Goal: Task Accomplishment & Management: Complete application form

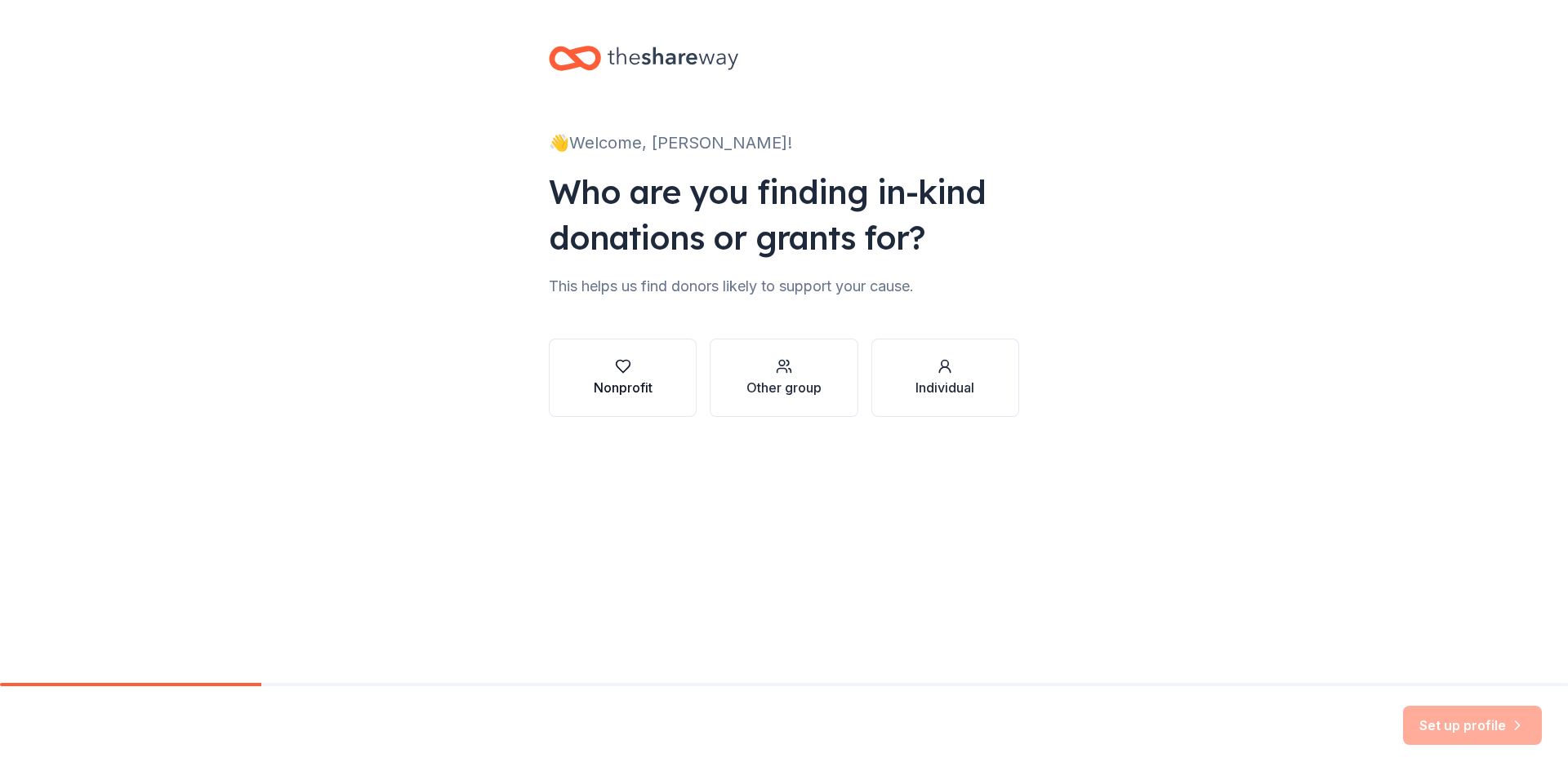
click at [629, 384] on div "Nonprofit" at bounding box center [622, 387] width 59 height 20
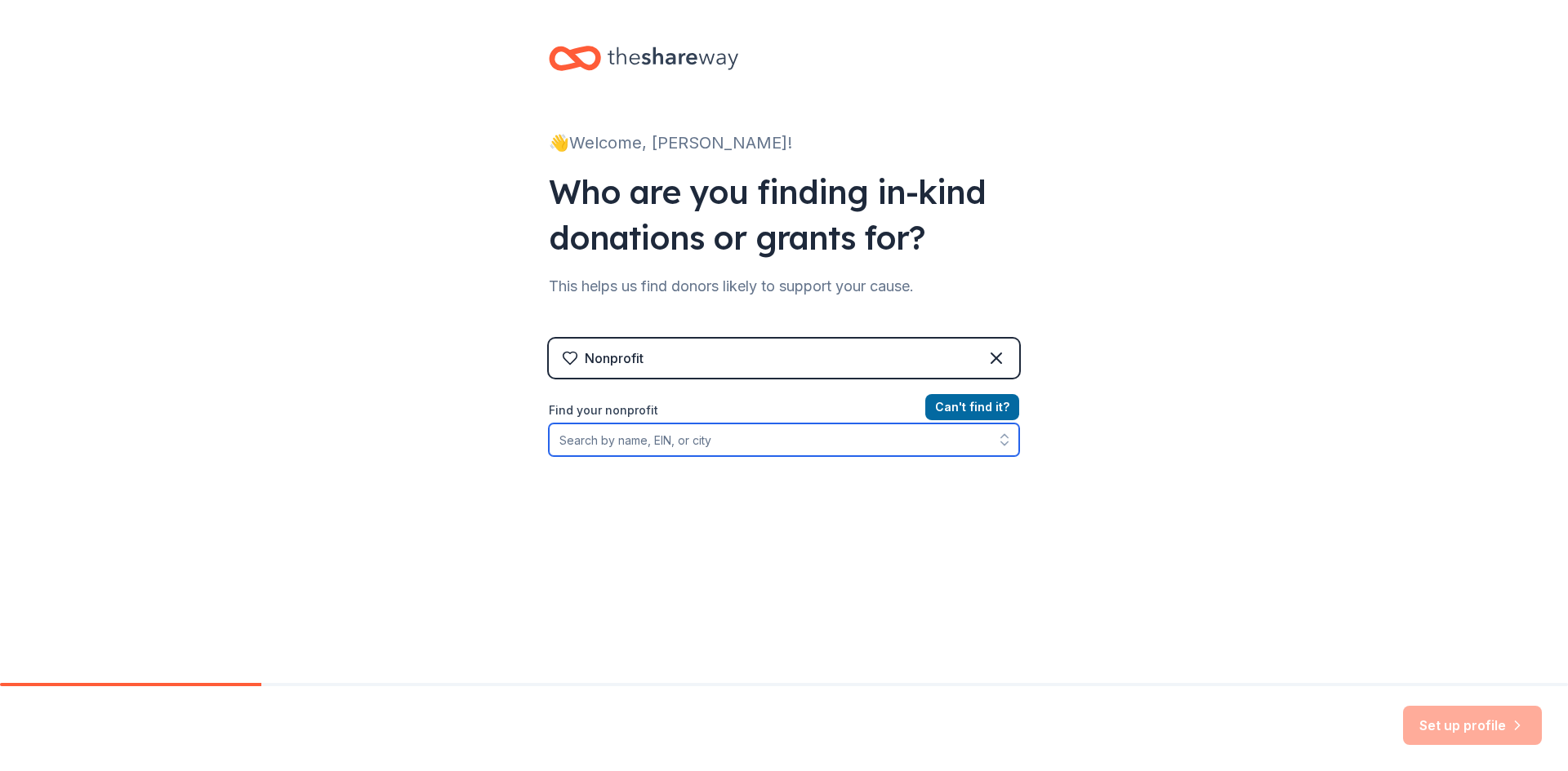
click at [782, 437] on input "Find your nonprofit" at bounding box center [784, 439] width 470 height 33
click at [784, 448] on input "Find your nonprofit" at bounding box center [784, 439] width 470 height 33
paste input "[US_EMPLOYER_IDENTIFICATION_NUMBER]"
type input "[US_EMPLOYER_IDENTIFICATION_NUMBER]"
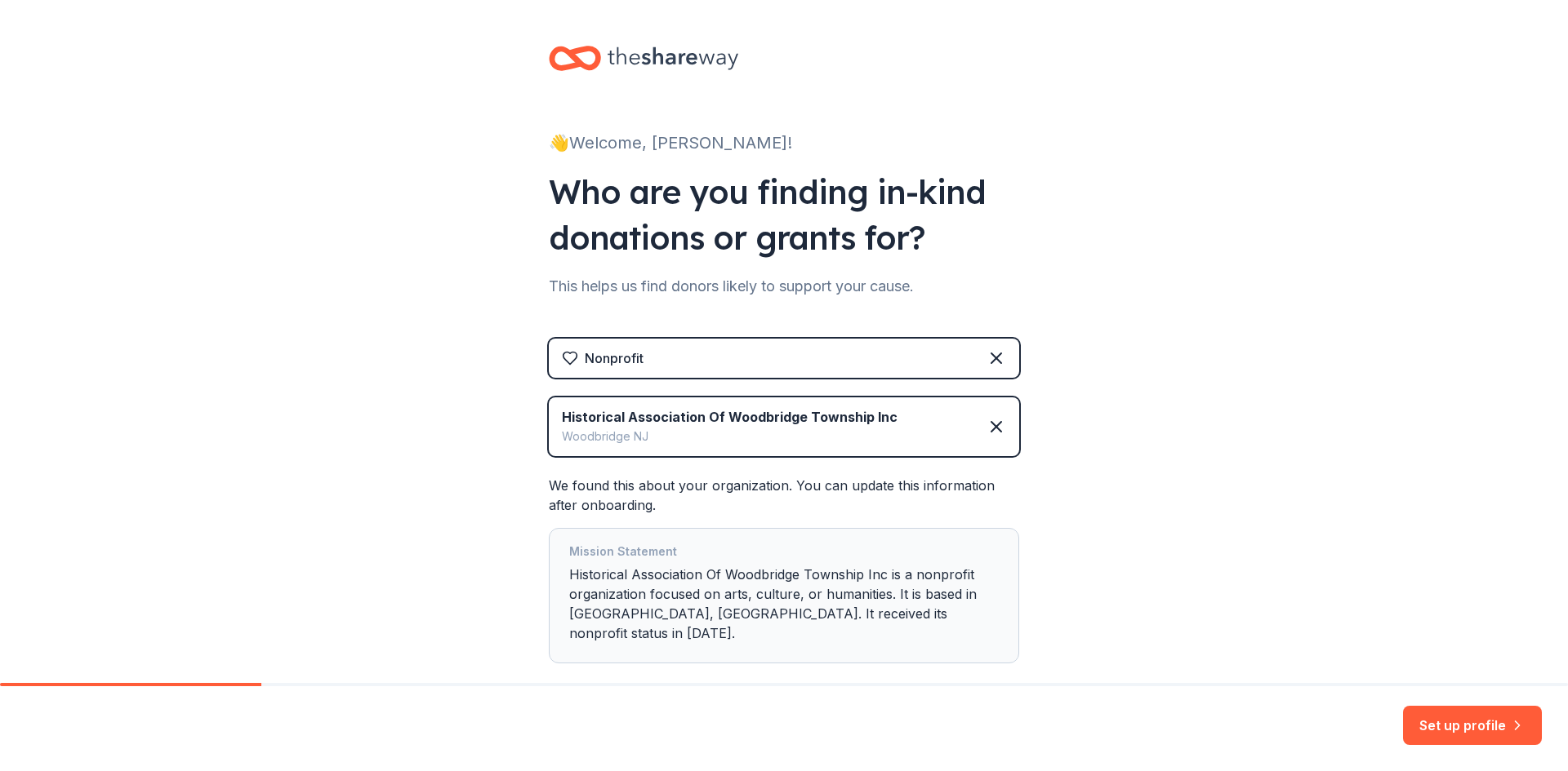
scroll to position [72, 0]
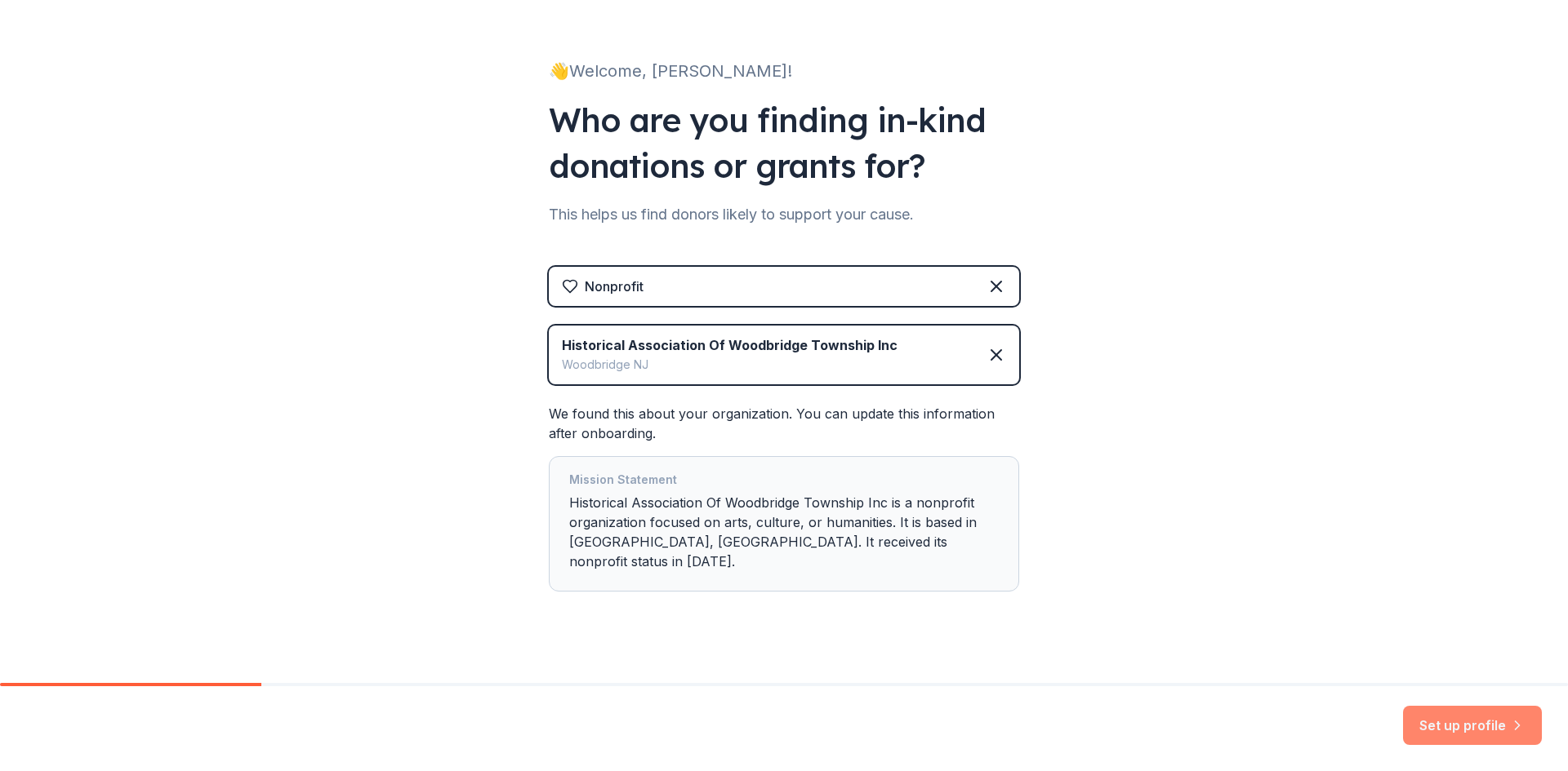
click at [1470, 725] on button "Set up profile" at bounding box center [1472, 725] width 139 height 39
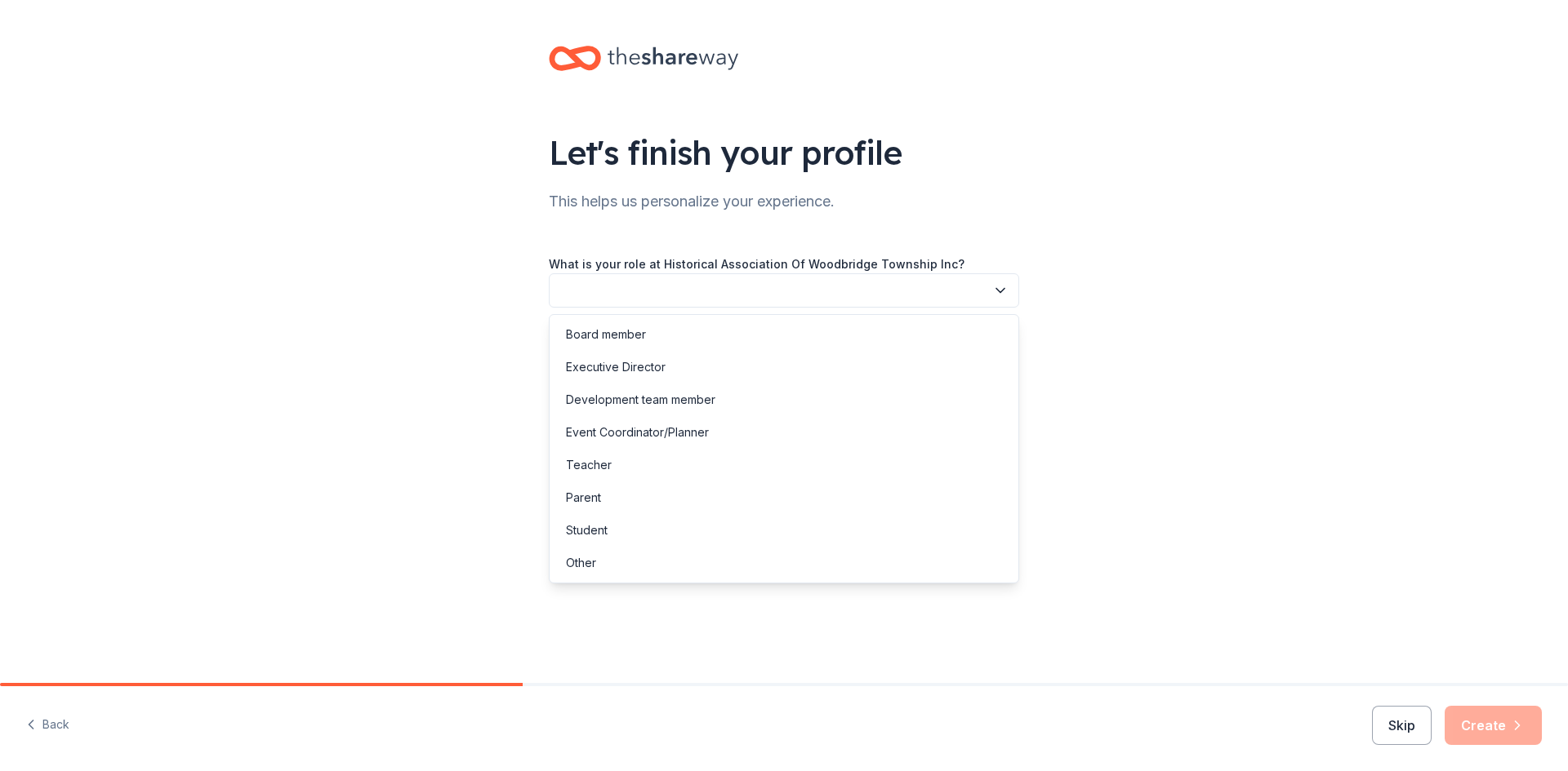
click at [957, 292] on button "button" at bounding box center [784, 290] width 470 height 34
click at [805, 336] on div "Board member" at bounding box center [784, 334] width 462 height 33
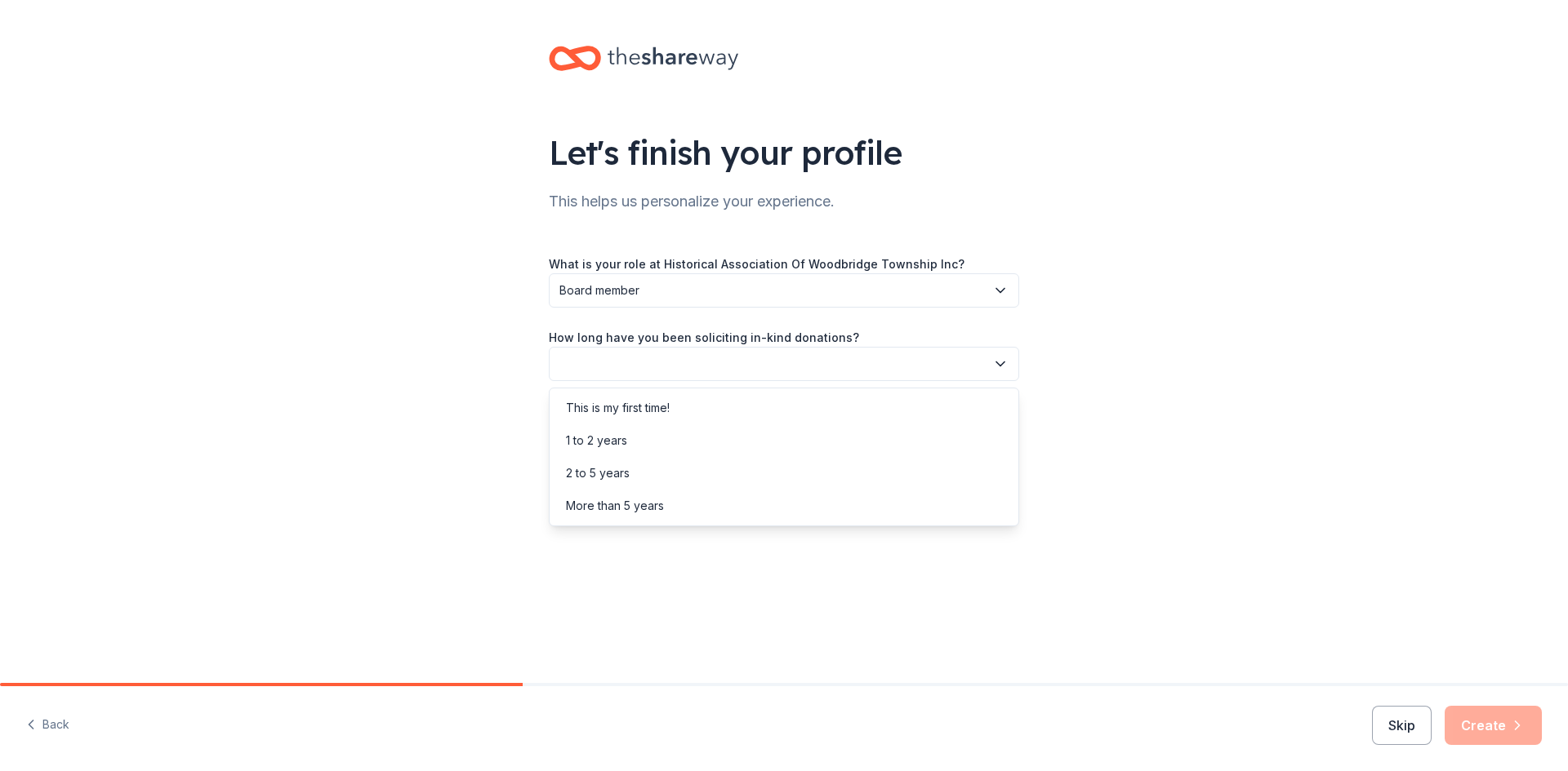
click at [800, 367] on button "button" at bounding box center [784, 364] width 470 height 34
click at [684, 508] on div "More than 5 years" at bounding box center [784, 505] width 462 height 33
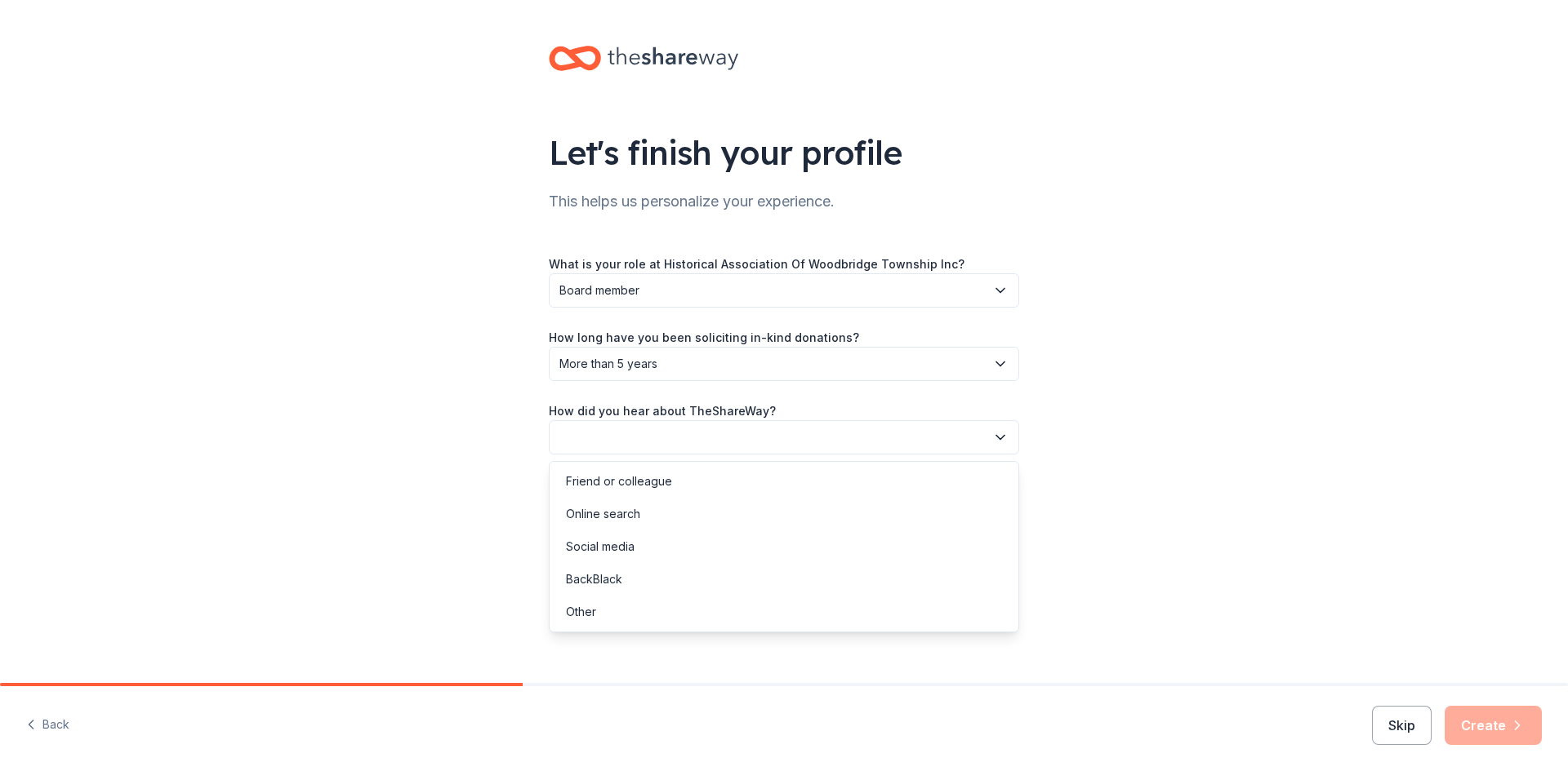
click at [744, 435] on button "button" at bounding box center [784, 437] width 470 height 34
click at [661, 511] on div "Online search" at bounding box center [784, 514] width 462 height 33
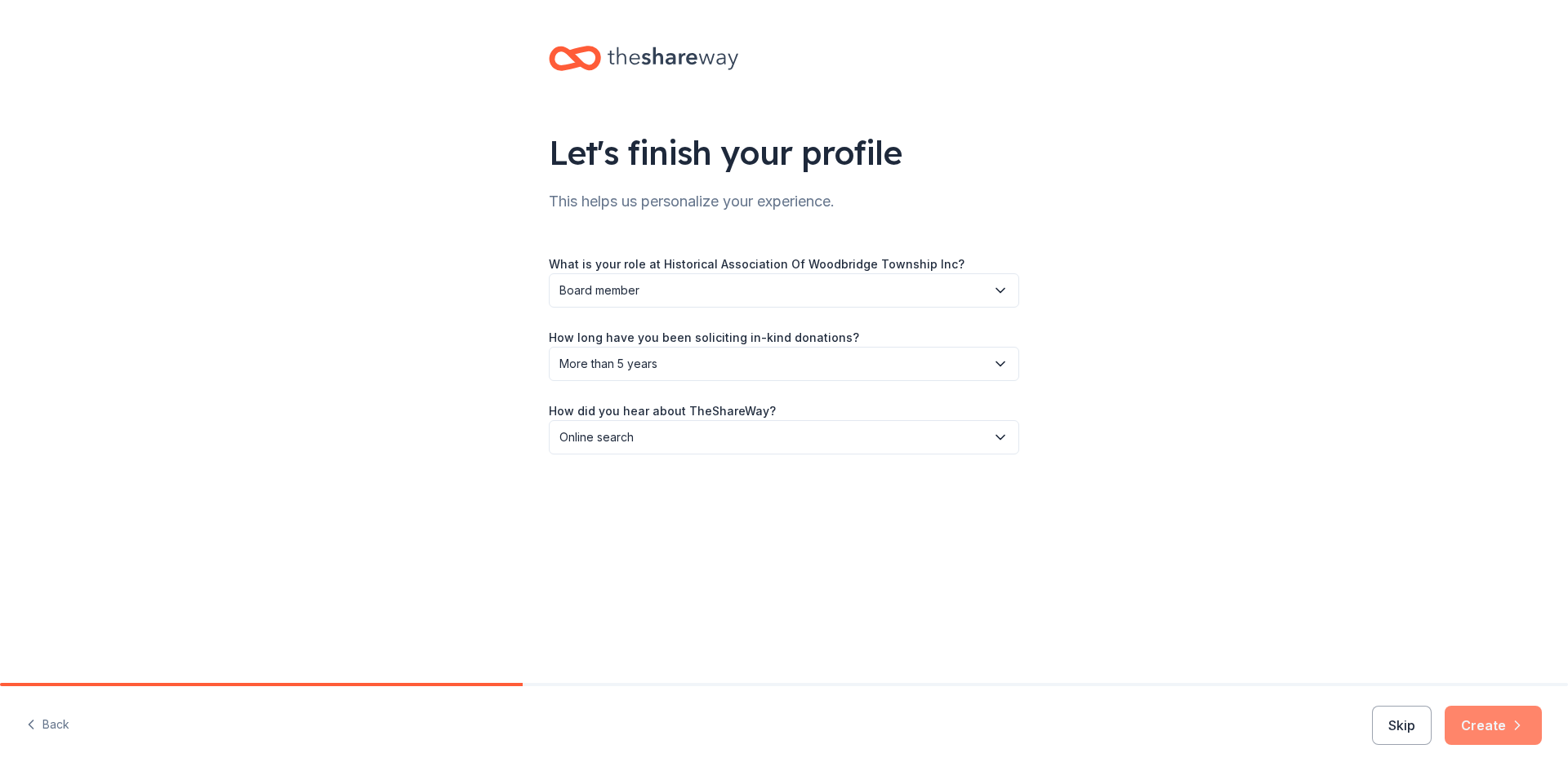
click at [1491, 723] on button "Create" at bounding box center [1493, 725] width 97 height 39
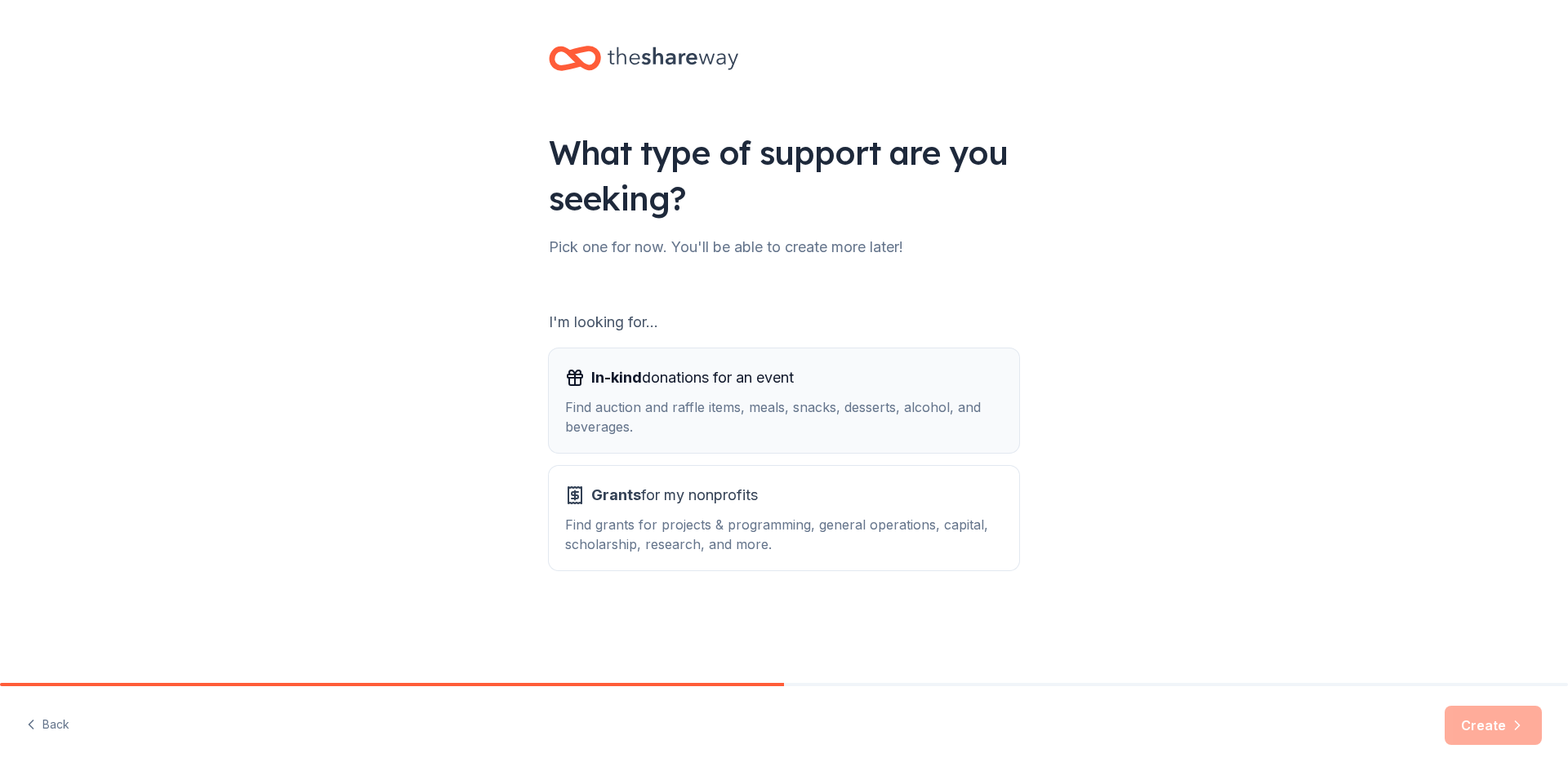
click at [861, 408] on div "Find auction and raffle items, meals, snacks, desserts, alcohol, and beverages." at bounding box center [784, 417] width 437 height 39
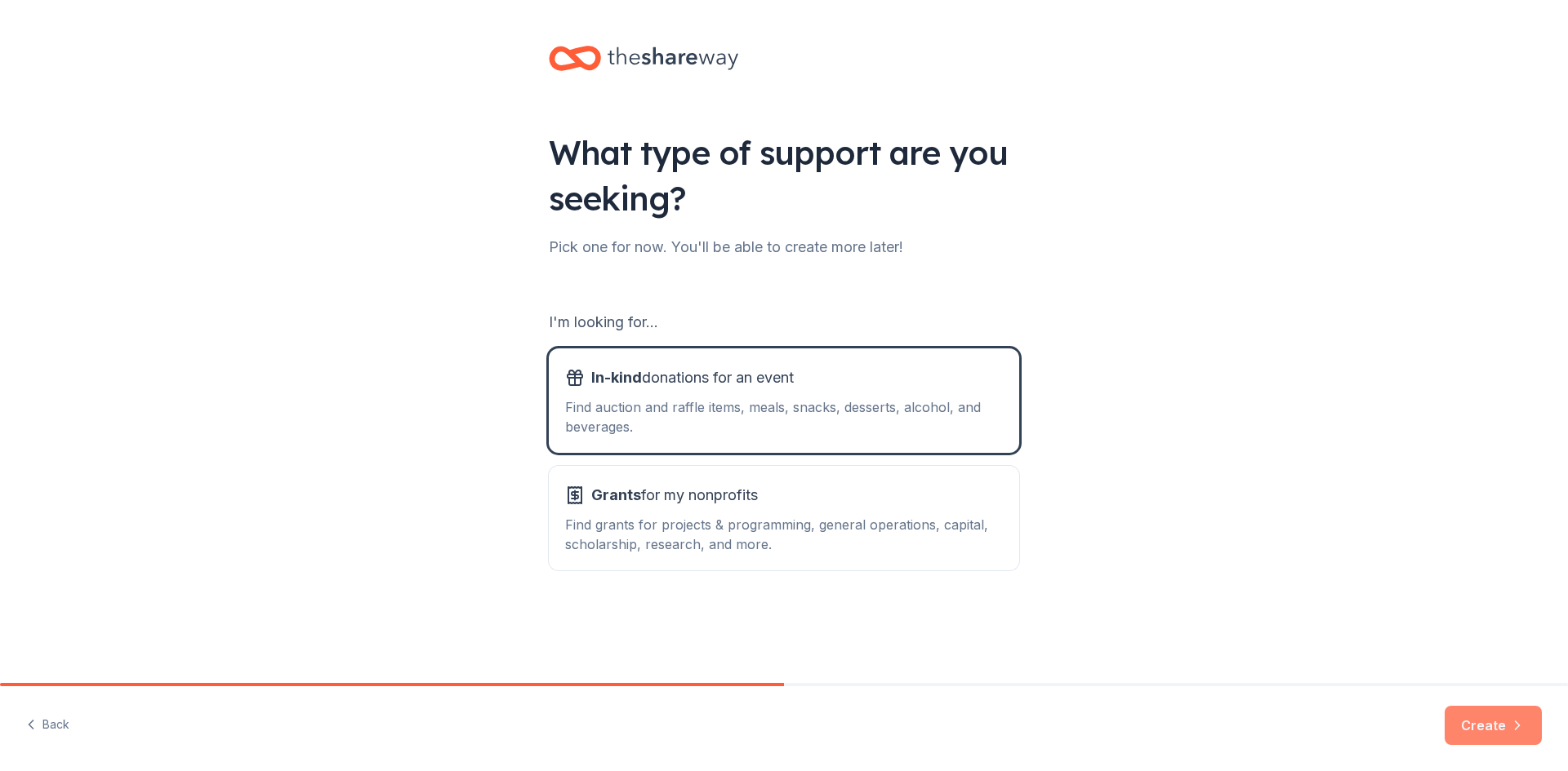
click at [1489, 724] on button "Create" at bounding box center [1493, 725] width 97 height 39
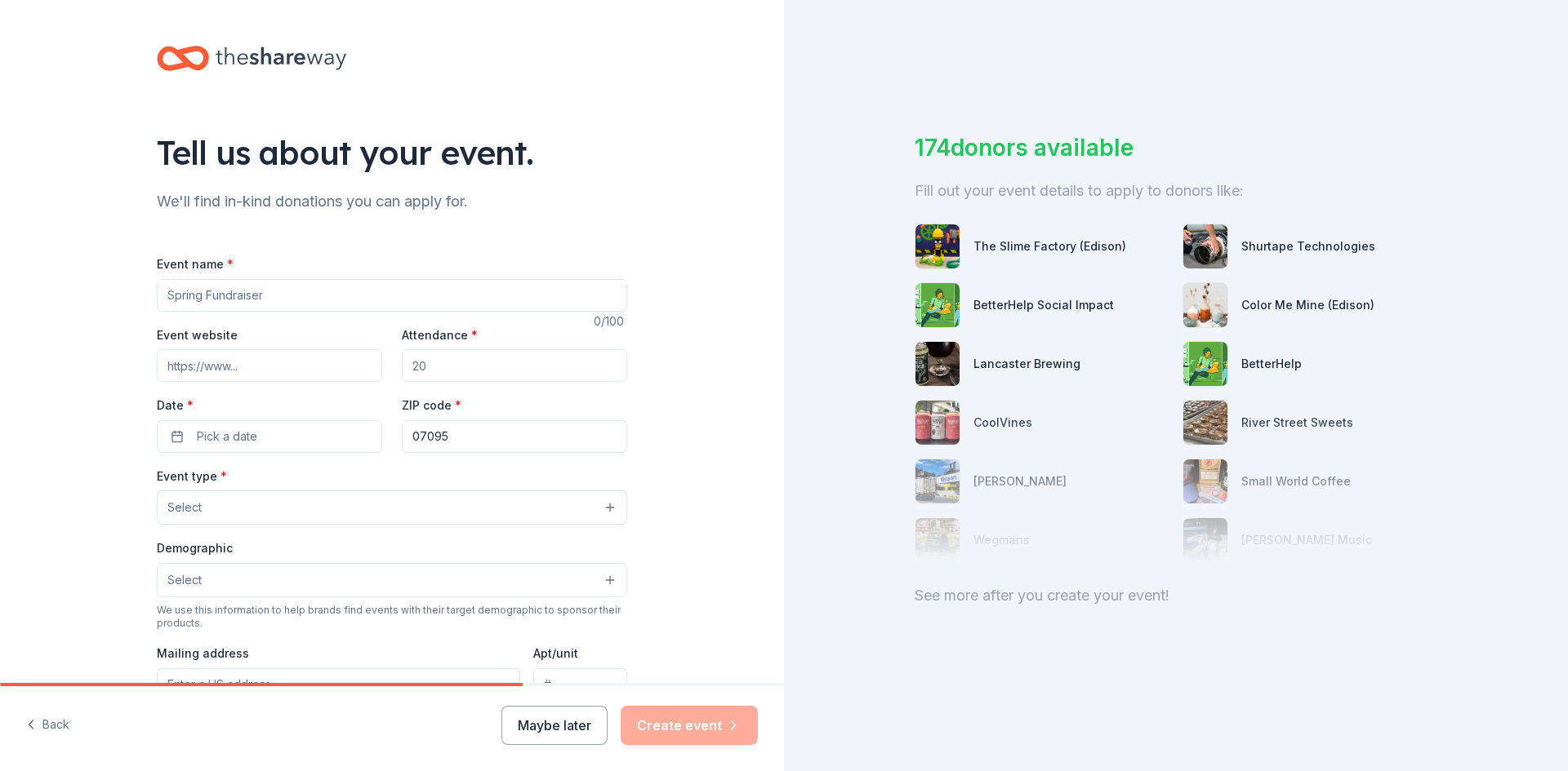
click at [329, 298] on input "Event name *" at bounding box center [392, 295] width 470 height 33
type input "Trivia Night"
click at [294, 362] on input "Event website" at bounding box center [270, 365] width 226 height 33
paste input "https://l.facebook.com/l.php?u=https%3A%2F%2Fwww.eventbrite.com%2Fe%2Fhawt-pres…"
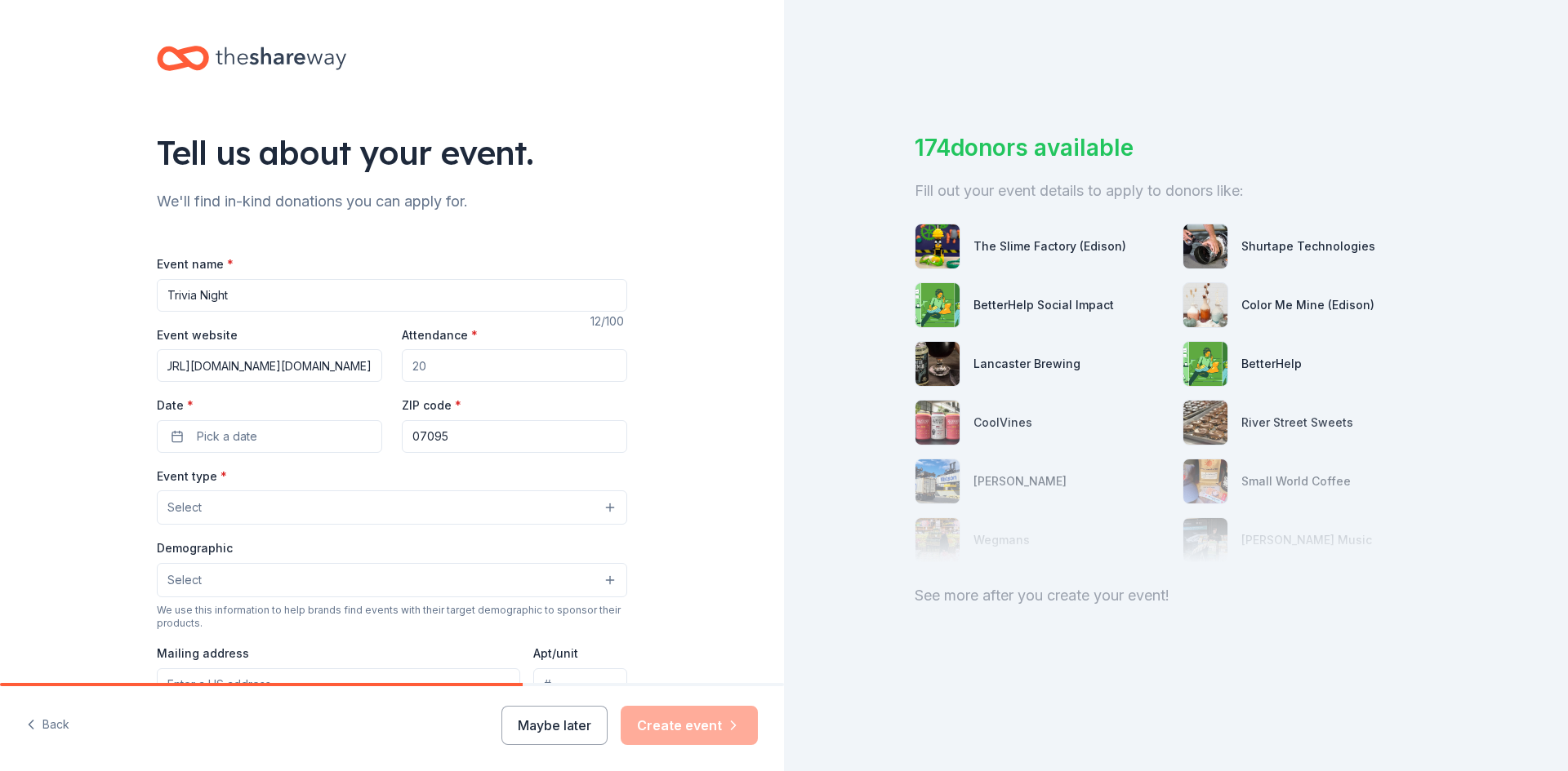
drag, startPoint x: 160, startPoint y: 362, endPoint x: 424, endPoint y: 386, distance: 265.1
click at [424, 386] on div "Event website https://l.facebook.com/l.php?u=https%3A%2F%2Fwww.eventbrite.com%2…" at bounding box center [392, 388] width 470 height 128
type input "h"
paste input "https://www.eventbrite.com/e/hawt-presents-trivia-night-with-host-mayor-mac-tic…"
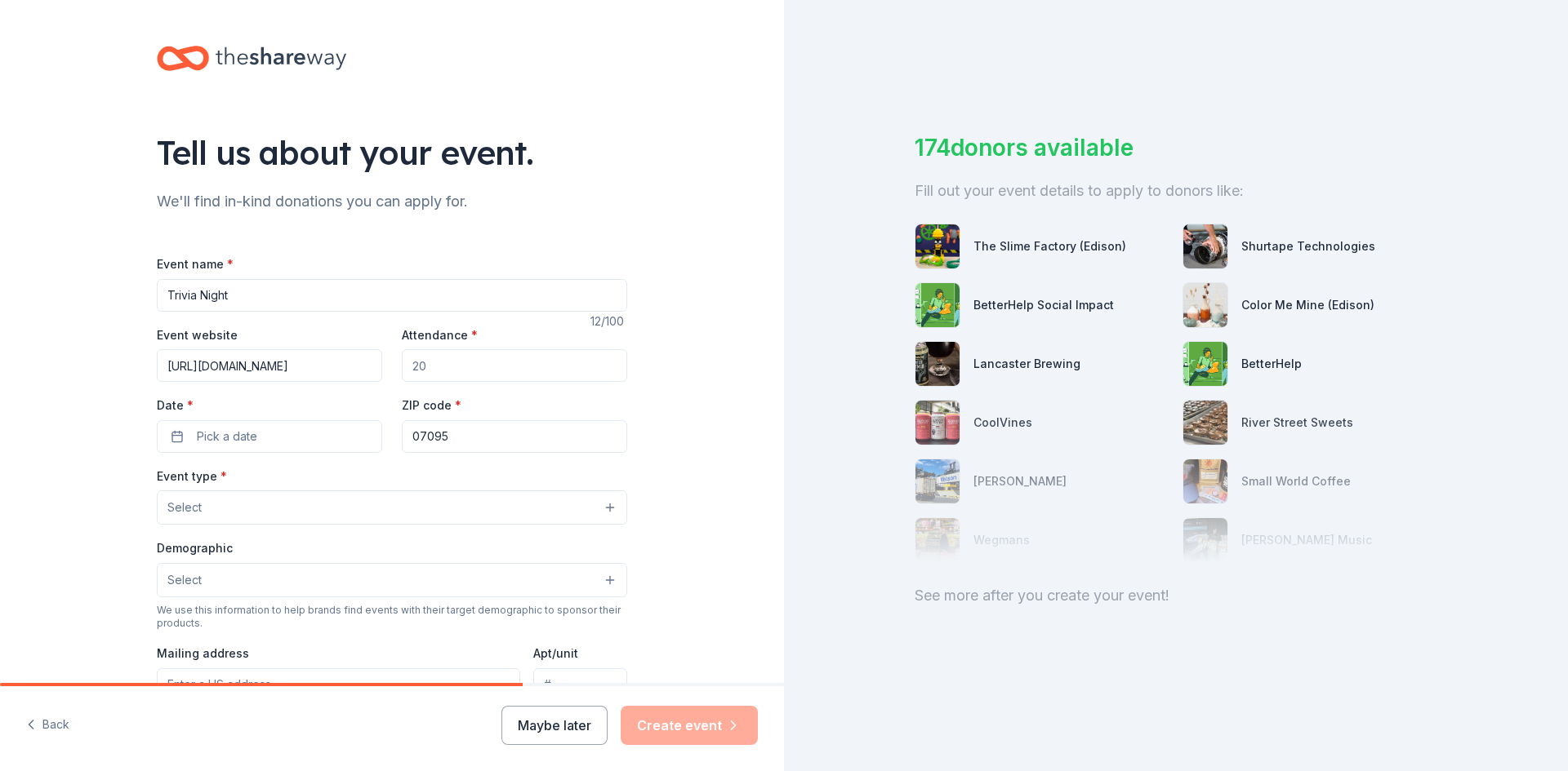
scroll to position [0, 2093]
type input "https://www.eventbrite.com/e/hawt-presents-trivia-night-with-host-mayor-mac-tic…"
click at [455, 367] on input "Attendance *" at bounding box center [515, 365] width 226 height 33
type input "100"
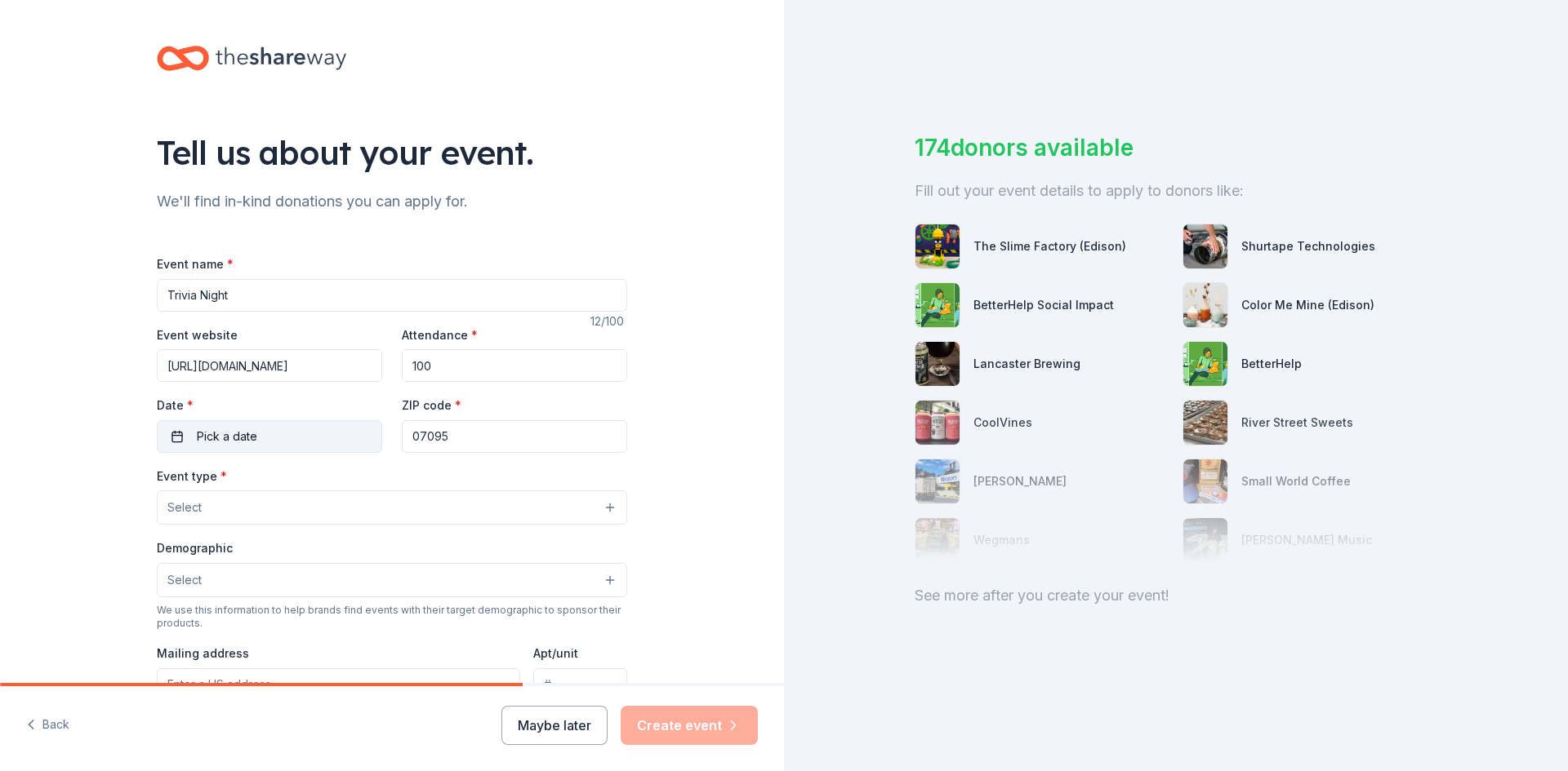
click at [324, 429] on button "Pick a date" at bounding box center [270, 436] width 226 height 33
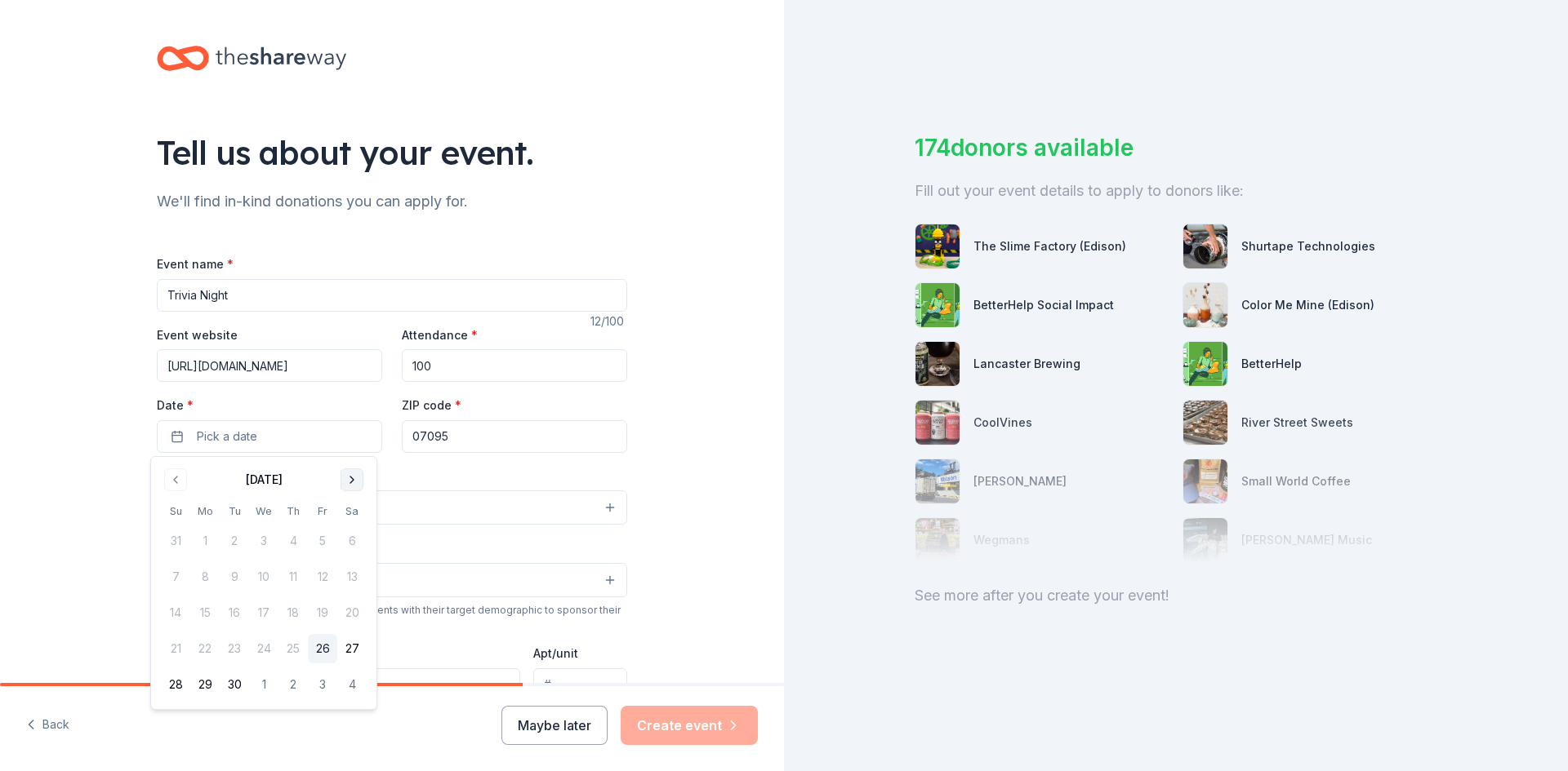
click at [350, 480] on button "Go to next month" at bounding box center [352, 479] width 23 height 23
click at [323, 653] on button "24" at bounding box center [323, 649] width 30 height 30
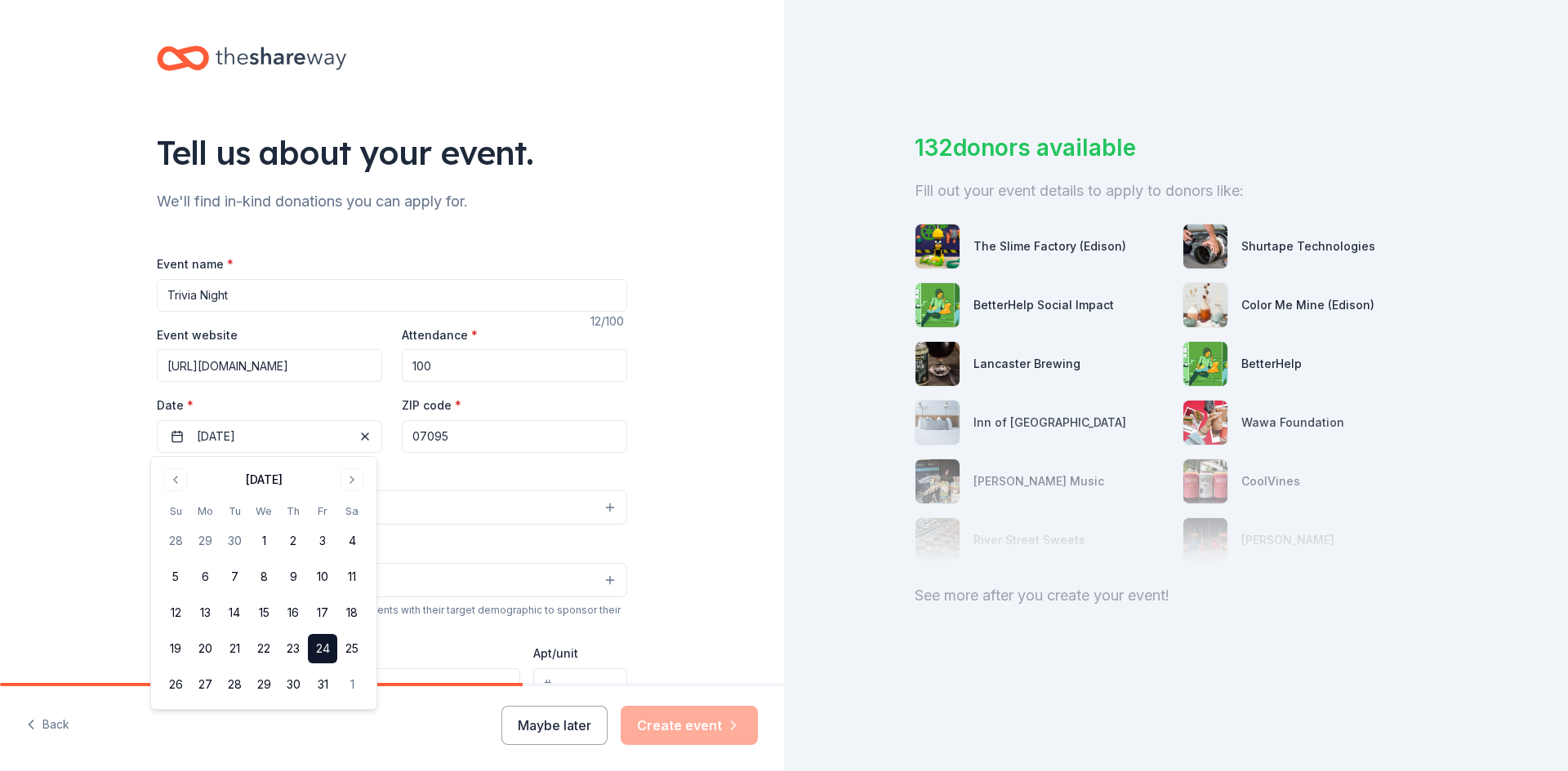
click at [647, 424] on div "Tell us about your event. We'll find in-kind donations you can apply for. Event…" at bounding box center [392, 543] width 784 height 1086
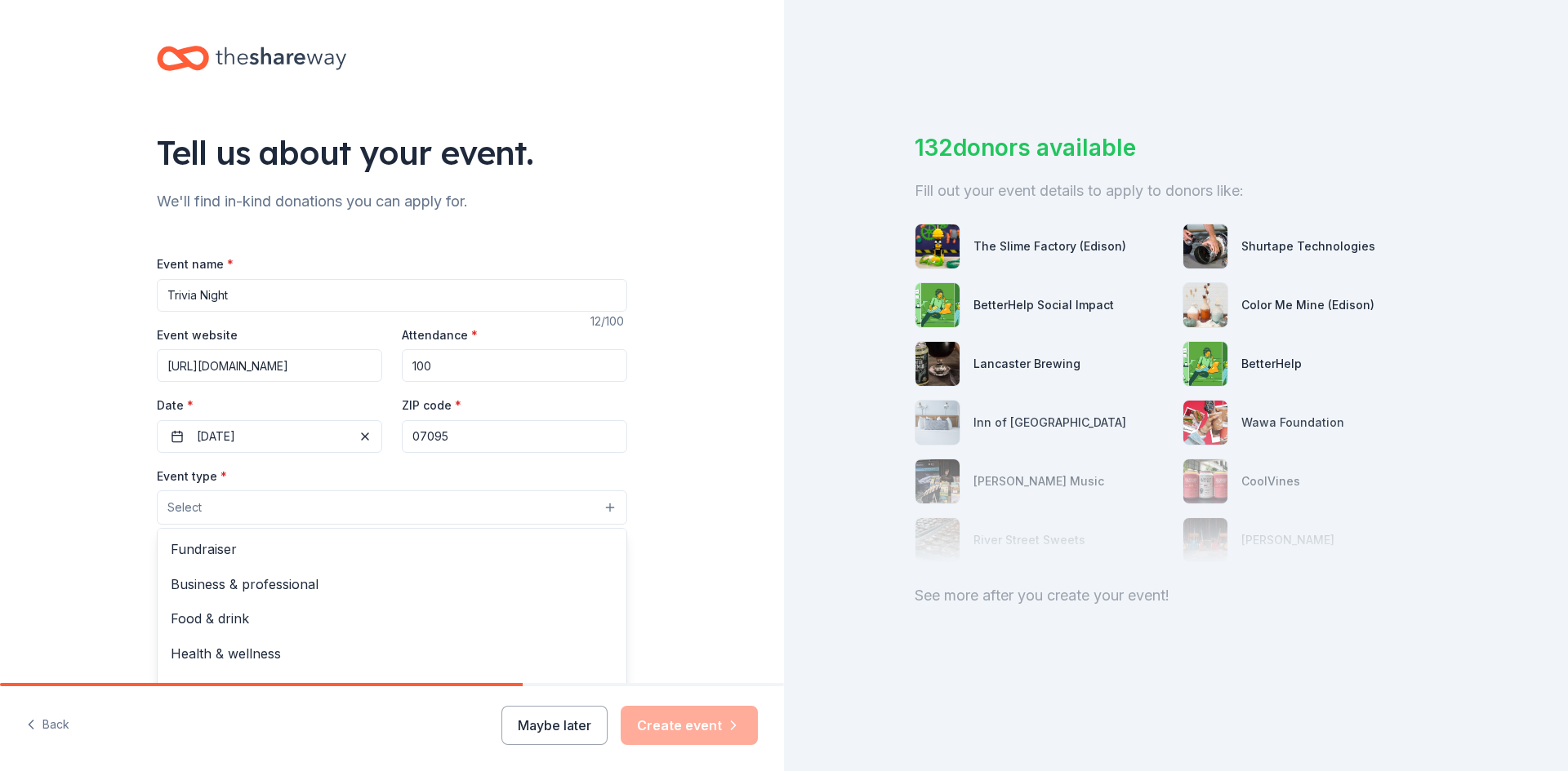
click at [584, 508] on button "Select" at bounding box center [392, 507] width 470 height 34
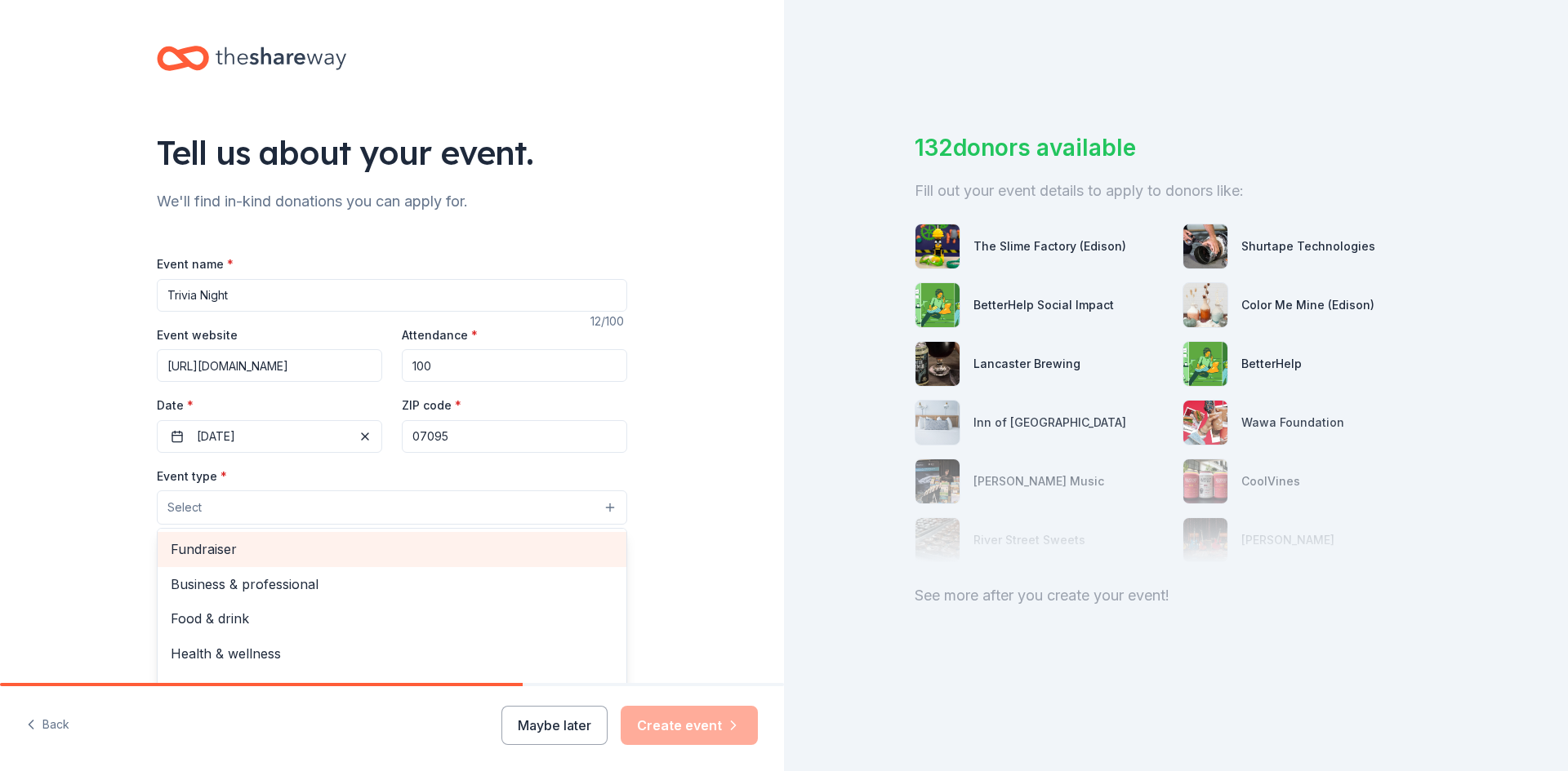
click at [493, 540] on span "Fundraiser" at bounding box center [392, 549] width 442 height 21
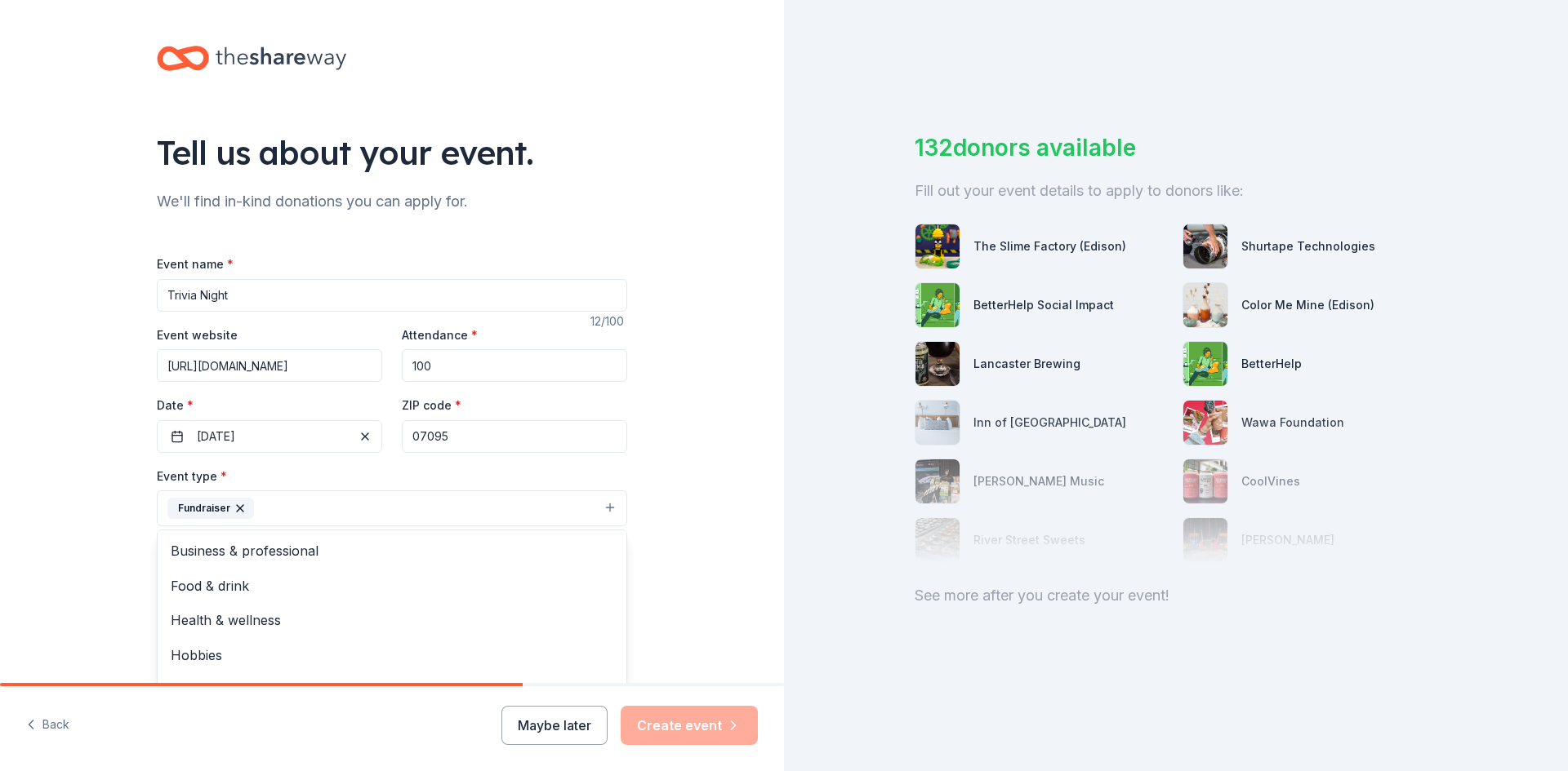
click at [698, 485] on div "Tell us about your event. We'll find in-kind donations you can apply for. Event…" at bounding box center [392, 544] width 784 height 1088
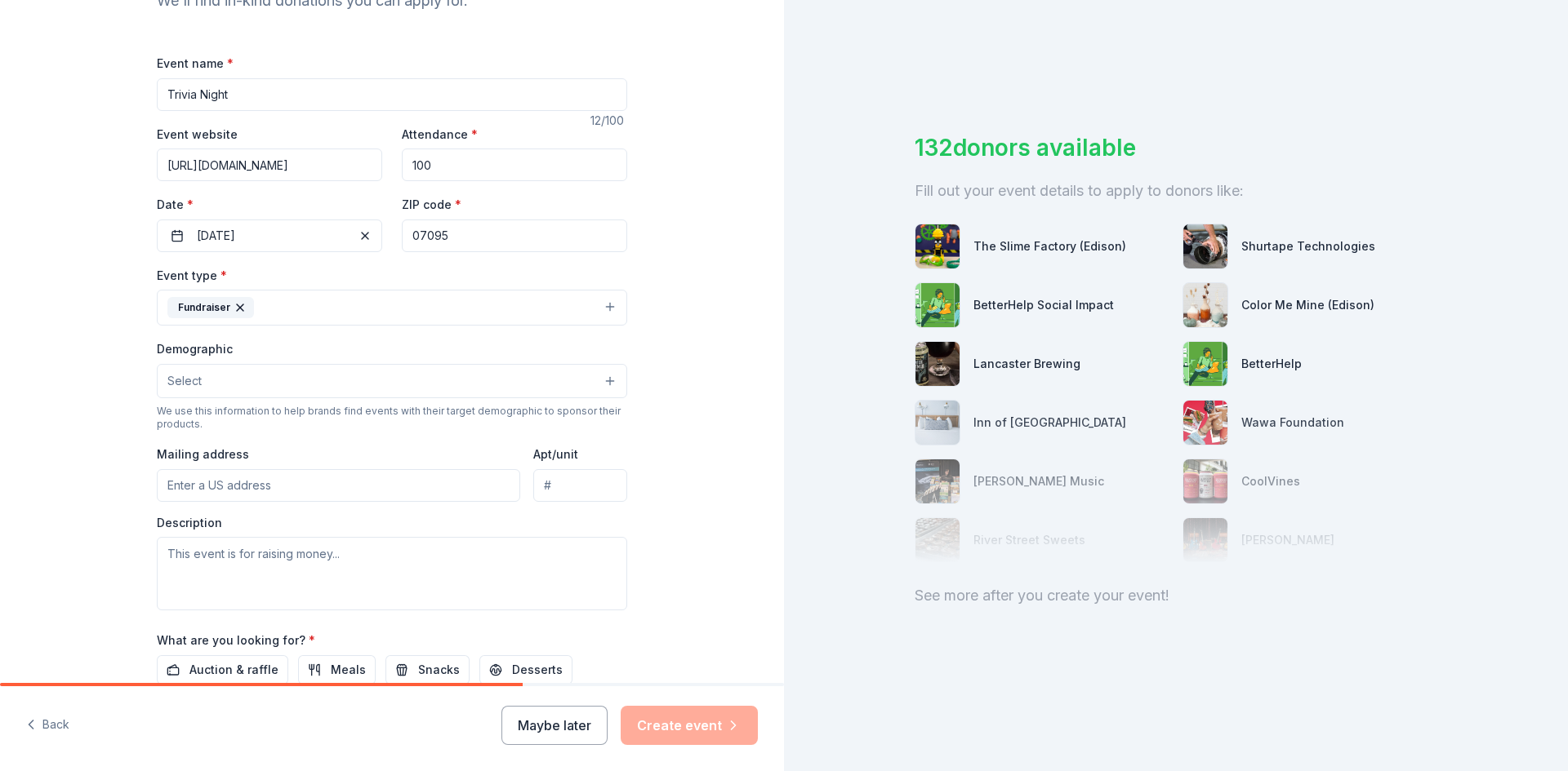
scroll to position [213, 0]
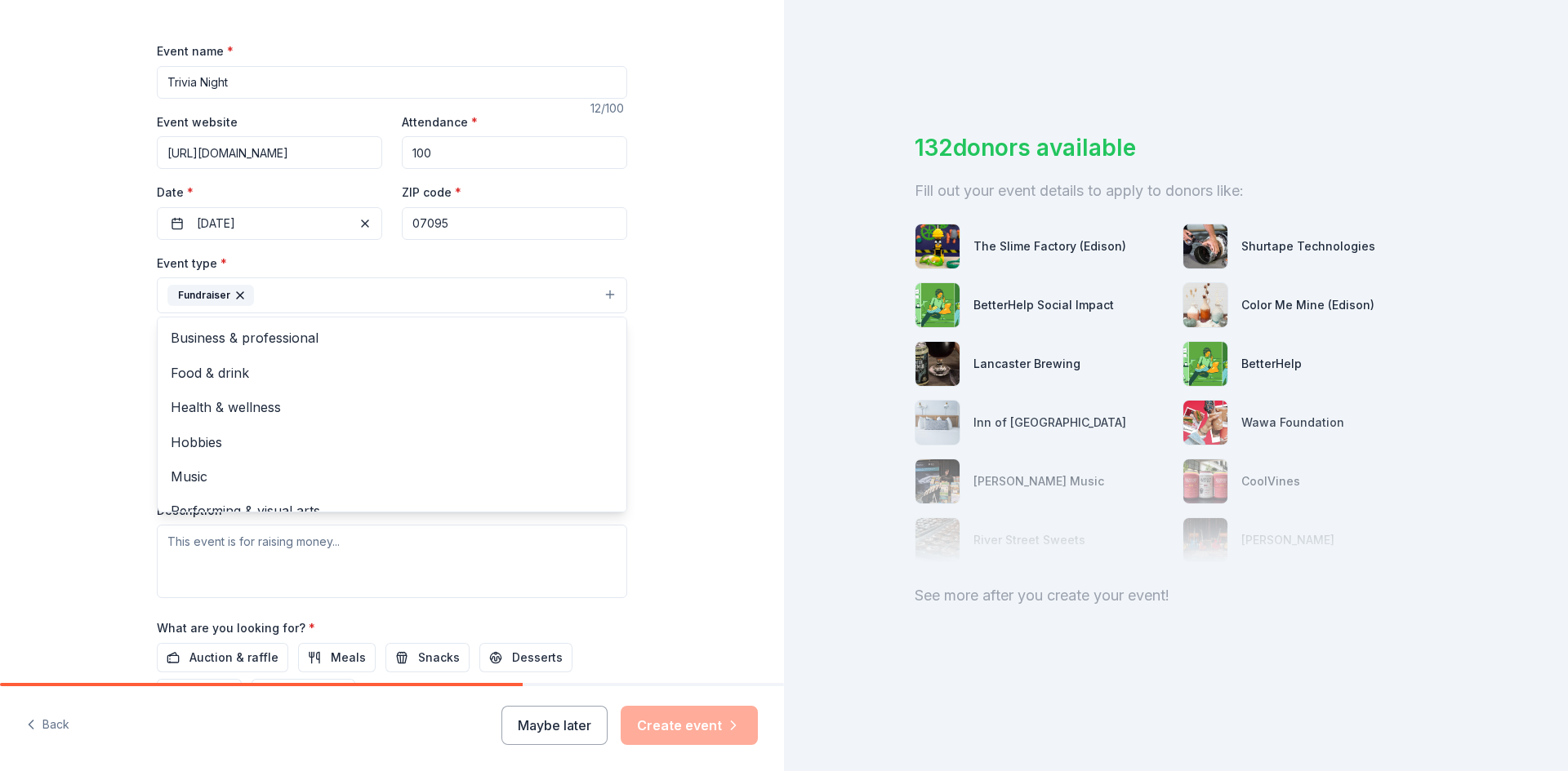
click at [534, 302] on button "Fundraiser" at bounding box center [392, 296] width 470 height 36
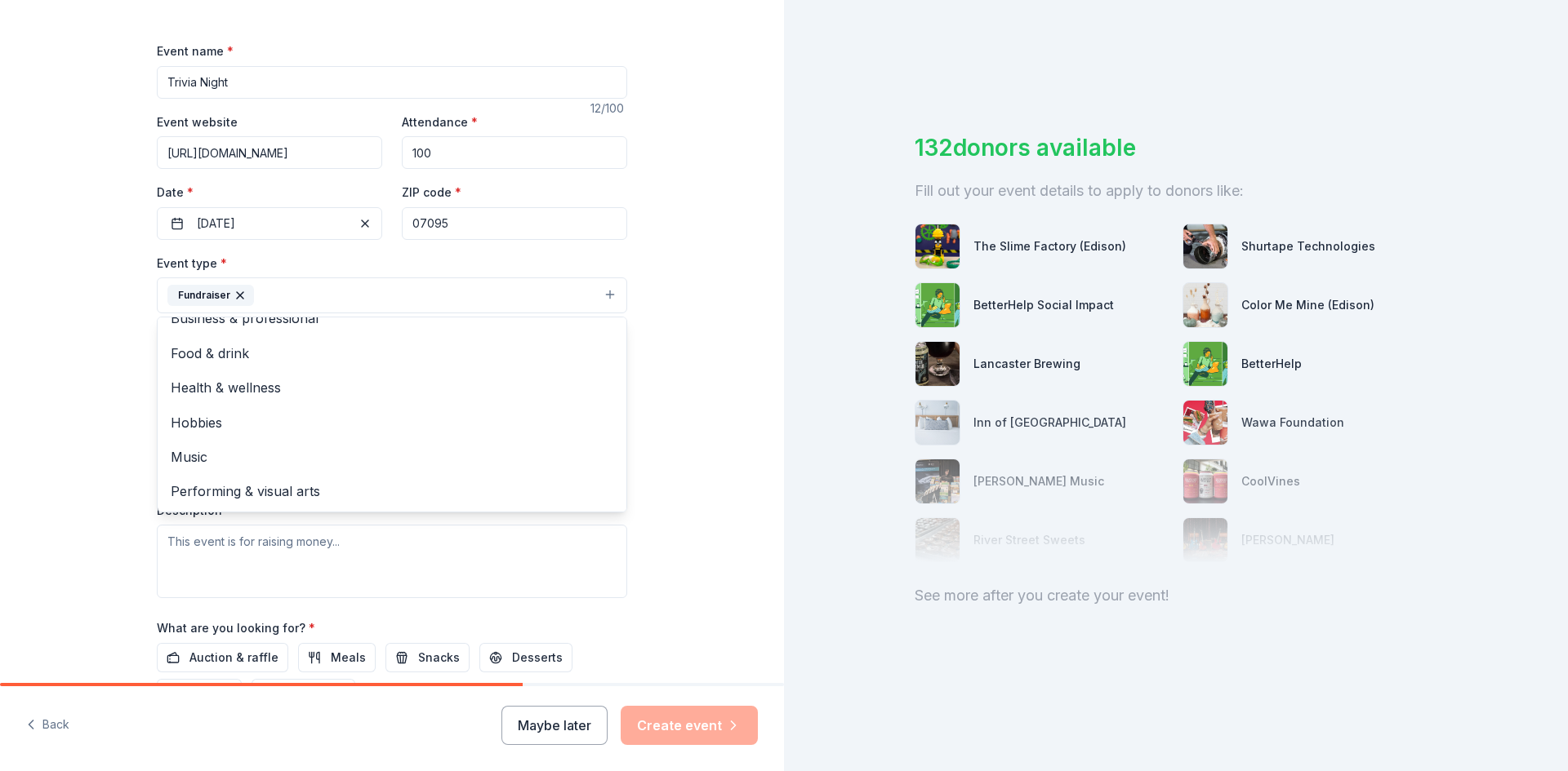
click at [665, 375] on div "Tell us about your event. We'll find in-kind donations you can apply for. Event…" at bounding box center [392, 331] width 784 height 1088
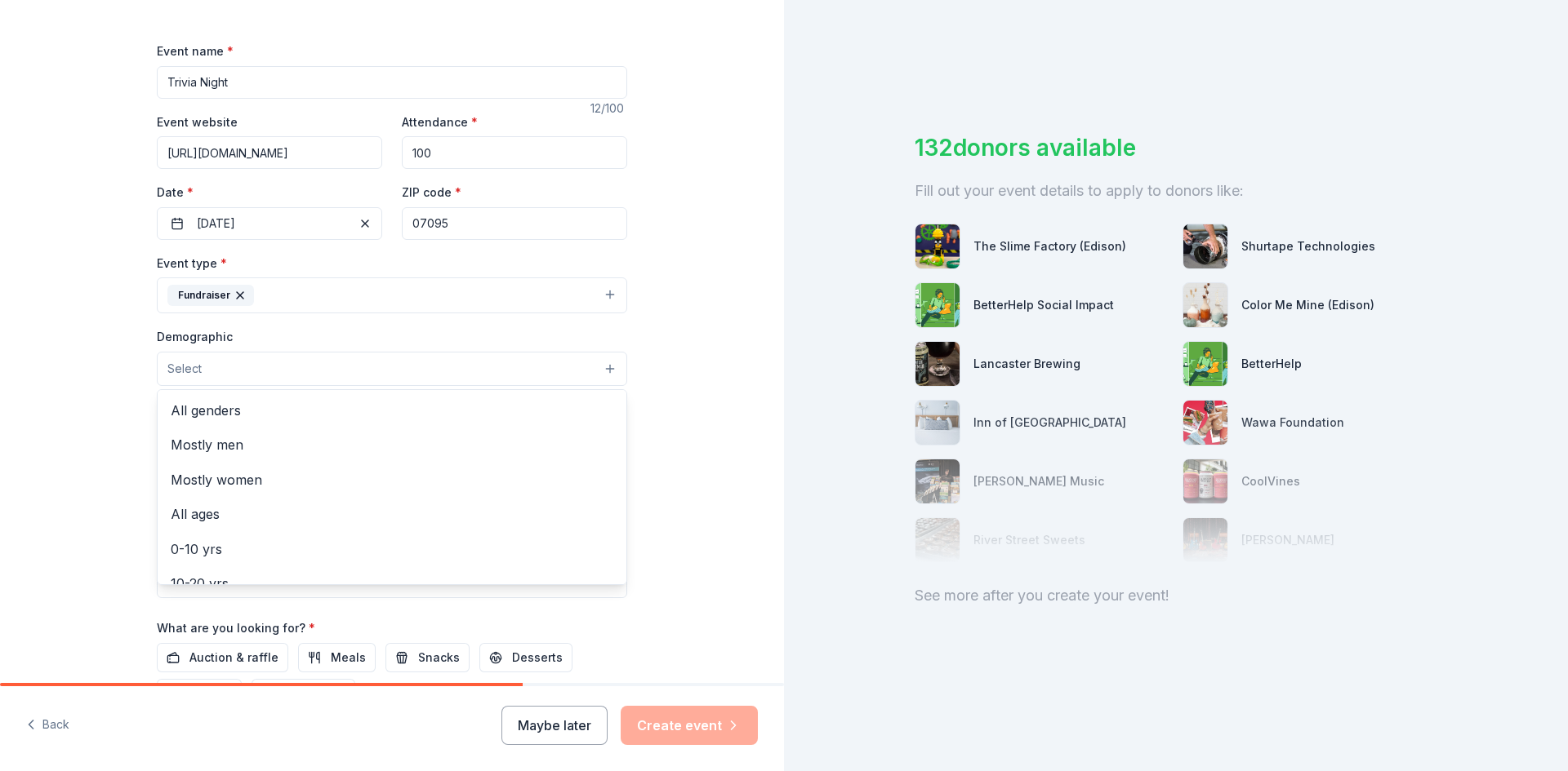
click at [593, 374] on button "Select" at bounding box center [392, 368] width 470 height 34
click at [541, 406] on span "All genders" at bounding box center [392, 410] width 442 height 21
click at [695, 456] on div "Tell us about your event. We'll find in-kind donations you can apply for. Event…" at bounding box center [392, 332] width 784 height 1090
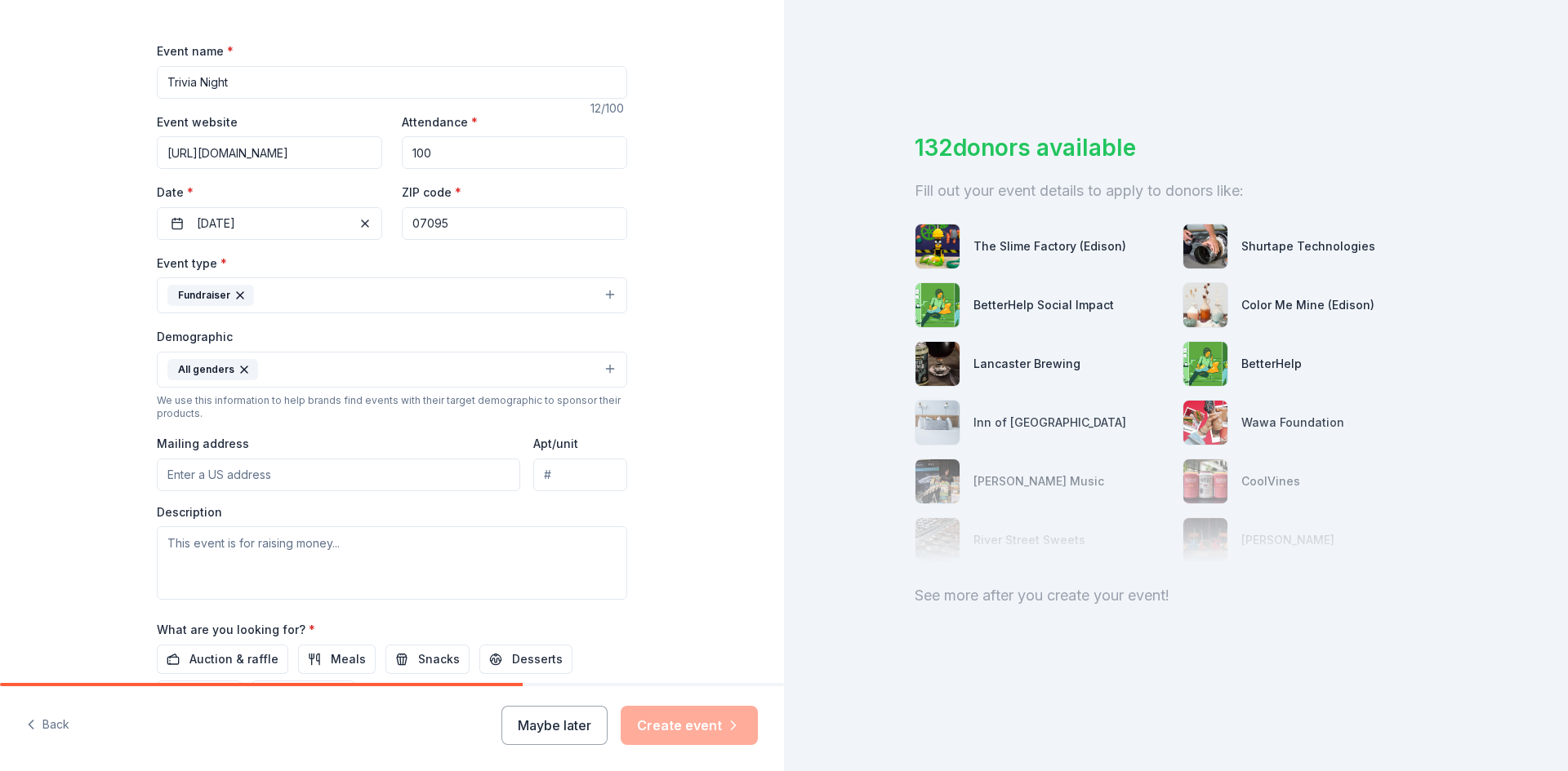
click at [449, 474] on input "Mailing address" at bounding box center [339, 475] width 364 height 33
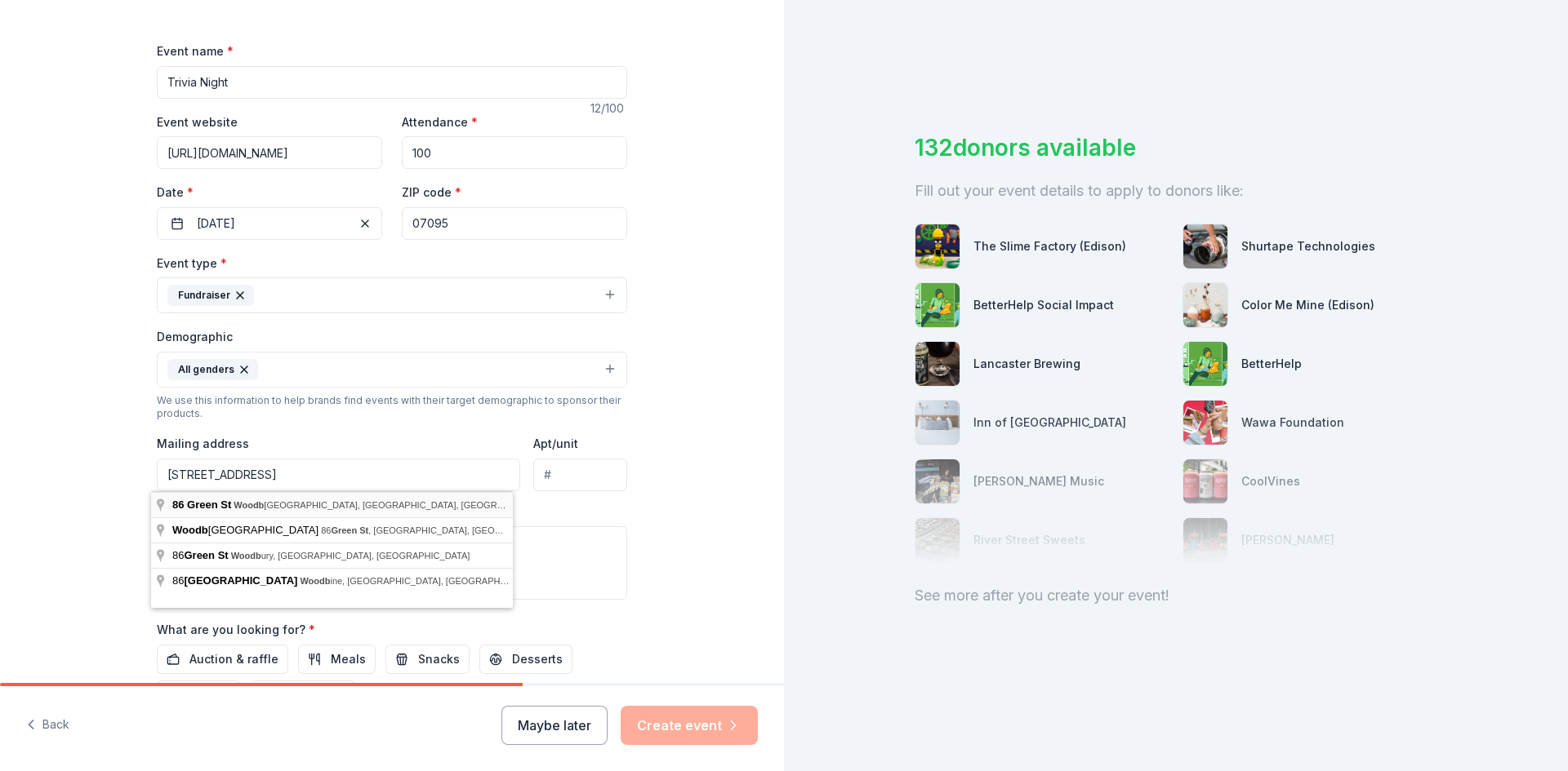
type input "86 Green Street, Woodbridge Township, NJ, 07095"
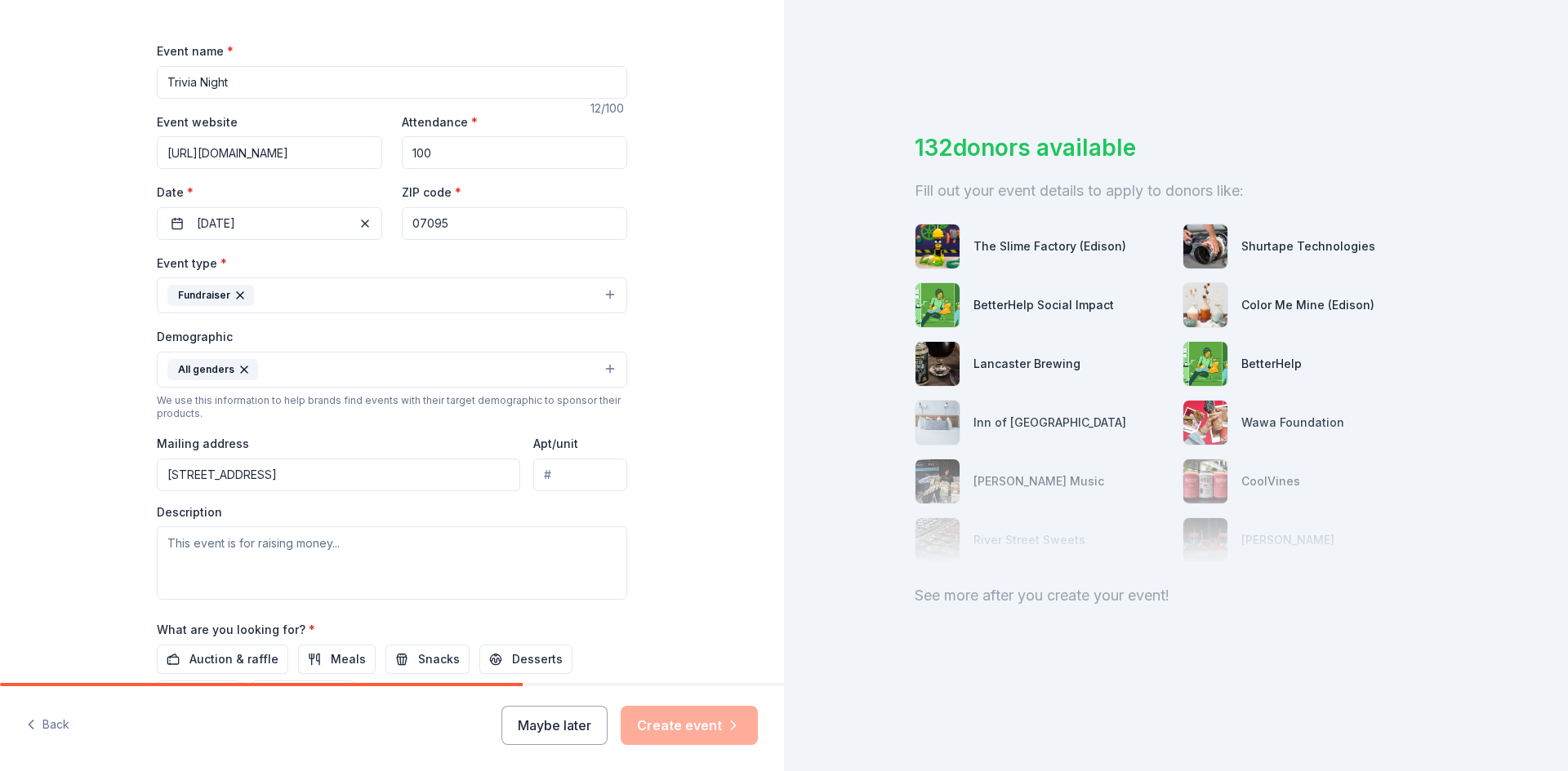
click at [784, 375] on div "Tell us about your event. We'll find in-kind donations you can apply for. Event…" at bounding box center [784, 385] width 1568 height 771
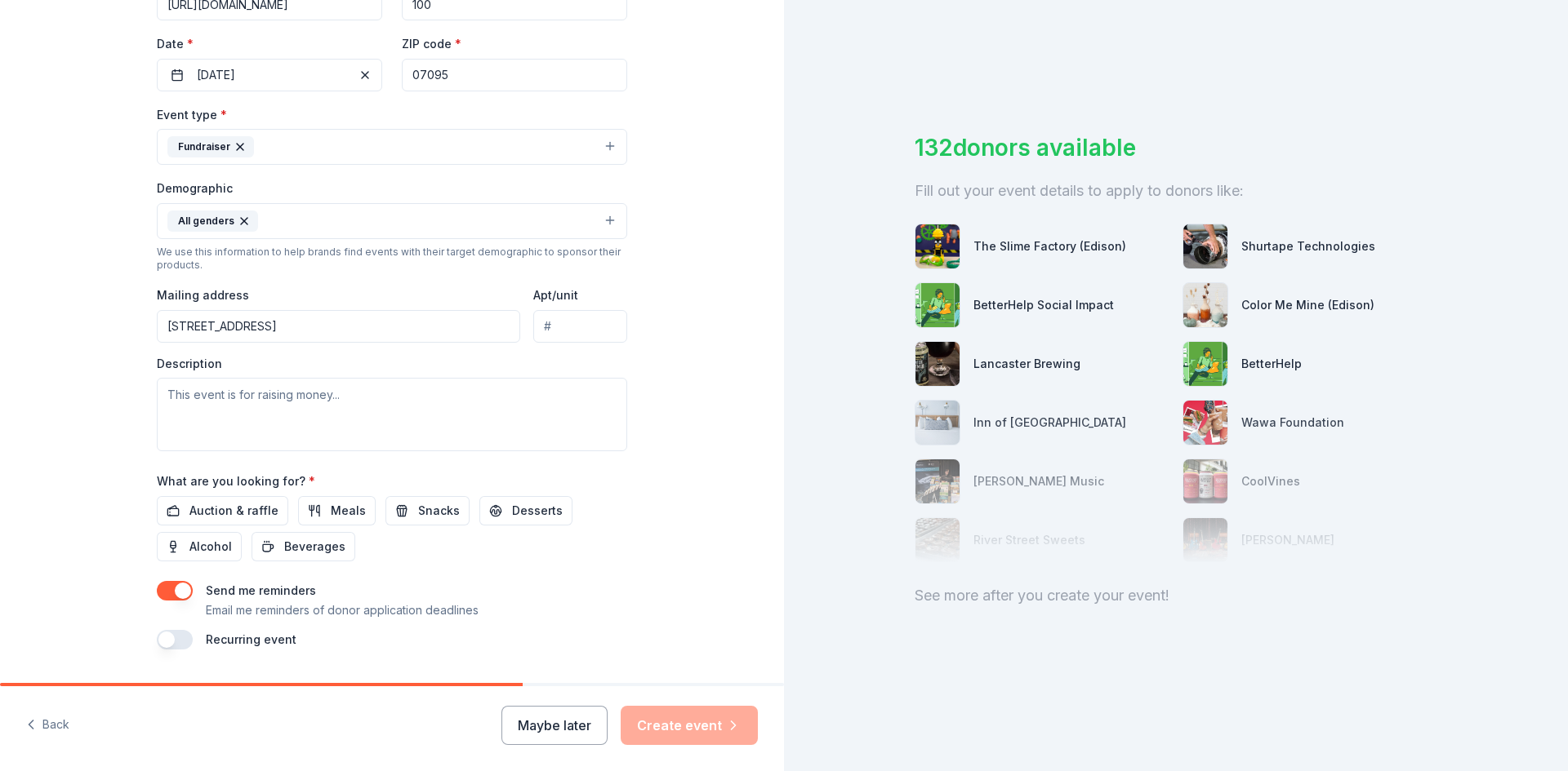
scroll to position [378, 0]
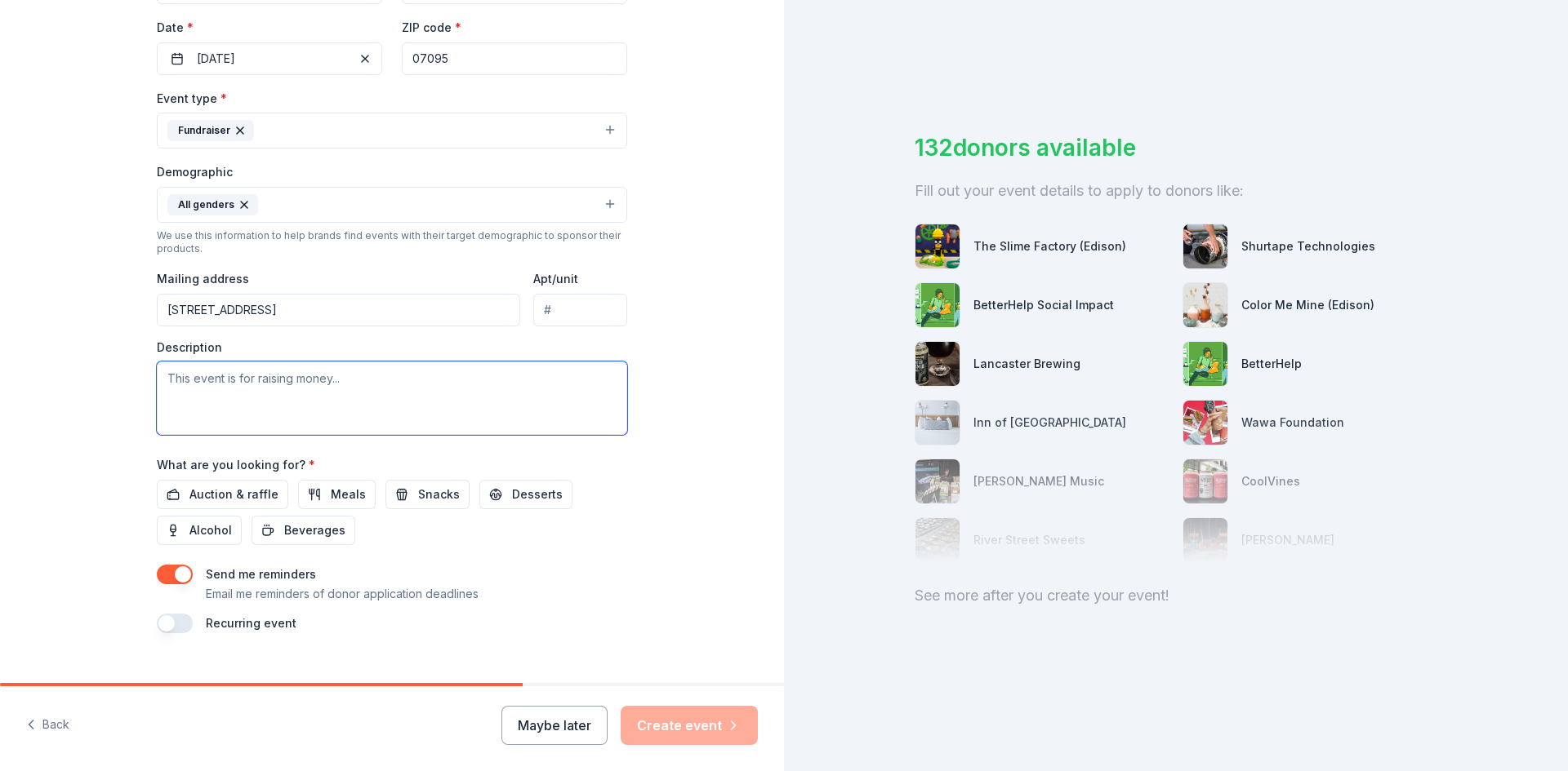
click at [396, 383] on textarea at bounding box center [392, 398] width 470 height 74
type textarea "The Historical Association of Woodbridge Twp and the [GEOGRAPHIC_DATA]"
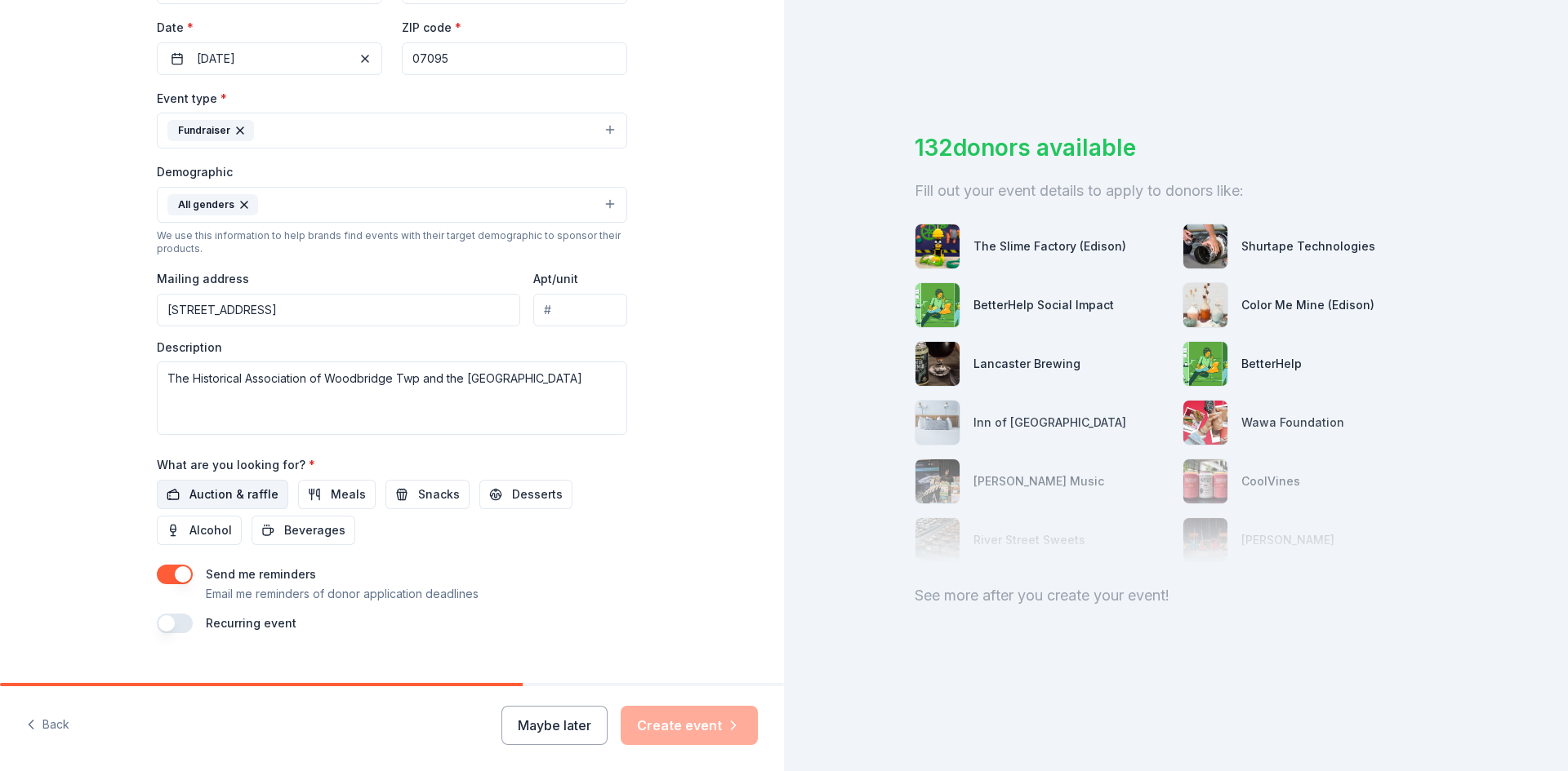
click at [219, 494] on span "Auction & raffle" at bounding box center [233, 494] width 89 height 20
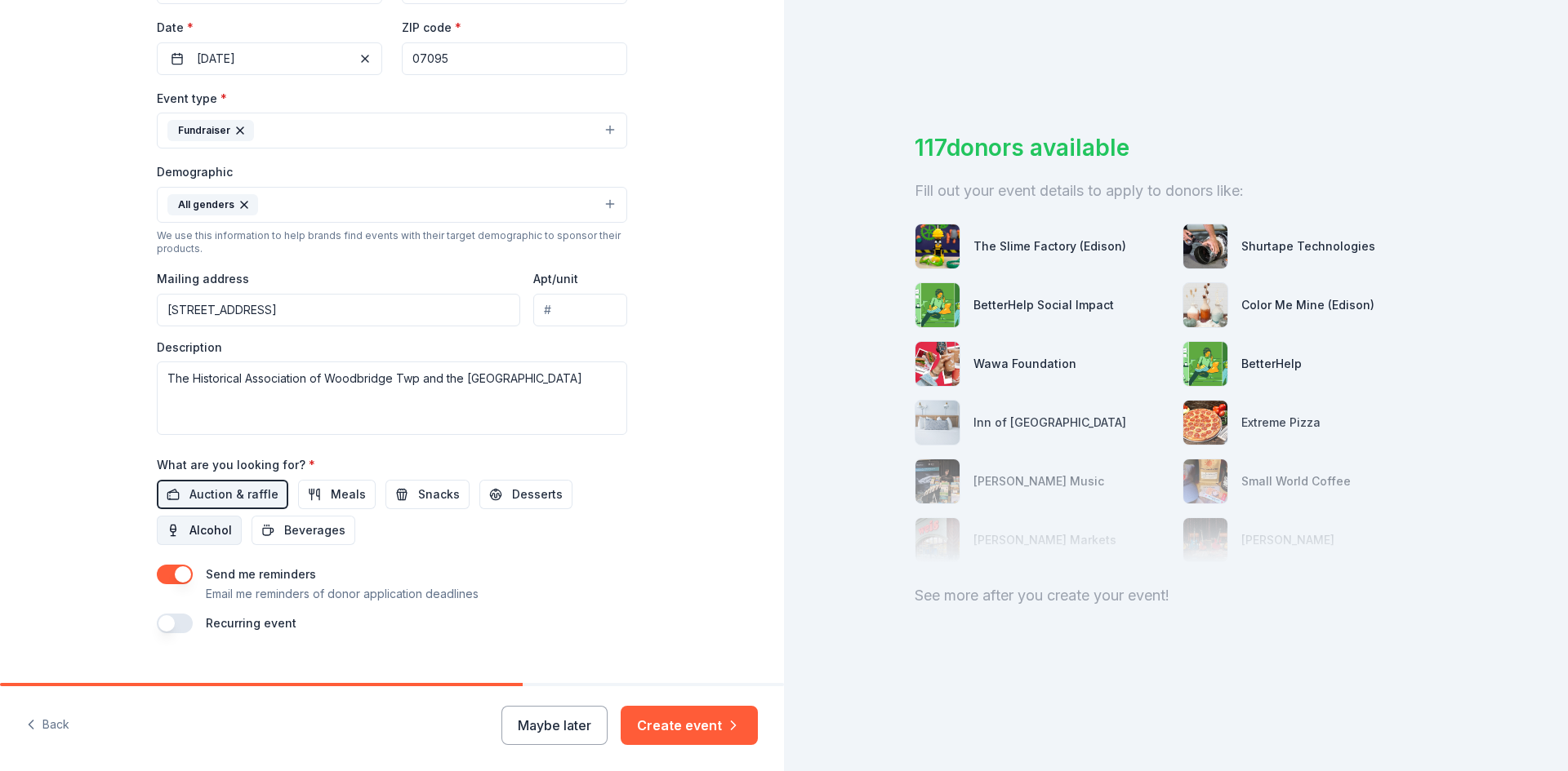
click at [204, 533] on span "Alcohol" at bounding box center [211, 530] width 43 height 20
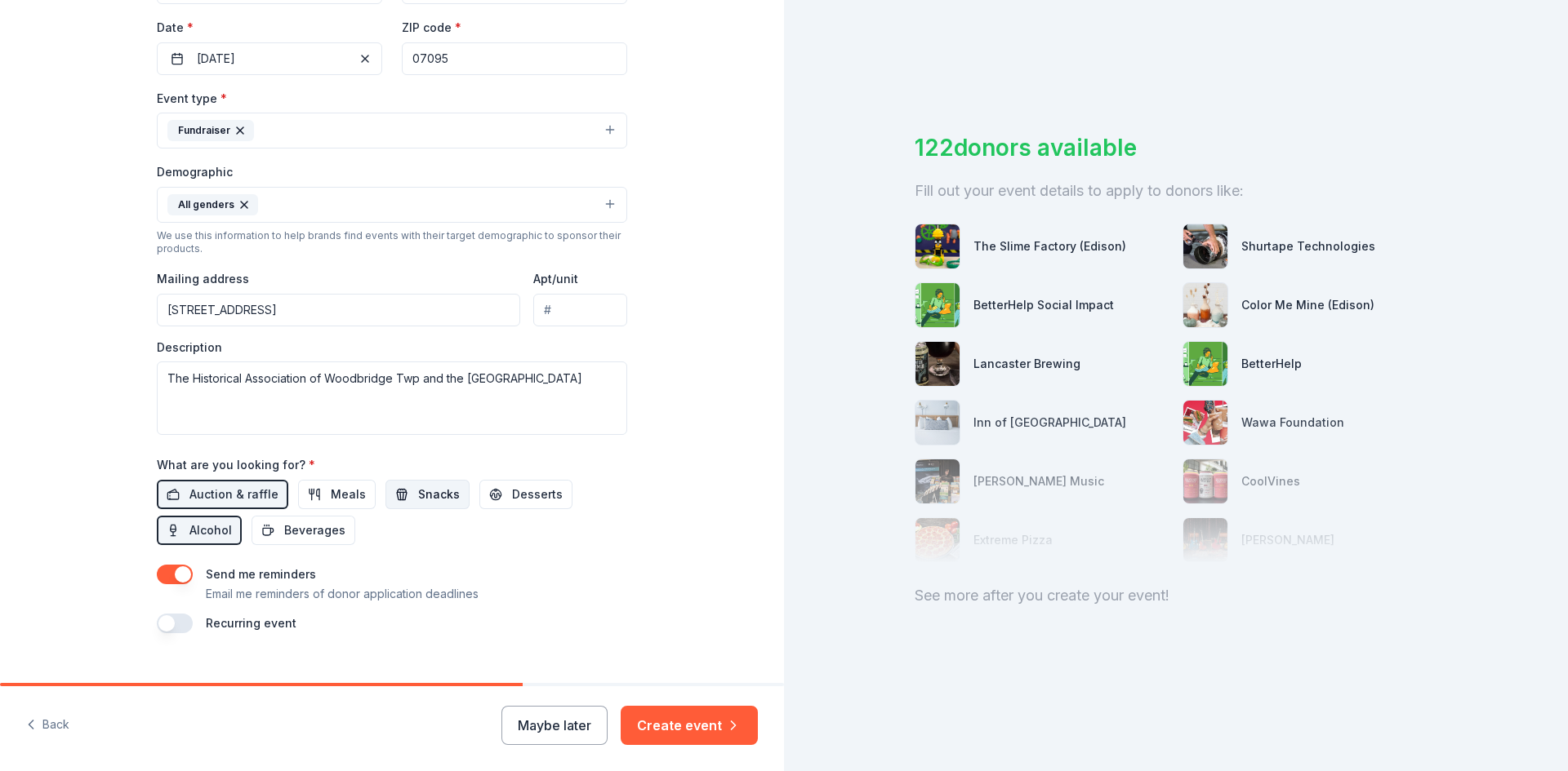
click at [434, 498] on span "Snacks" at bounding box center [438, 494] width 42 height 20
click at [512, 489] on span "Desserts" at bounding box center [537, 494] width 50 height 20
click at [315, 528] on span "Beverages" at bounding box center [315, 530] width 62 height 20
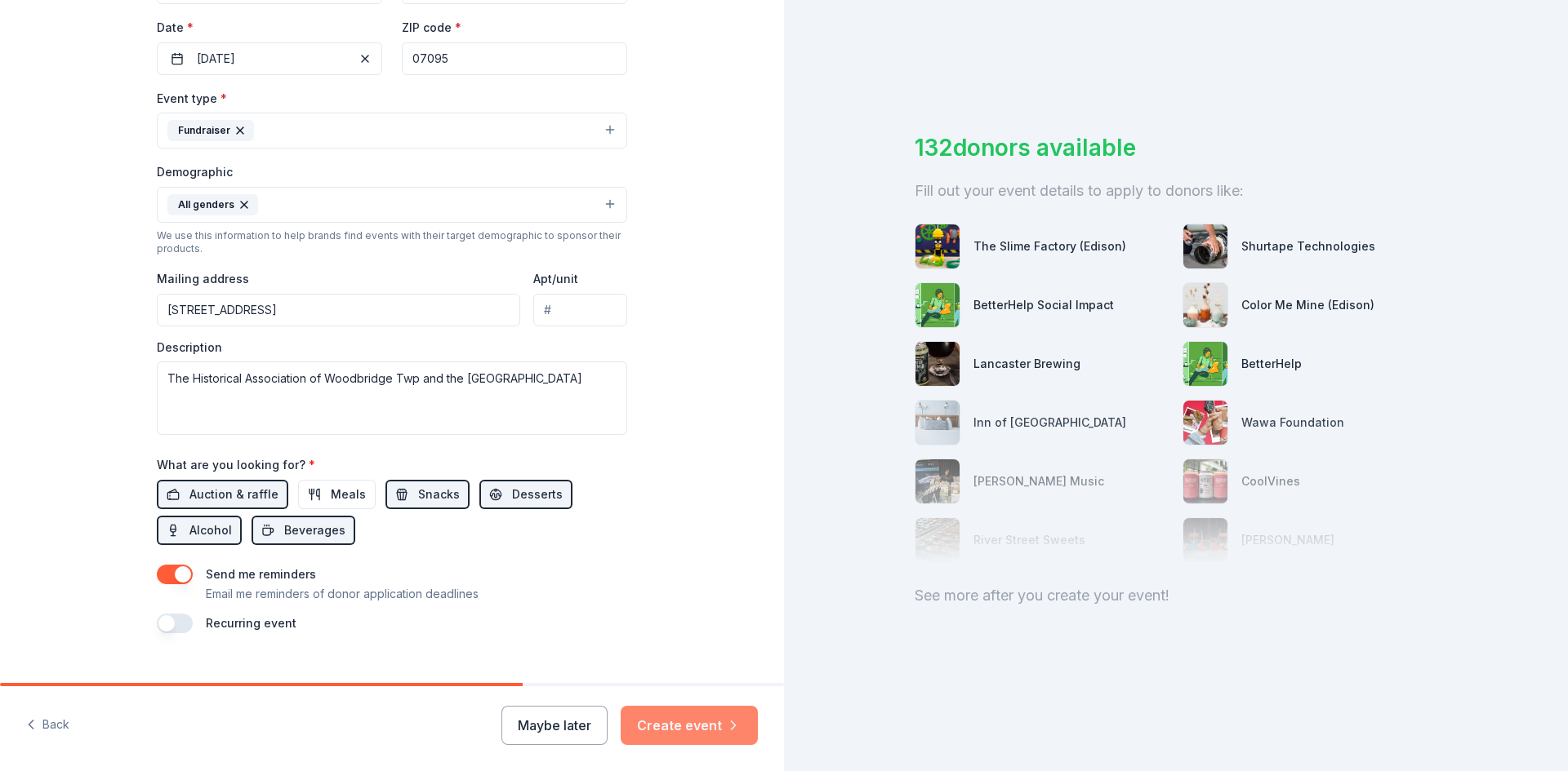
click at [686, 718] on button "Create event" at bounding box center [688, 725] width 137 height 39
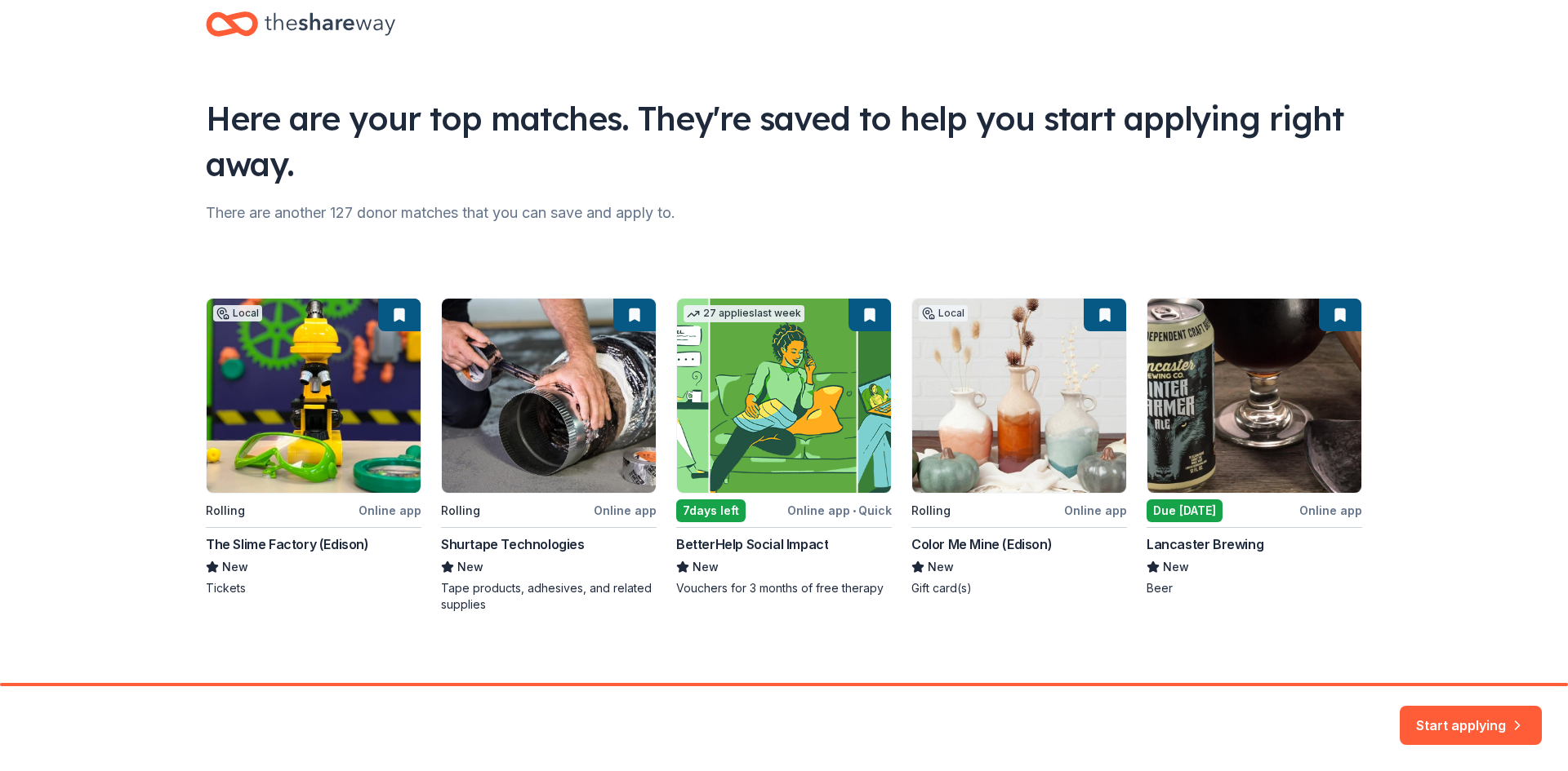
scroll to position [43, 0]
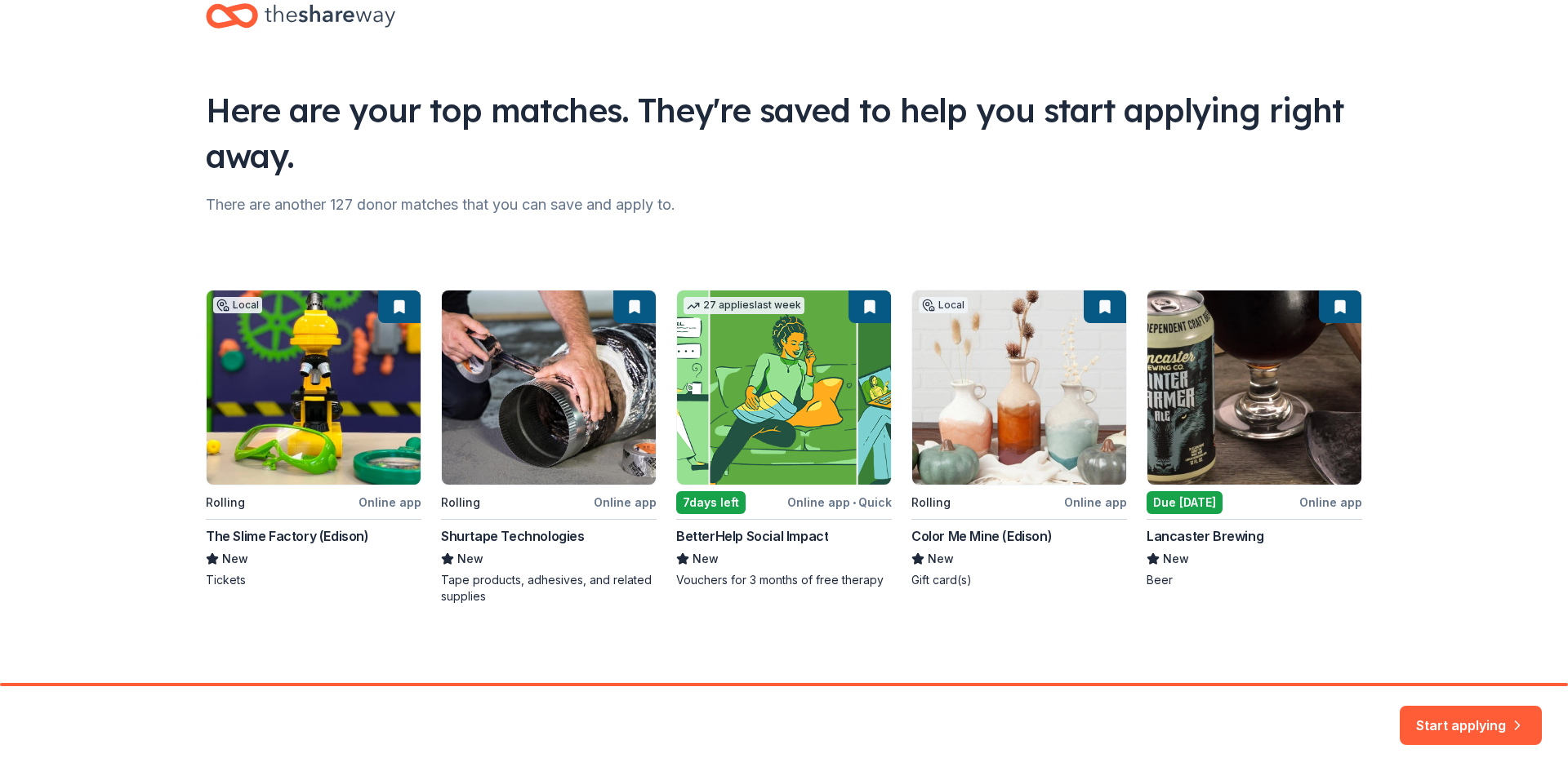
click at [1179, 455] on div "Local Rolling Online app The Slime Factory (Edison) New Tickets Rolling Online …" at bounding box center [784, 447] width 1157 height 315
click at [1183, 503] on div "Local Rolling Online app The Slime Factory (Edison) New Tickets Rolling Online …" at bounding box center [784, 447] width 1157 height 315
click at [1328, 505] on div "Local Rolling Online app The Slime Factory (Edison) New Tickets Rolling Online …" at bounding box center [784, 447] width 1157 height 315
click at [1224, 534] on div "Local Rolling Online app The Slime Factory (Edison) New Tickets Rolling Online …" at bounding box center [784, 447] width 1157 height 315
drag, startPoint x: 1170, startPoint y: 563, endPoint x: 1156, endPoint y: 582, distance: 23.6
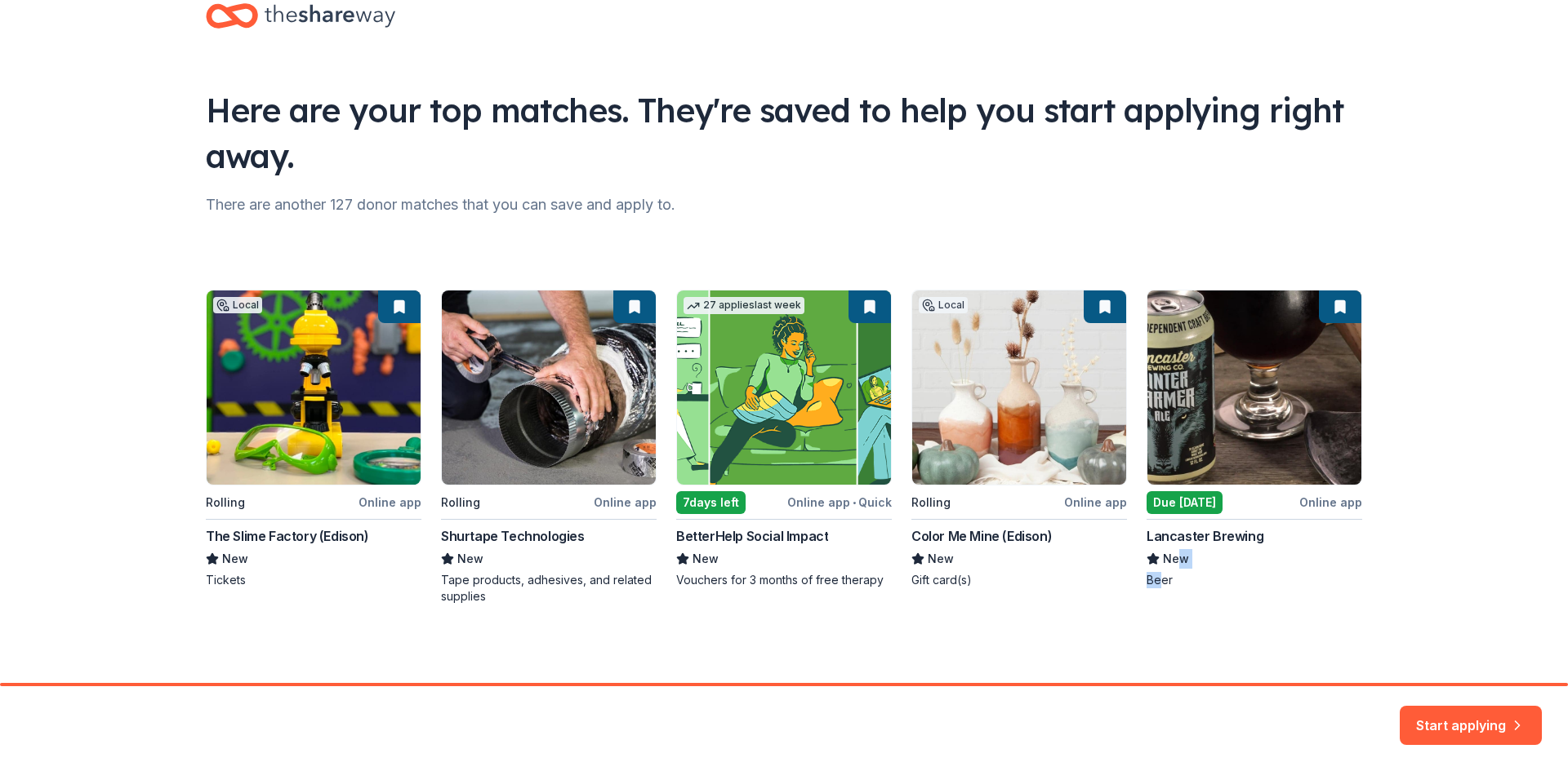
click at [1156, 582] on div "Local Rolling Online app The Slime Factory (Edison) New Tickets Rolling Online …" at bounding box center [784, 447] width 1157 height 315
click at [1327, 309] on div "Local Rolling Online app The Slime Factory (Edison) New Tickets Rolling Online …" at bounding box center [784, 447] width 1157 height 315
click at [1241, 393] on div "Local Rolling Online app The Slime Factory (Edison) New Tickets Rolling Online …" at bounding box center [784, 447] width 1157 height 315
click at [1473, 737] on div "Start applying" at bounding box center [1470, 725] width 142 height 39
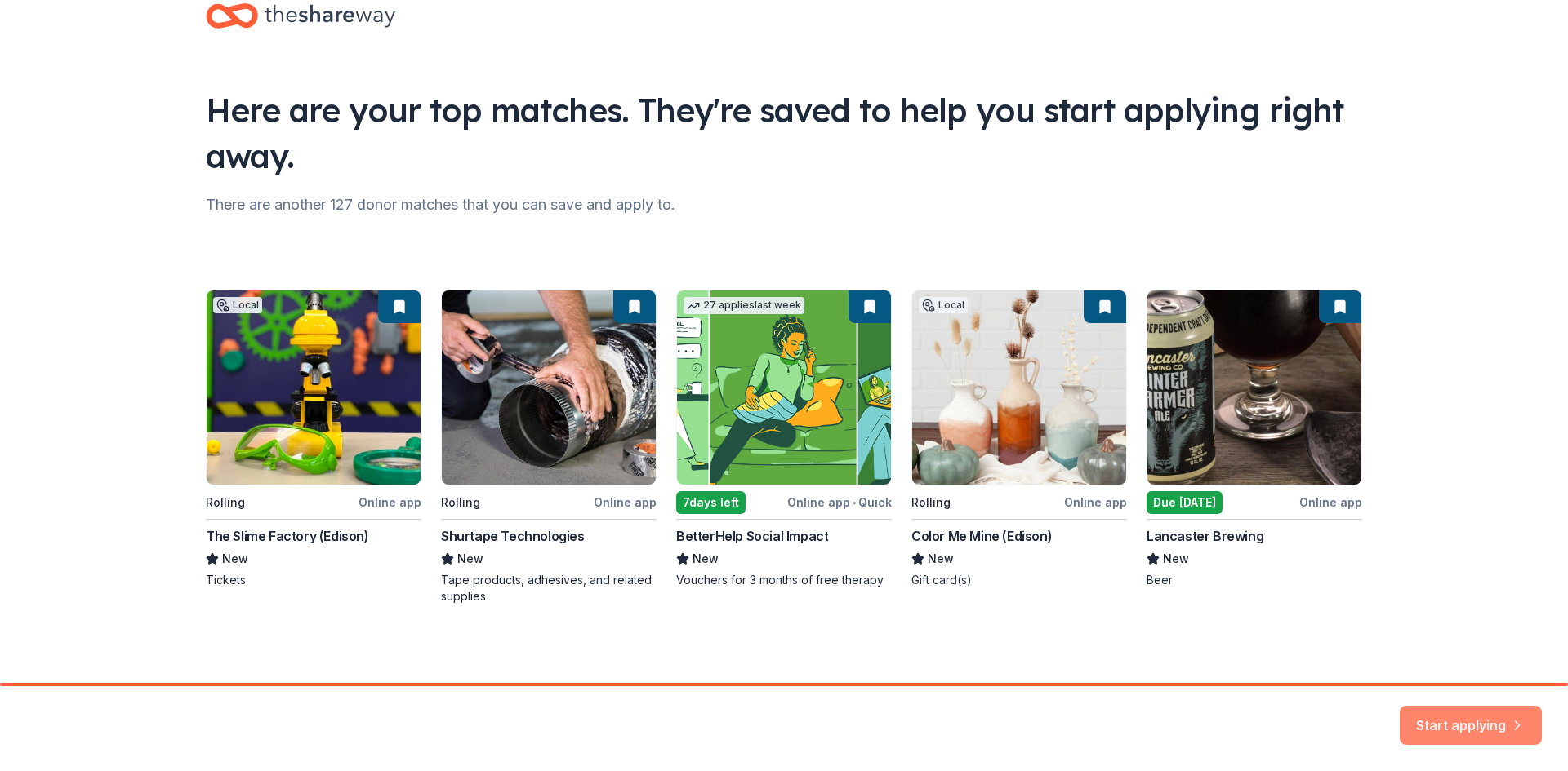
click at [1478, 727] on button "Start applying" at bounding box center [1470, 716] width 142 height 39
click at [1332, 306] on div "Local Rolling Online app The Slime Factory (Edison) New Tickets Rolling Online …" at bounding box center [784, 447] width 1157 height 315
click at [1091, 312] on div "Local Rolling Online app The Slime Factory (Edison) New Tickets Rolling Online …" at bounding box center [784, 447] width 1157 height 315
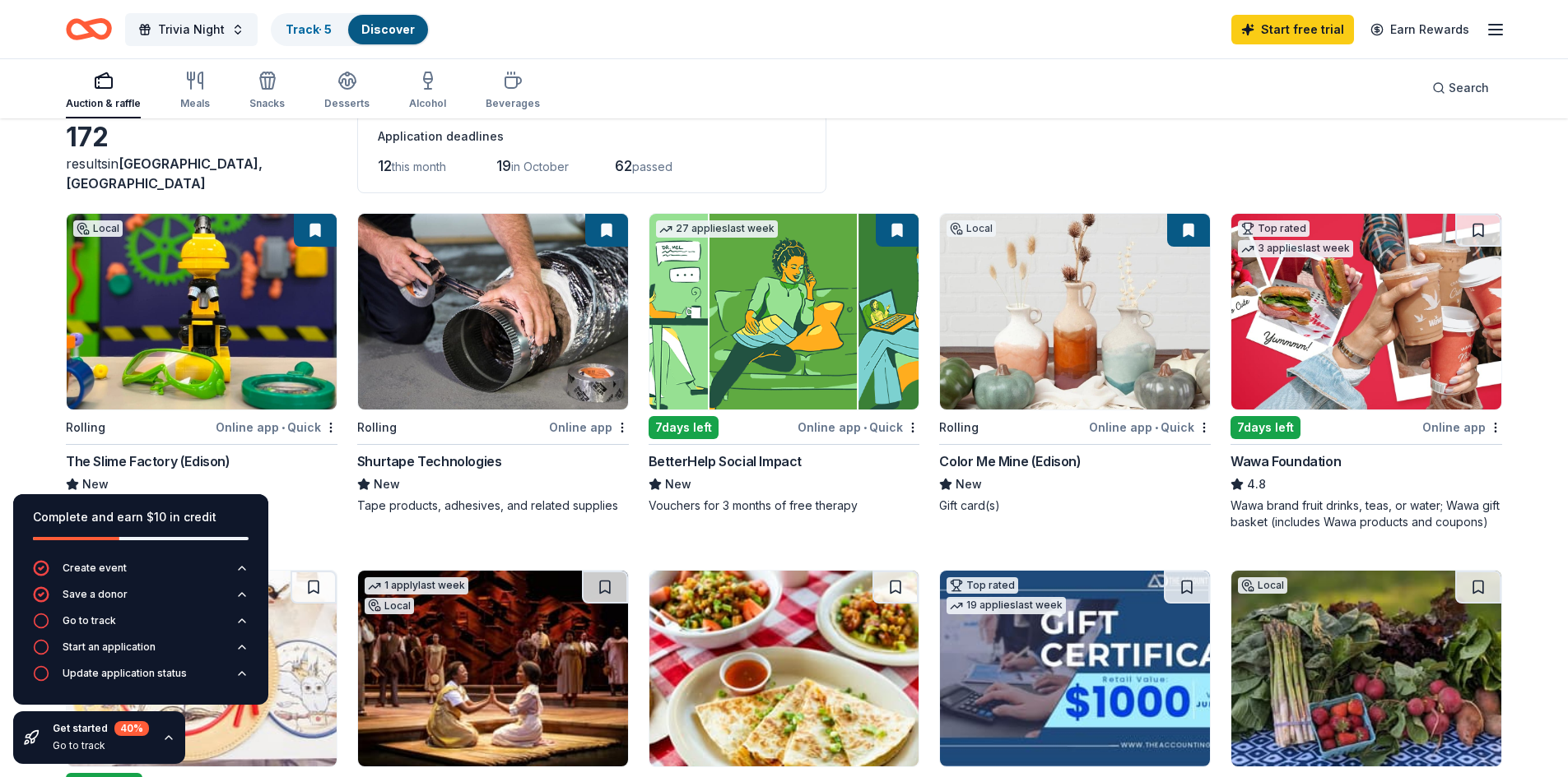
scroll to position [105, 0]
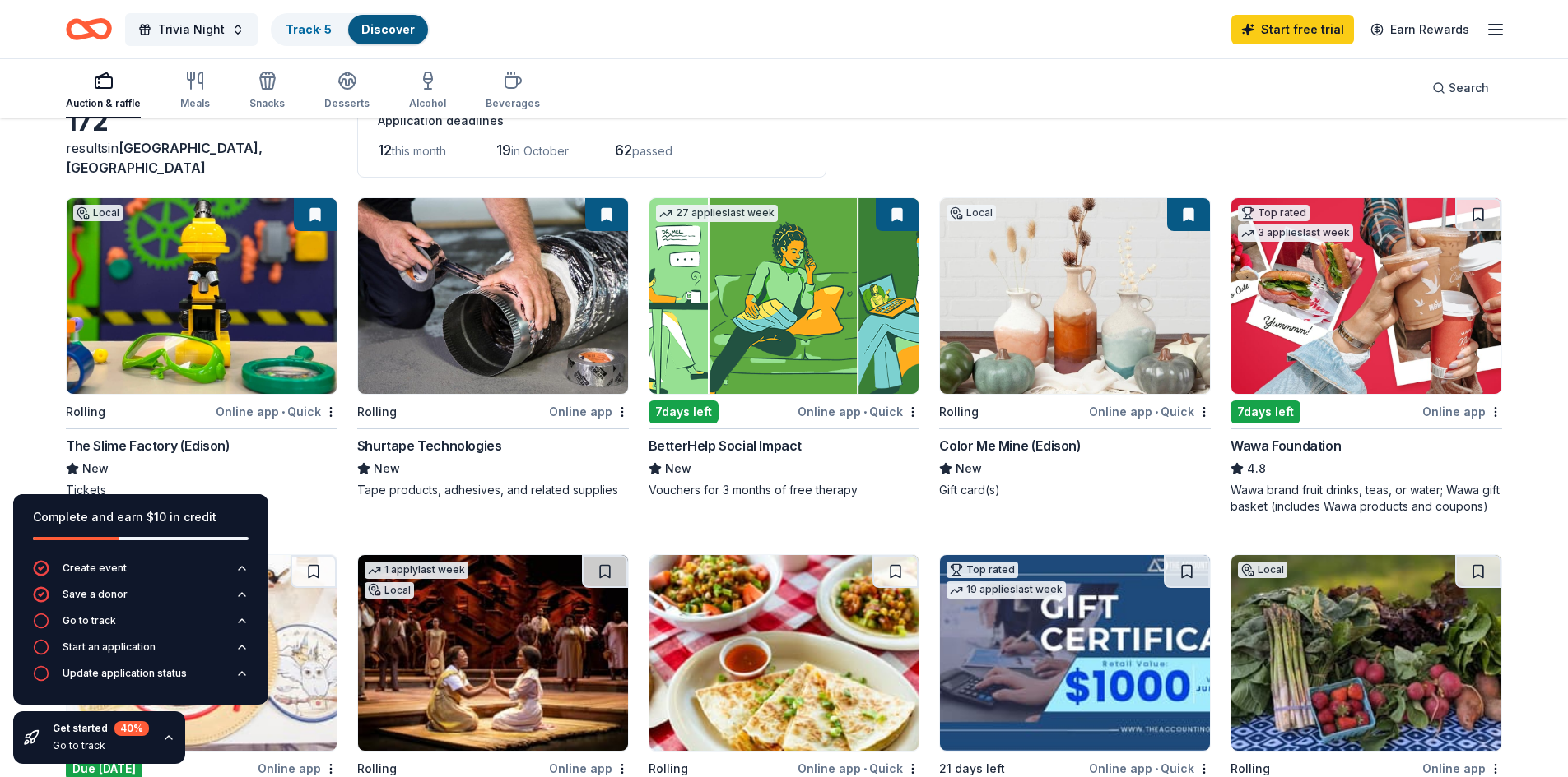
click at [1316, 286] on img at bounding box center [1366, 296] width 270 height 195
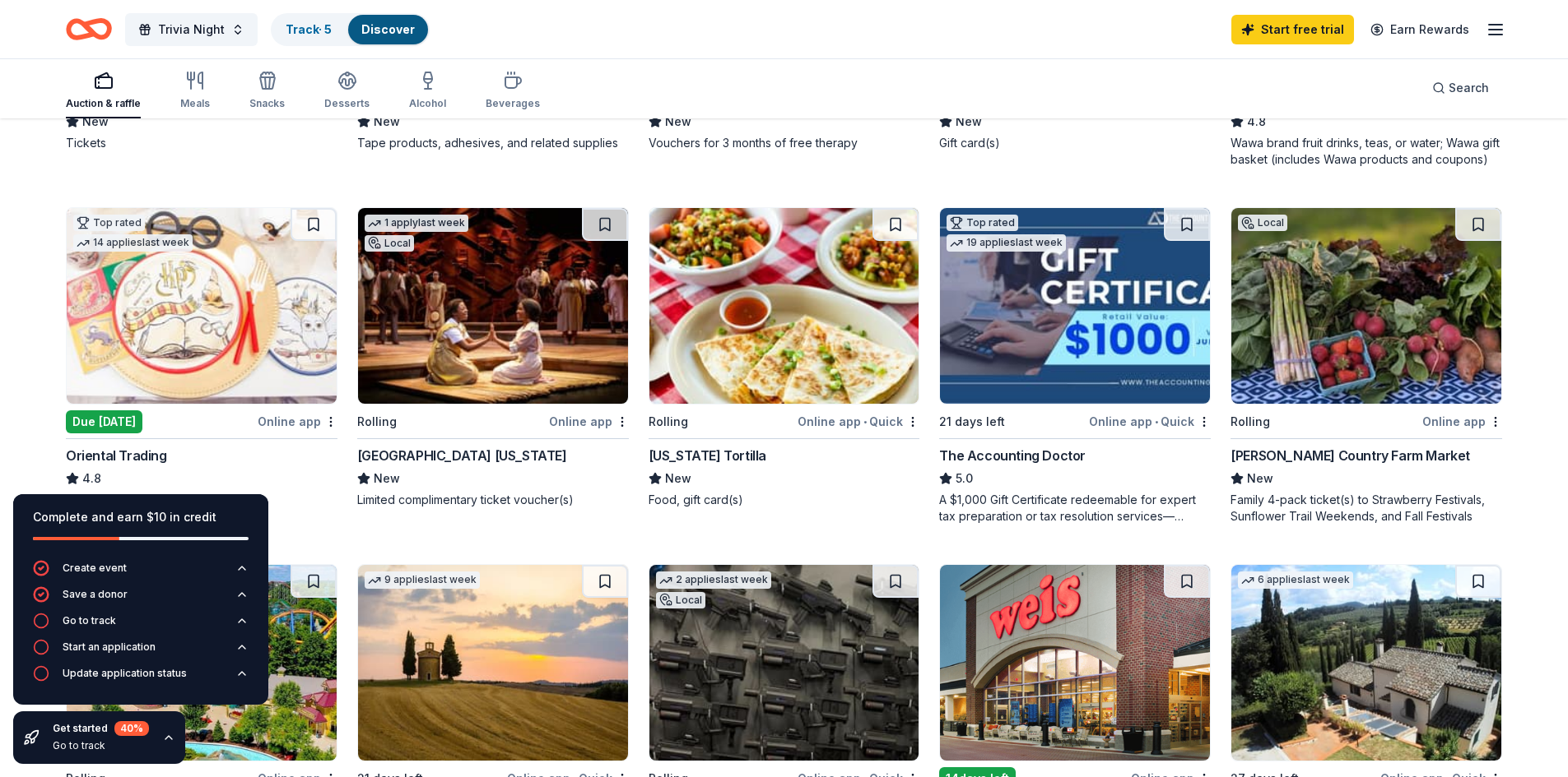
scroll to position [455, 0]
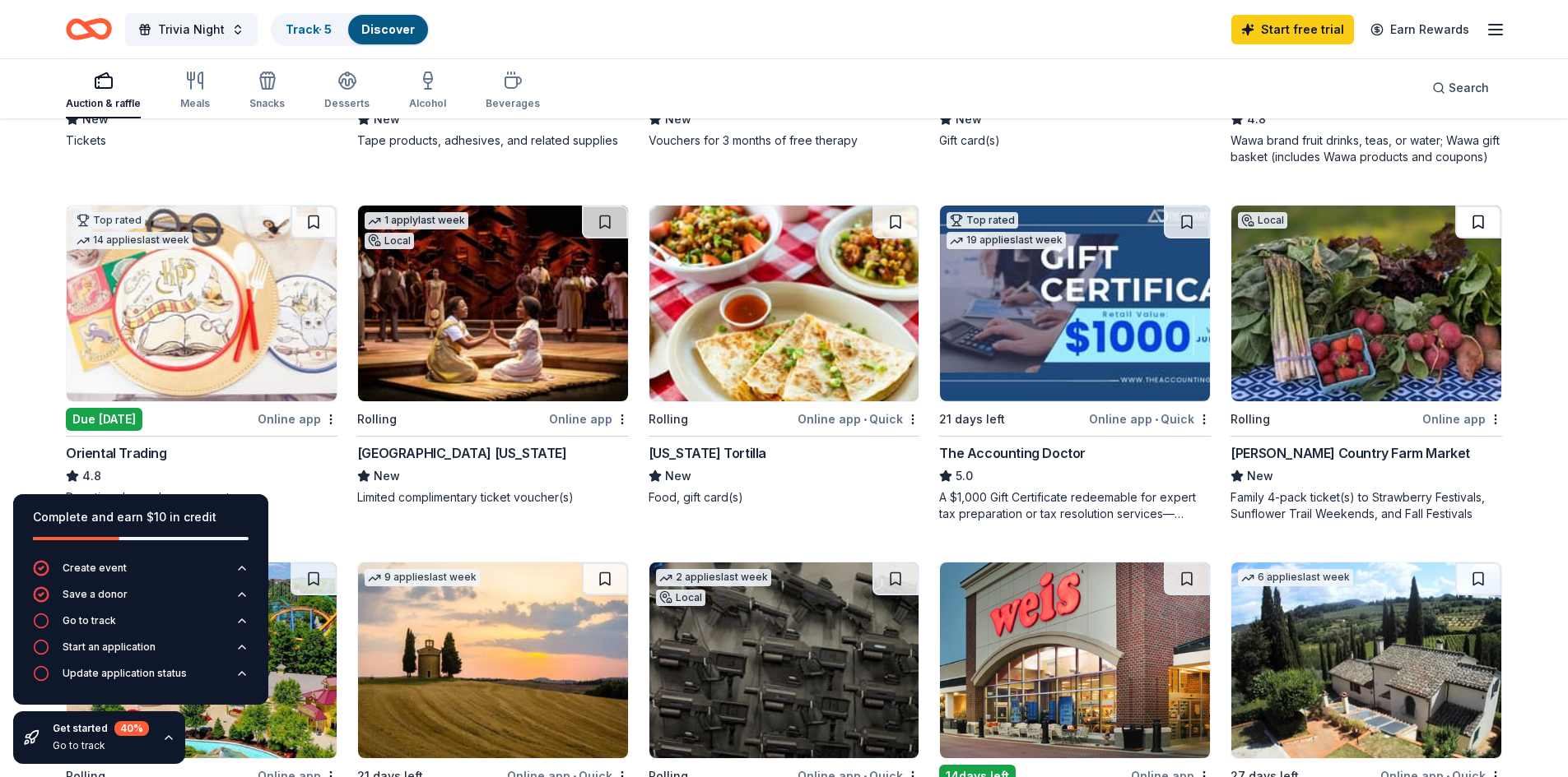
click at [1476, 218] on button at bounding box center [1478, 222] width 46 height 33
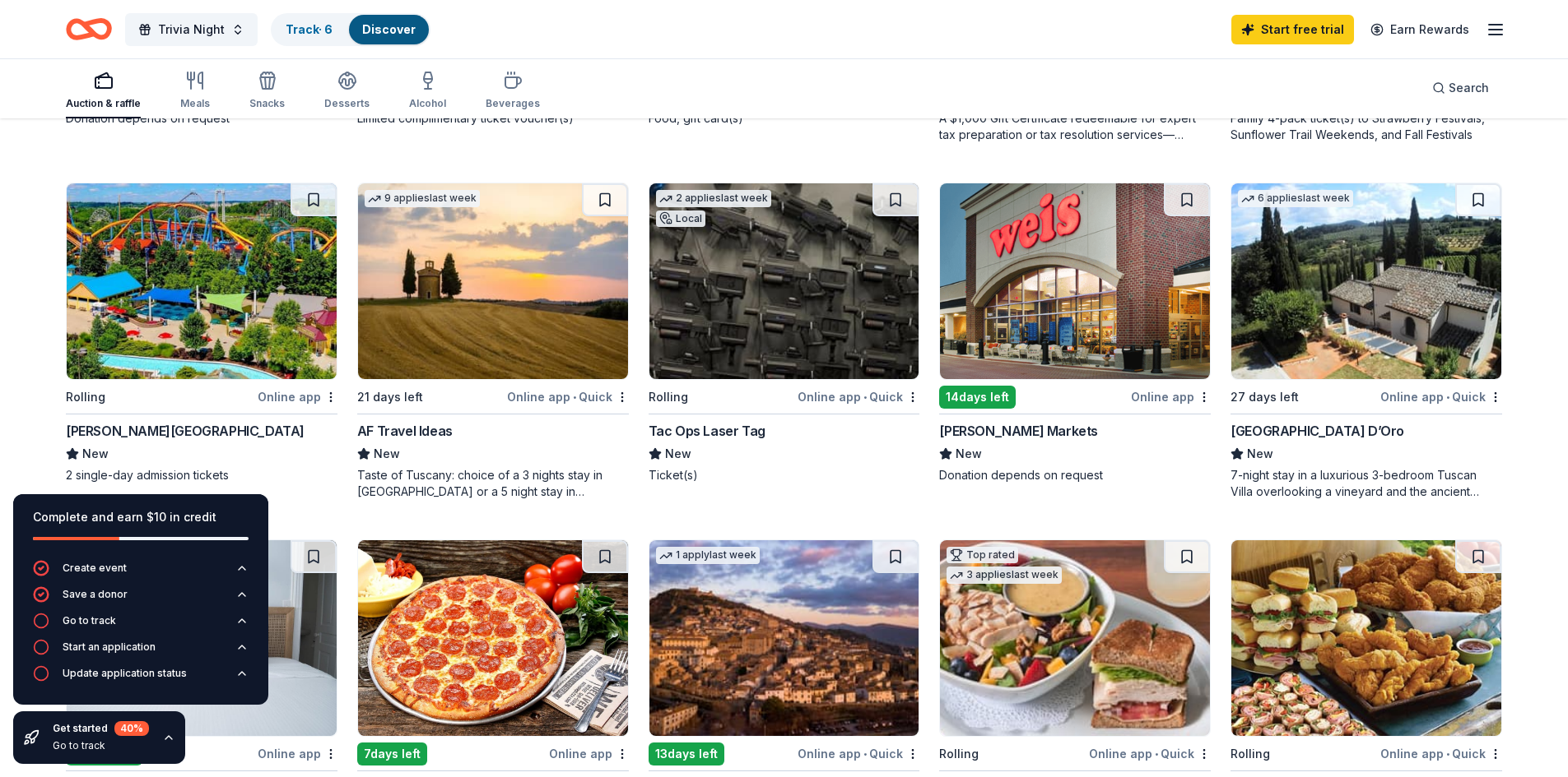
scroll to position [842, 0]
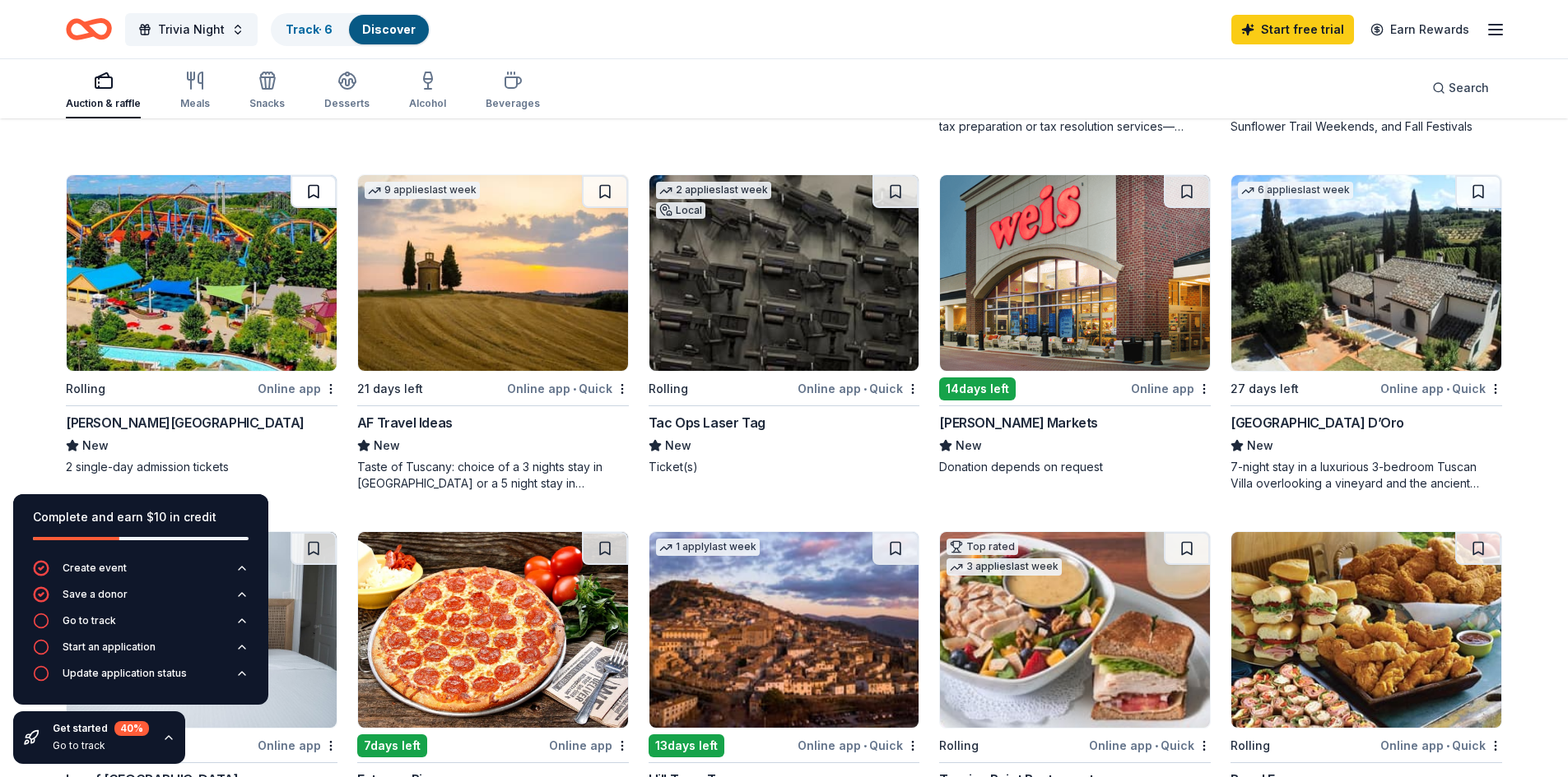
click at [313, 188] on button at bounding box center [313, 191] width 46 height 33
click at [898, 191] on button at bounding box center [895, 191] width 46 height 33
click at [1185, 187] on button at bounding box center [1186, 191] width 46 height 33
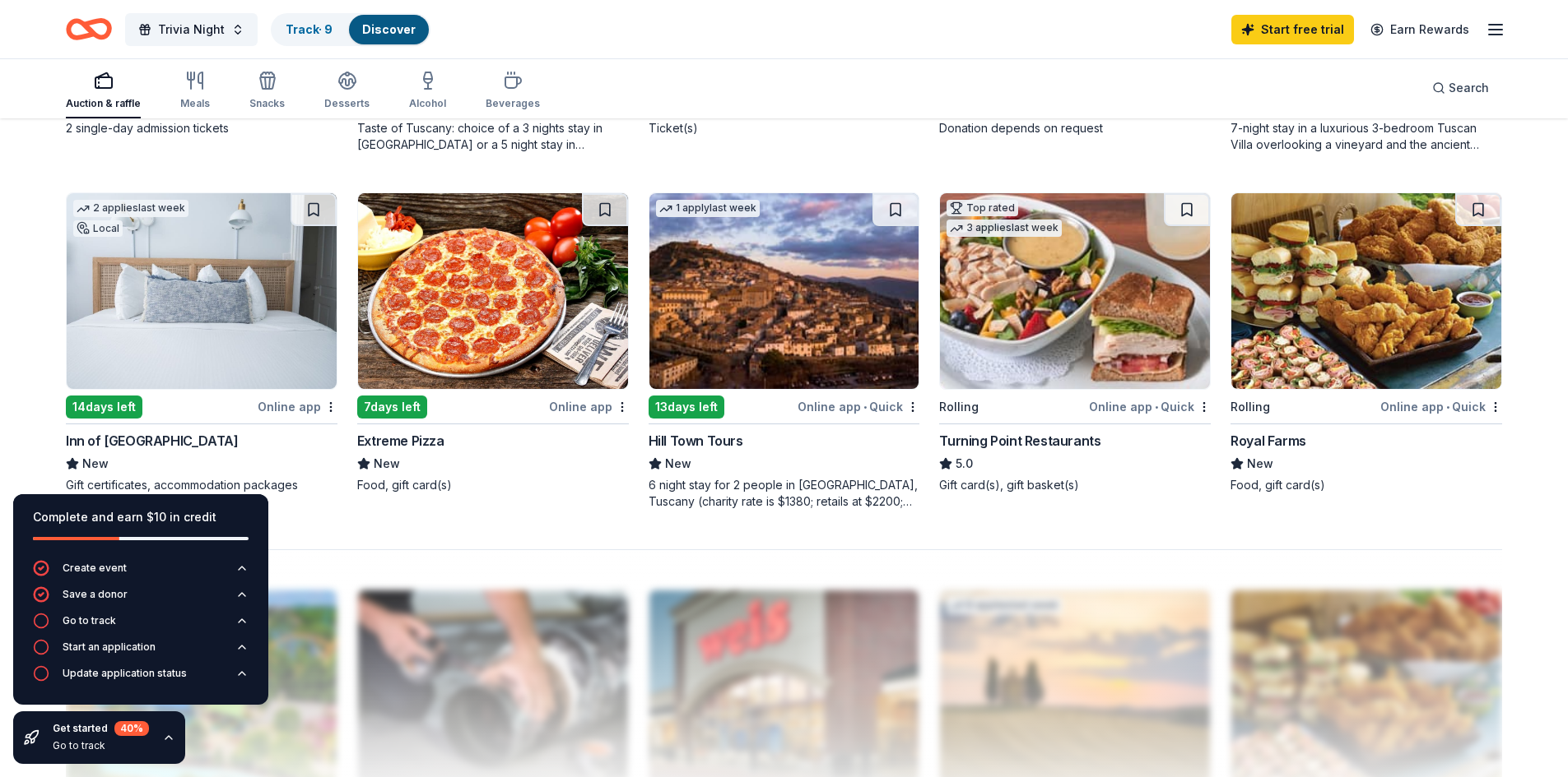
scroll to position [1198, 0]
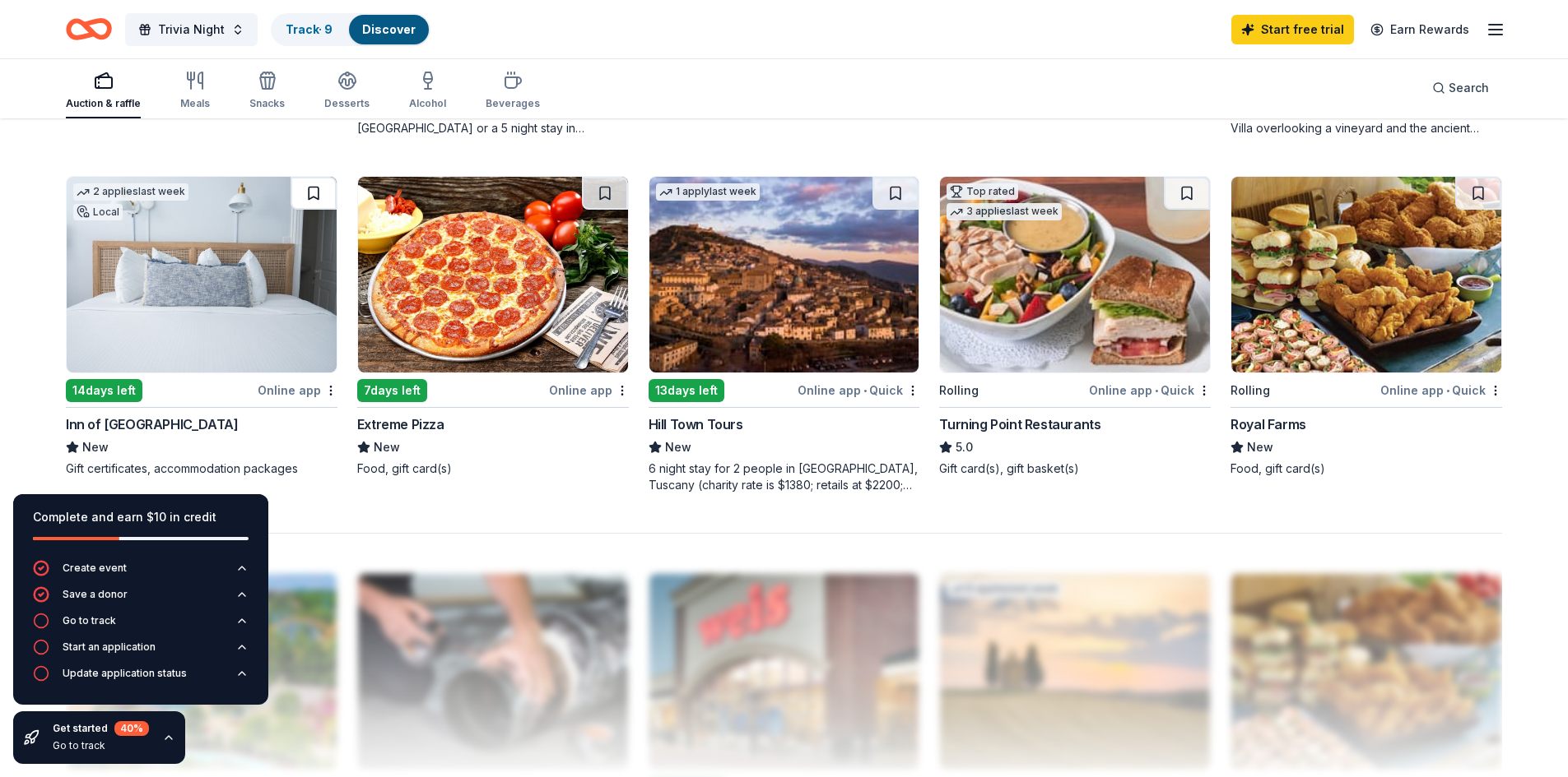
click at [318, 193] on button at bounding box center [313, 193] width 46 height 33
click at [604, 201] on button at bounding box center [604, 193] width 46 height 33
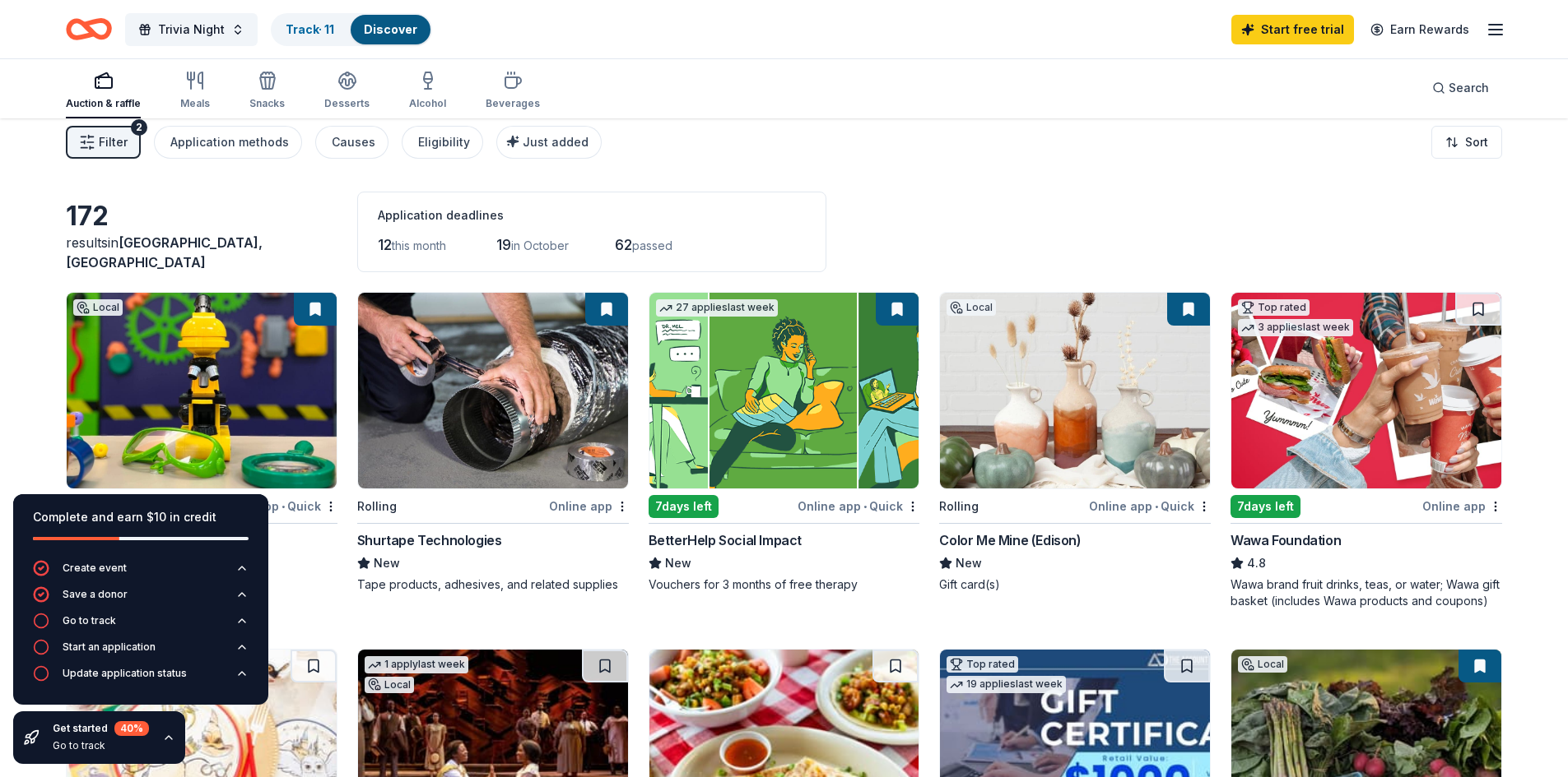
scroll to position [13, 0]
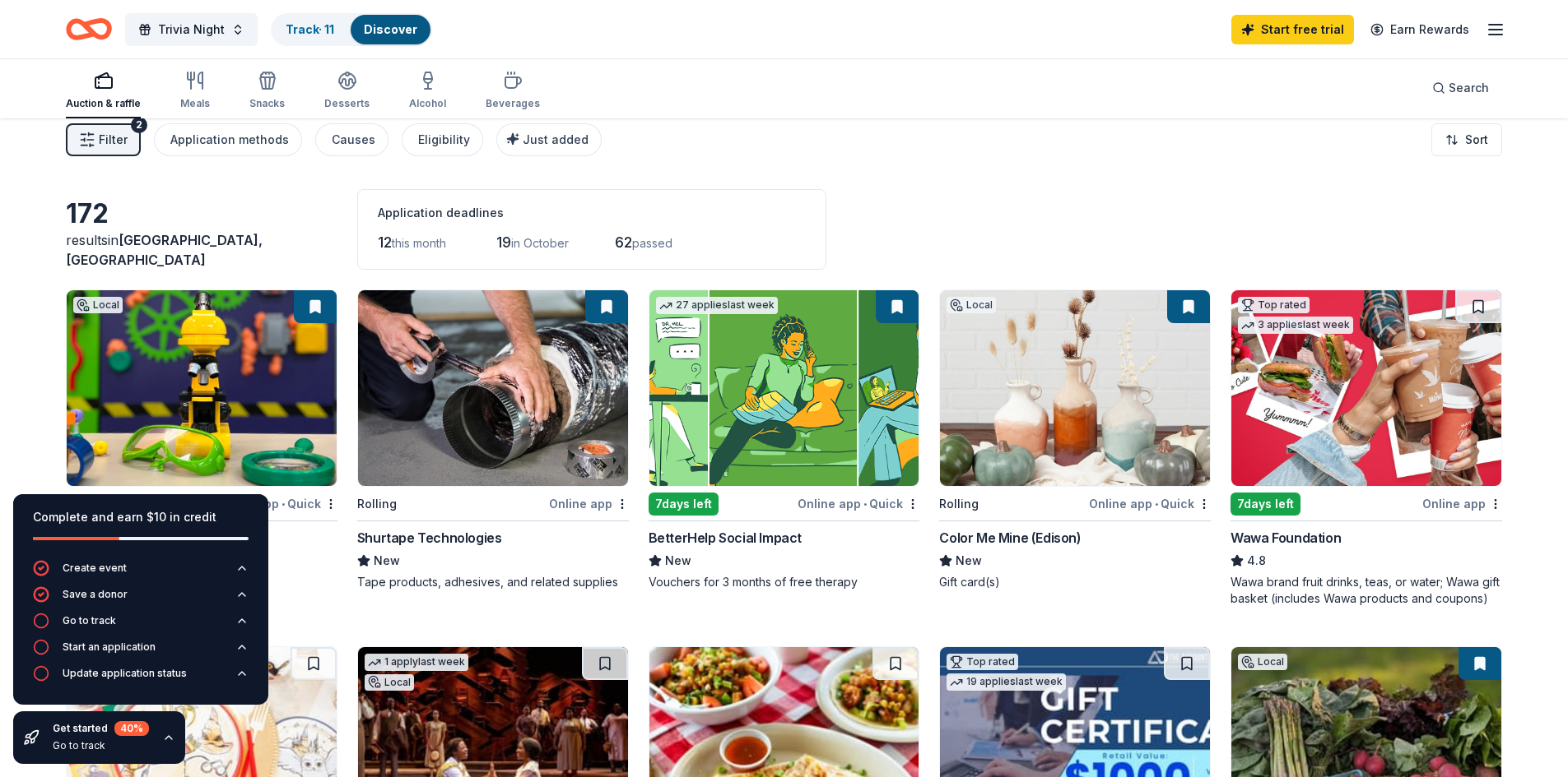
click at [212, 260] on span "Woodbridge Township, NJ" at bounding box center [164, 250] width 196 height 37
click at [205, 73] on div "button" at bounding box center [196, 80] width 30 height 20
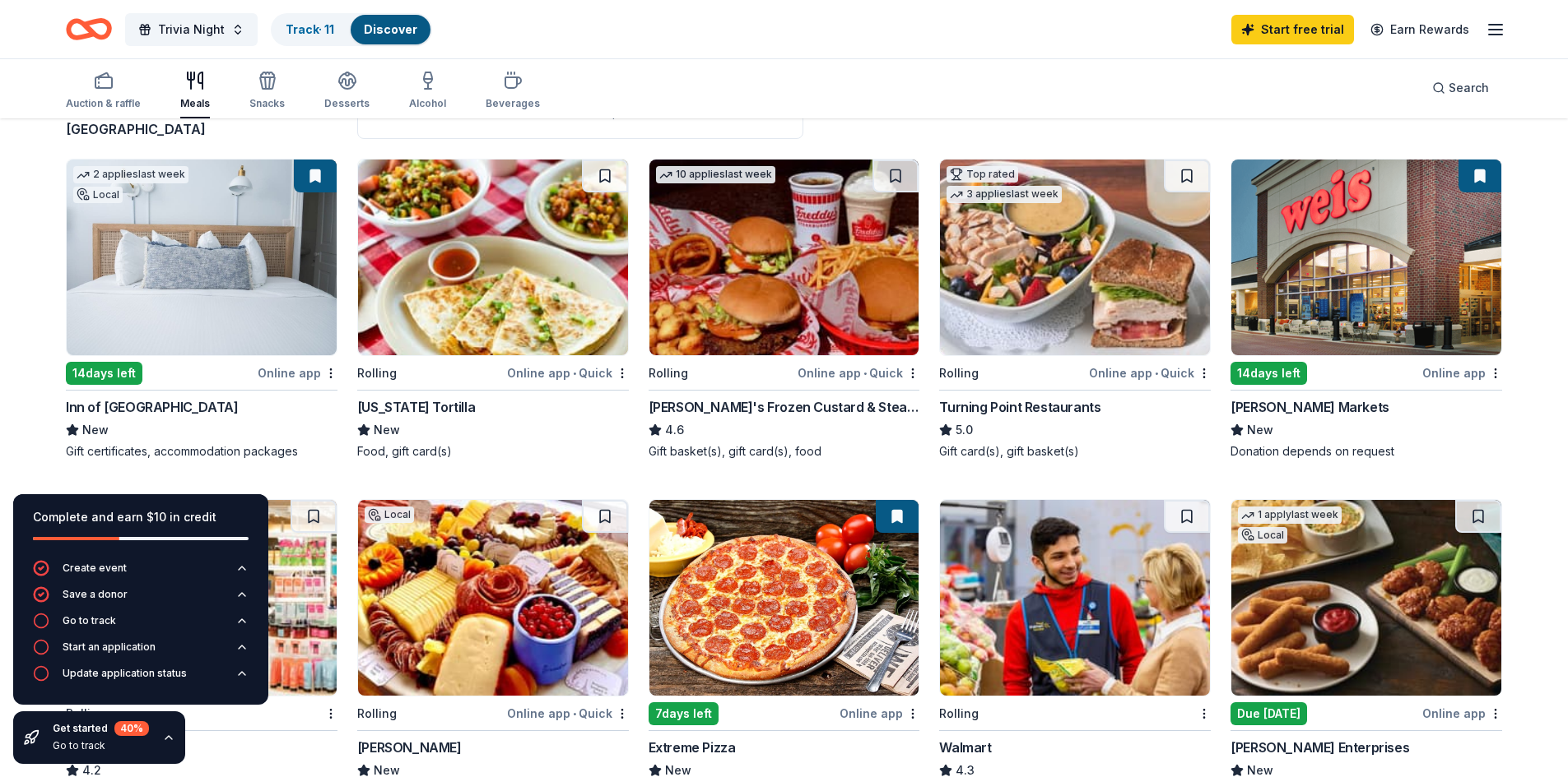
scroll to position [152, 0]
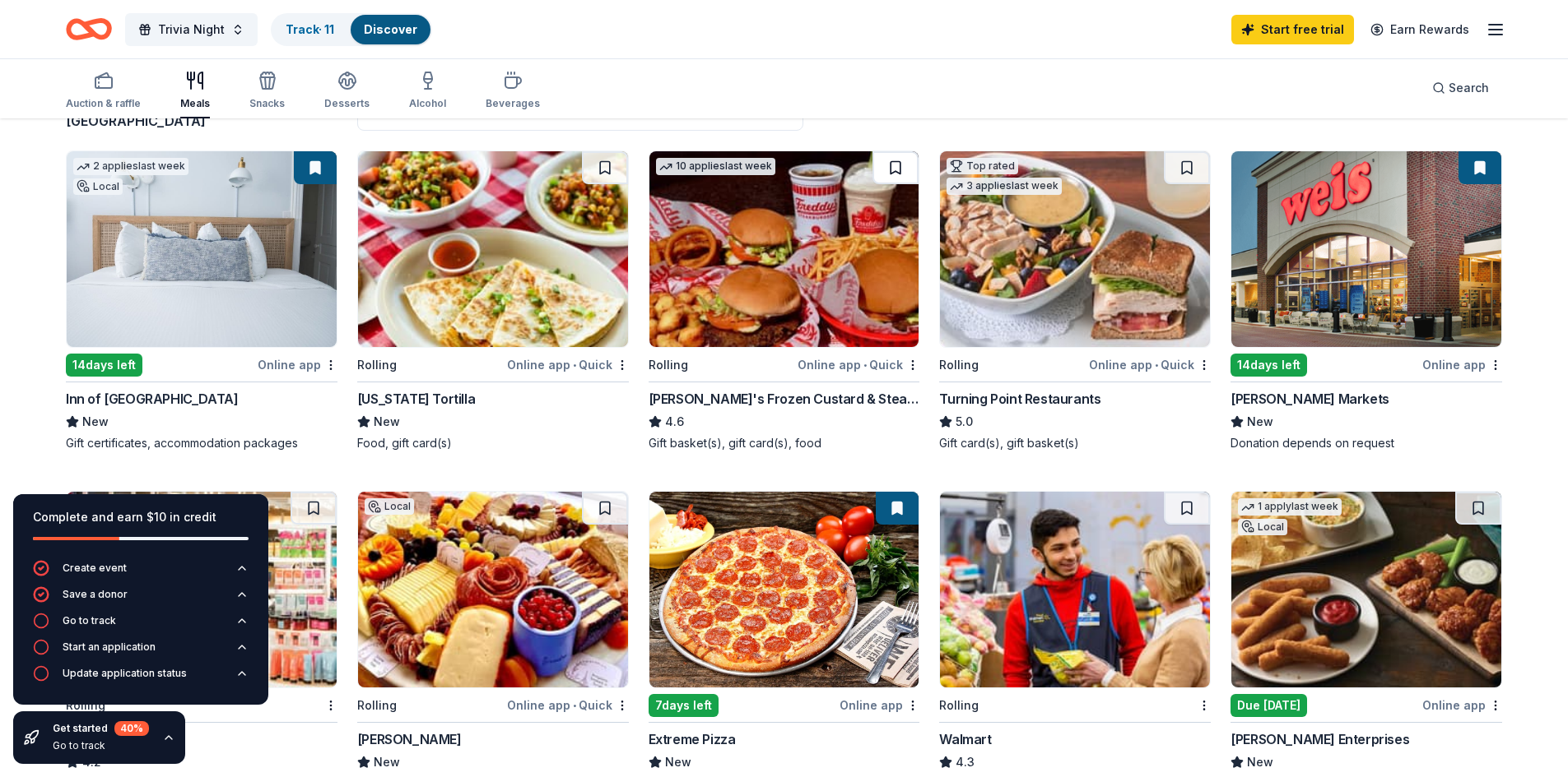
click at [899, 166] on button at bounding box center [895, 167] width 46 height 33
click at [1185, 168] on button at bounding box center [1186, 167] width 46 height 33
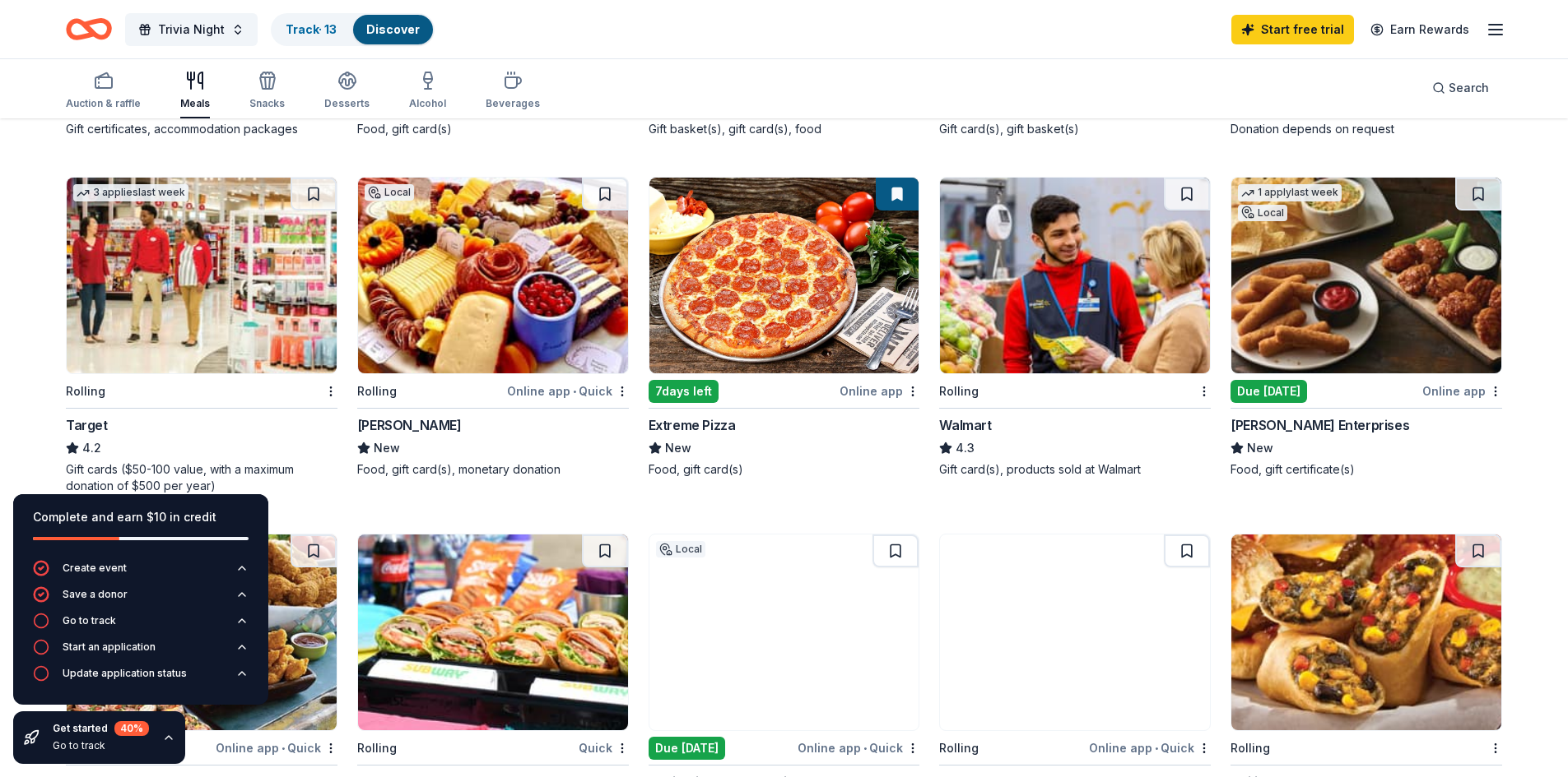
scroll to position [472, 0]
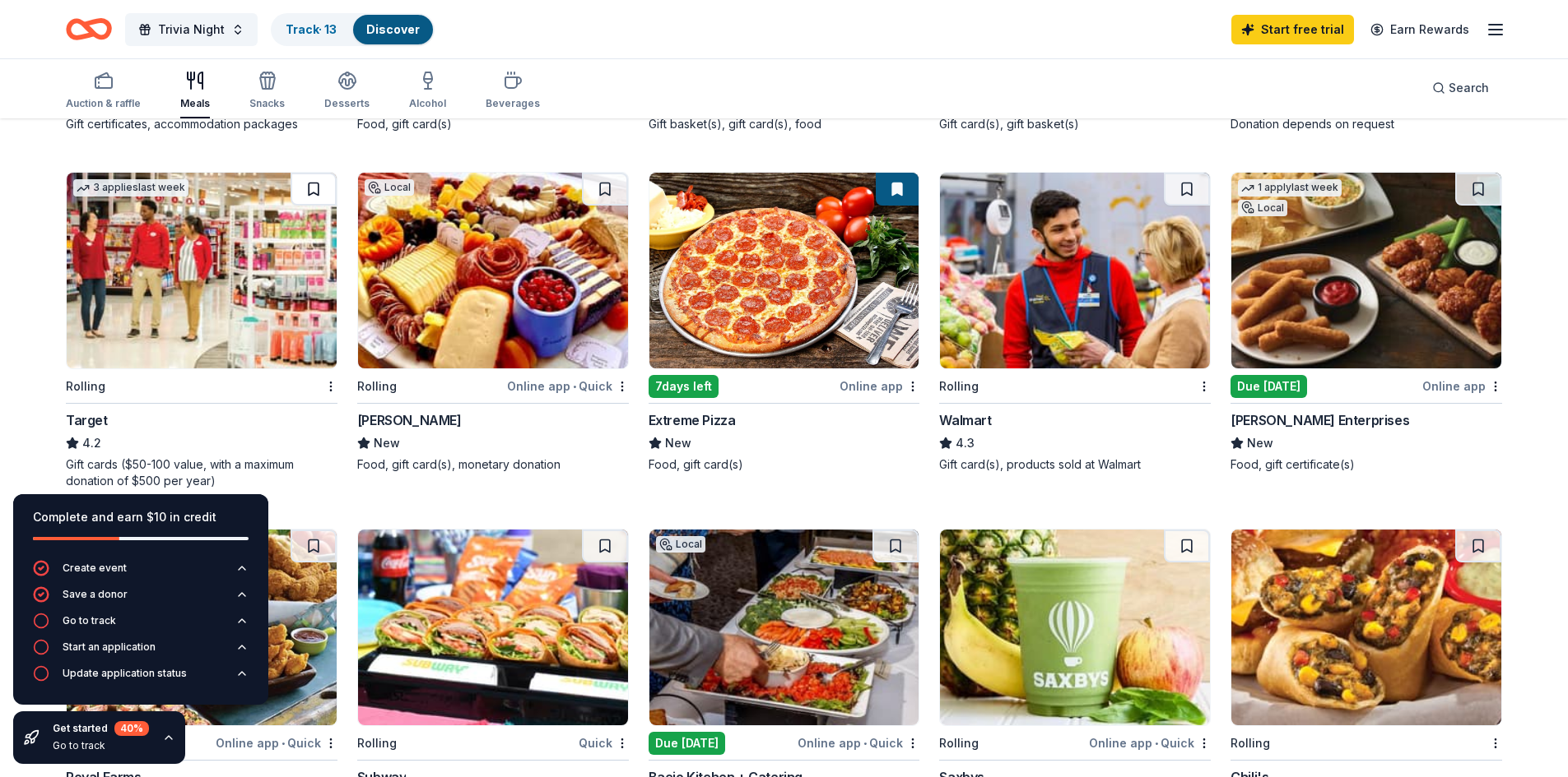
click at [315, 188] on button at bounding box center [313, 189] width 46 height 33
click at [1184, 184] on button at bounding box center [1186, 189] width 46 height 33
click at [1476, 190] on button at bounding box center [1478, 189] width 46 height 33
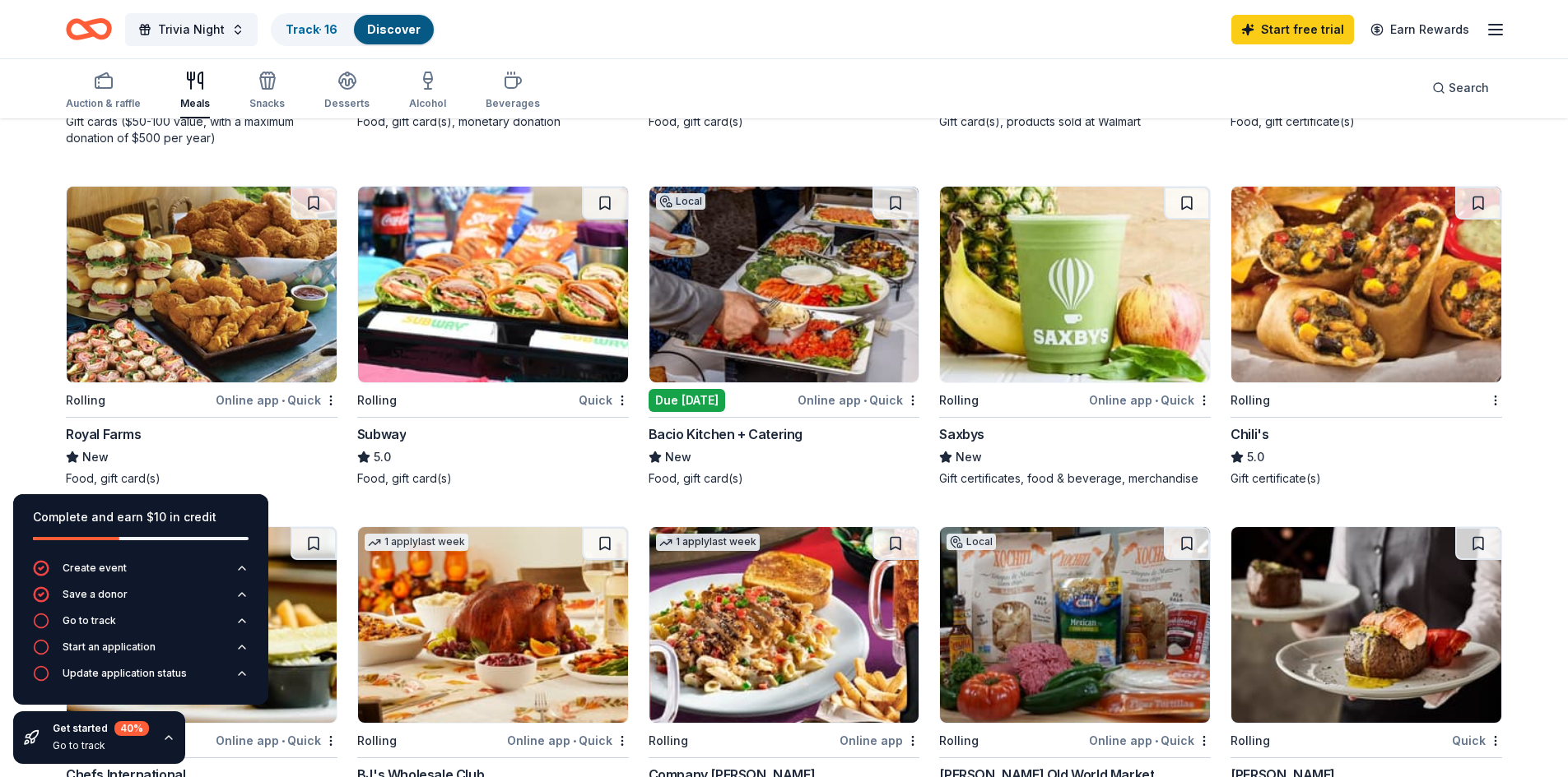
scroll to position [816, 0]
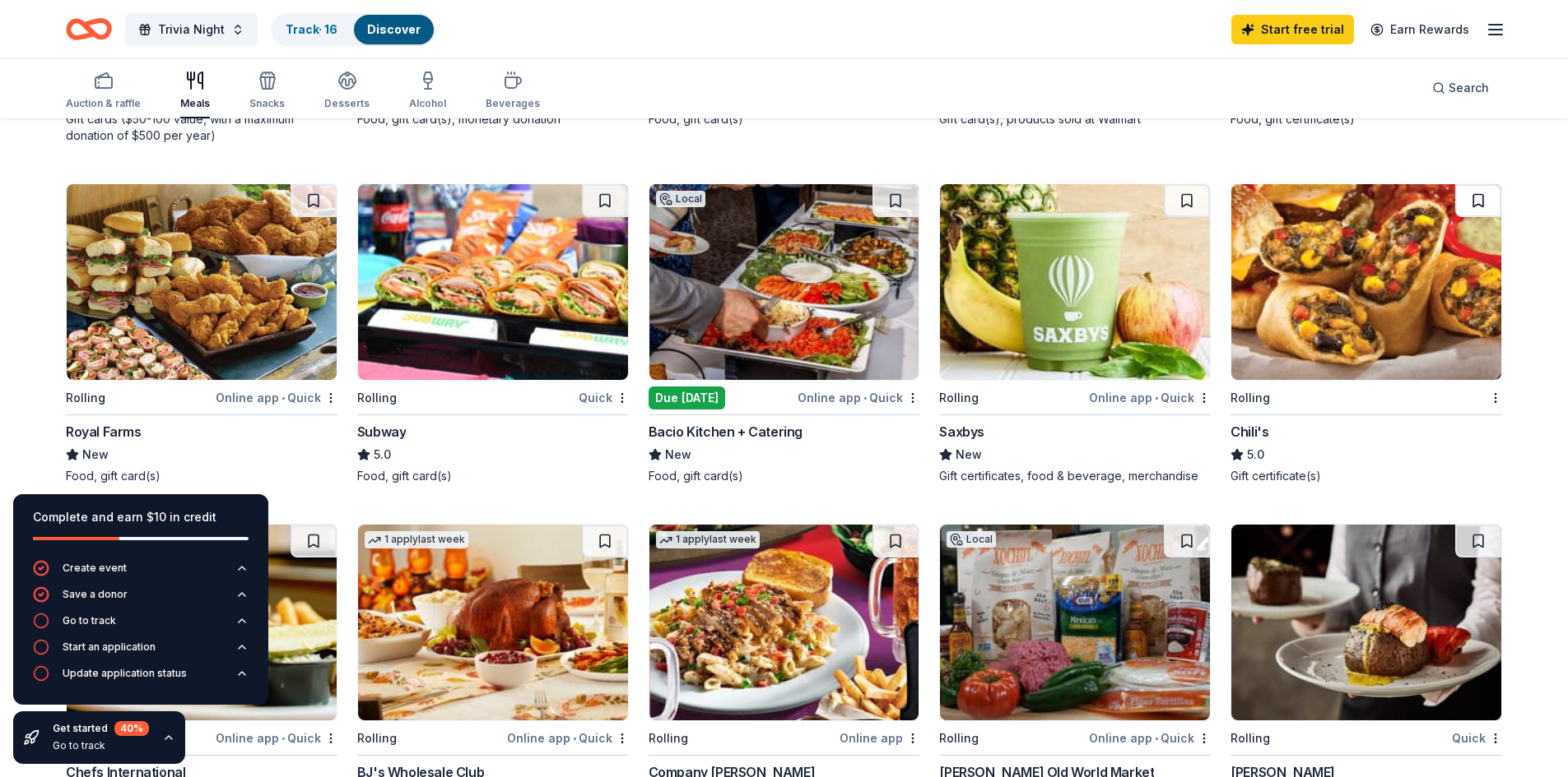
click at [1476, 195] on button at bounding box center [1478, 200] width 46 height 33
click at [603, 198] on button at bounding box center [604, 200] width 46 height 33
click at [315, 199] on button at bounding box center [313, 200] width 46 height 33
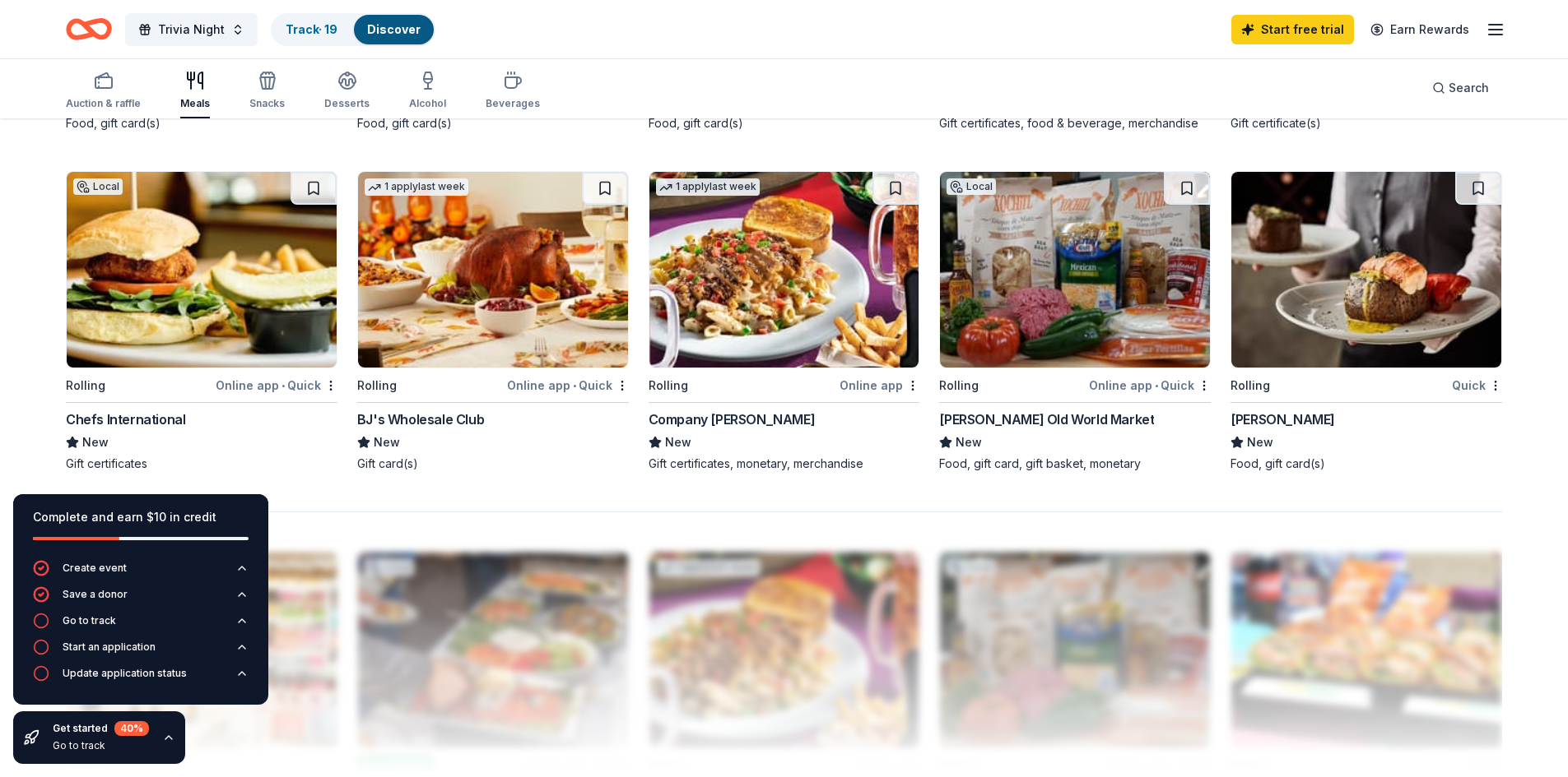
scroll to position [1172, 0]
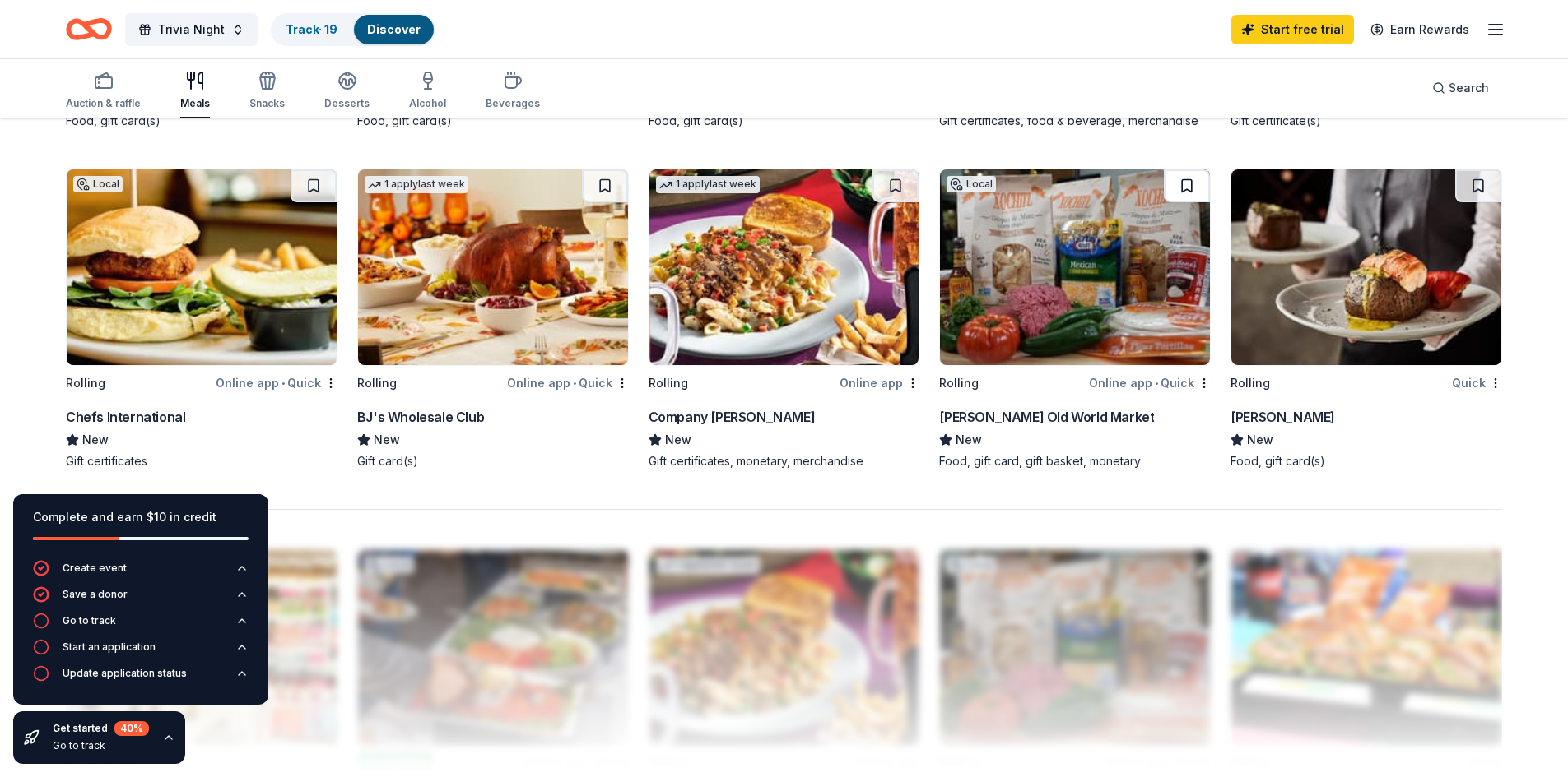
click at [1179, 179] on button at bounding box center [1186, 185] width 46 height 33
click at [604, 187] on button at bounding box center [604, 185] width 46 height 33
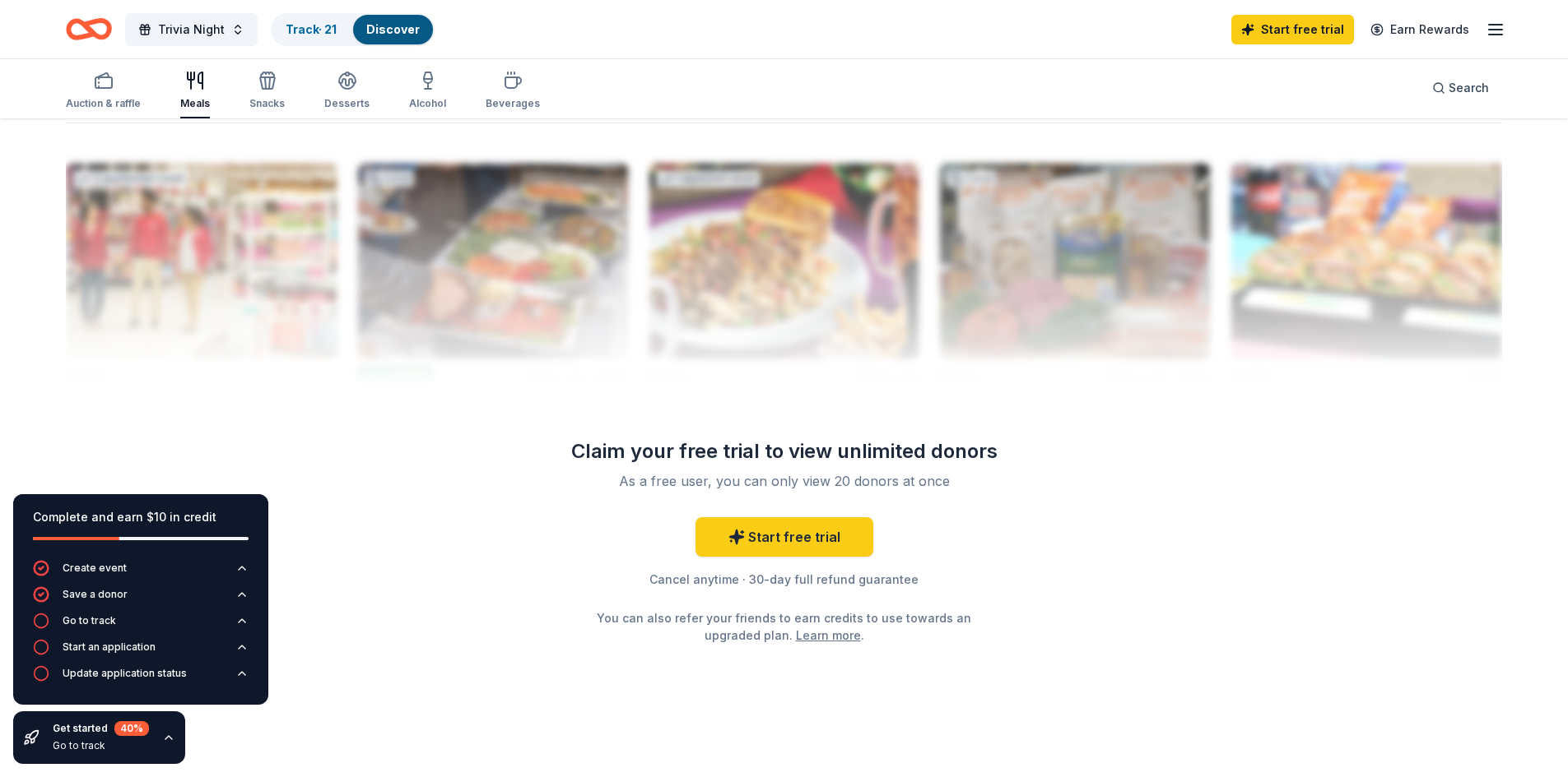
scroll to position [1563, 0]
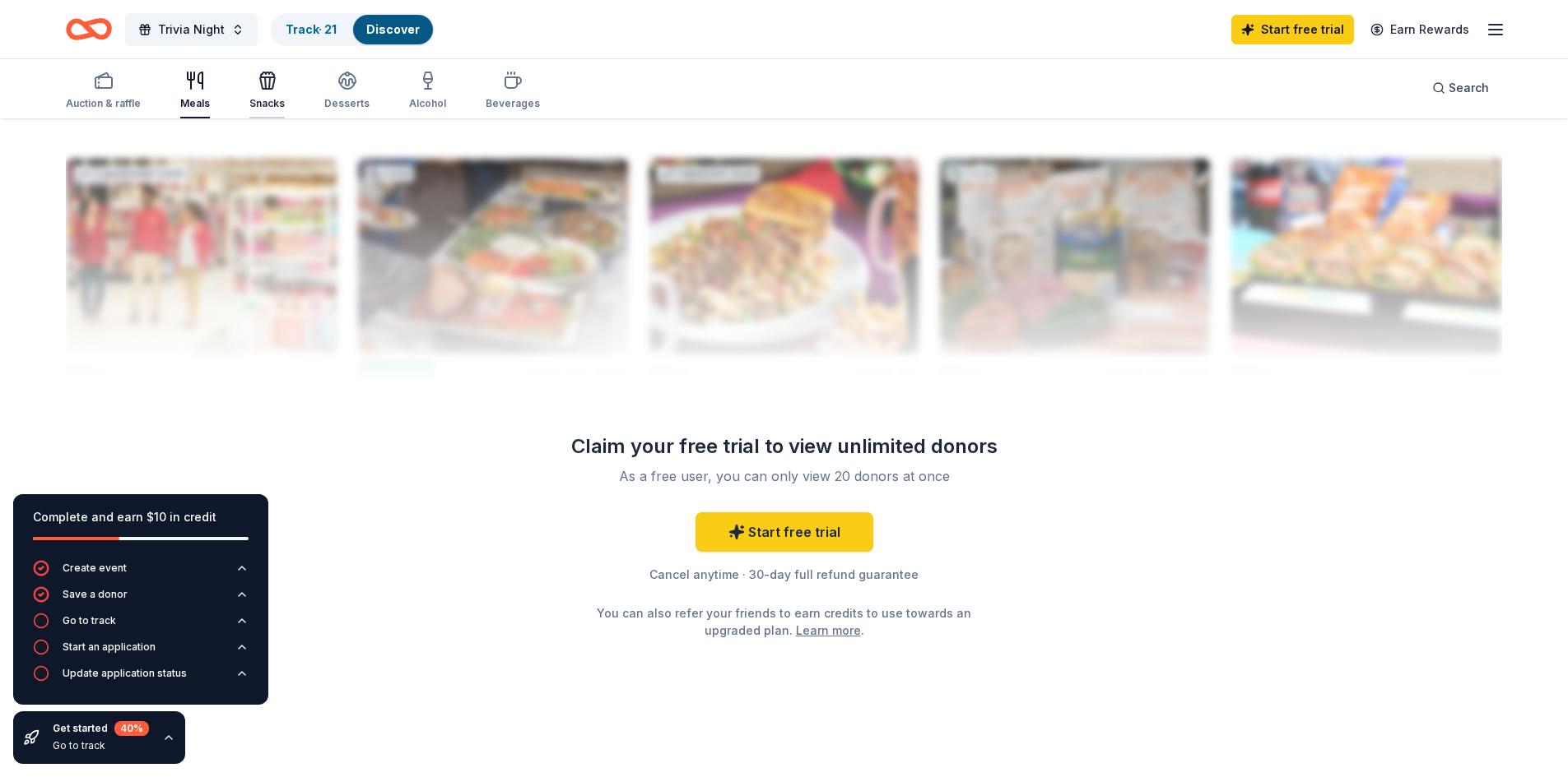
click at [252, 83] on div "button" at bounding box center [267, 80] width 36 height 20
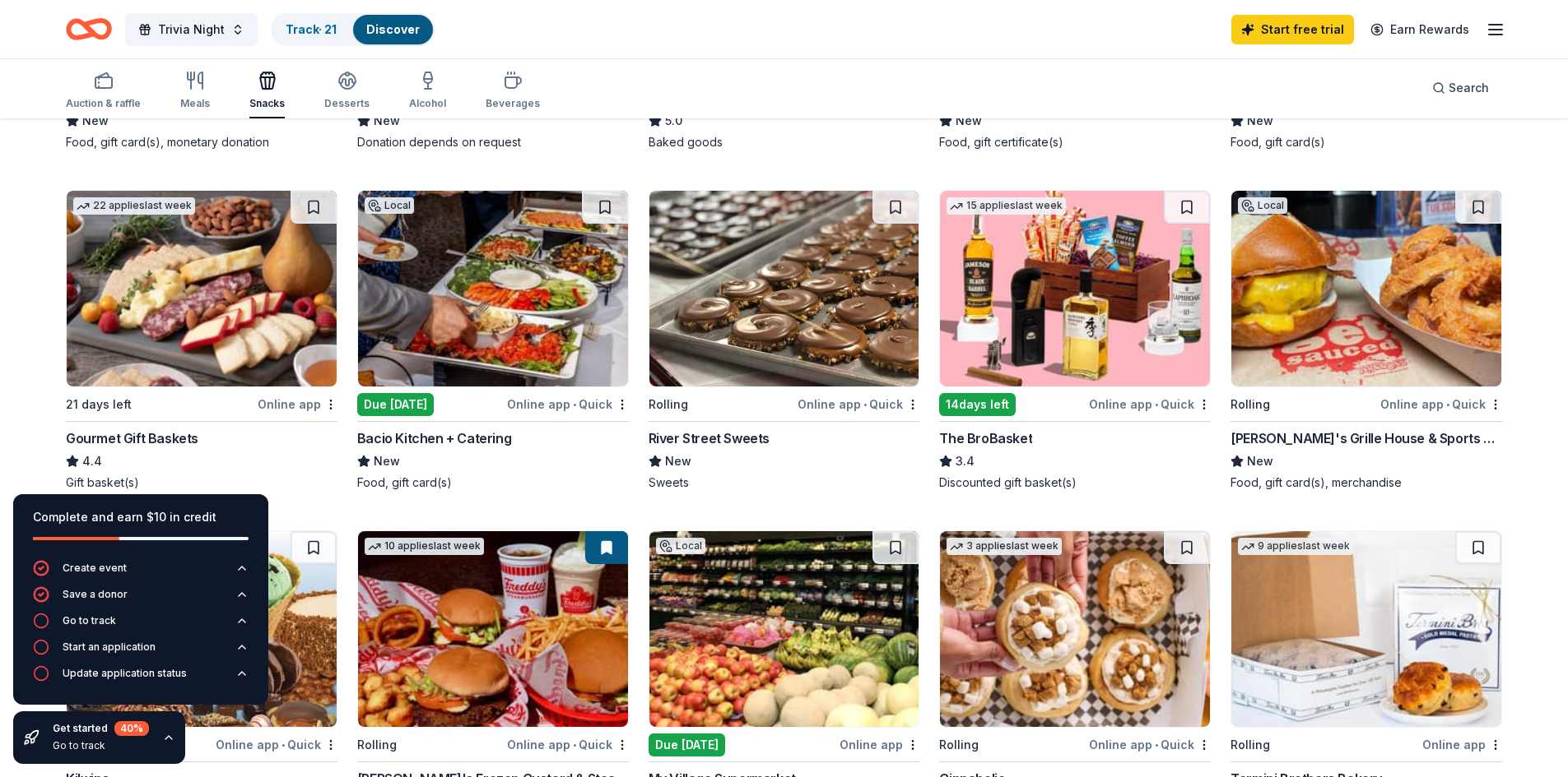
scroll to position [410, 0]
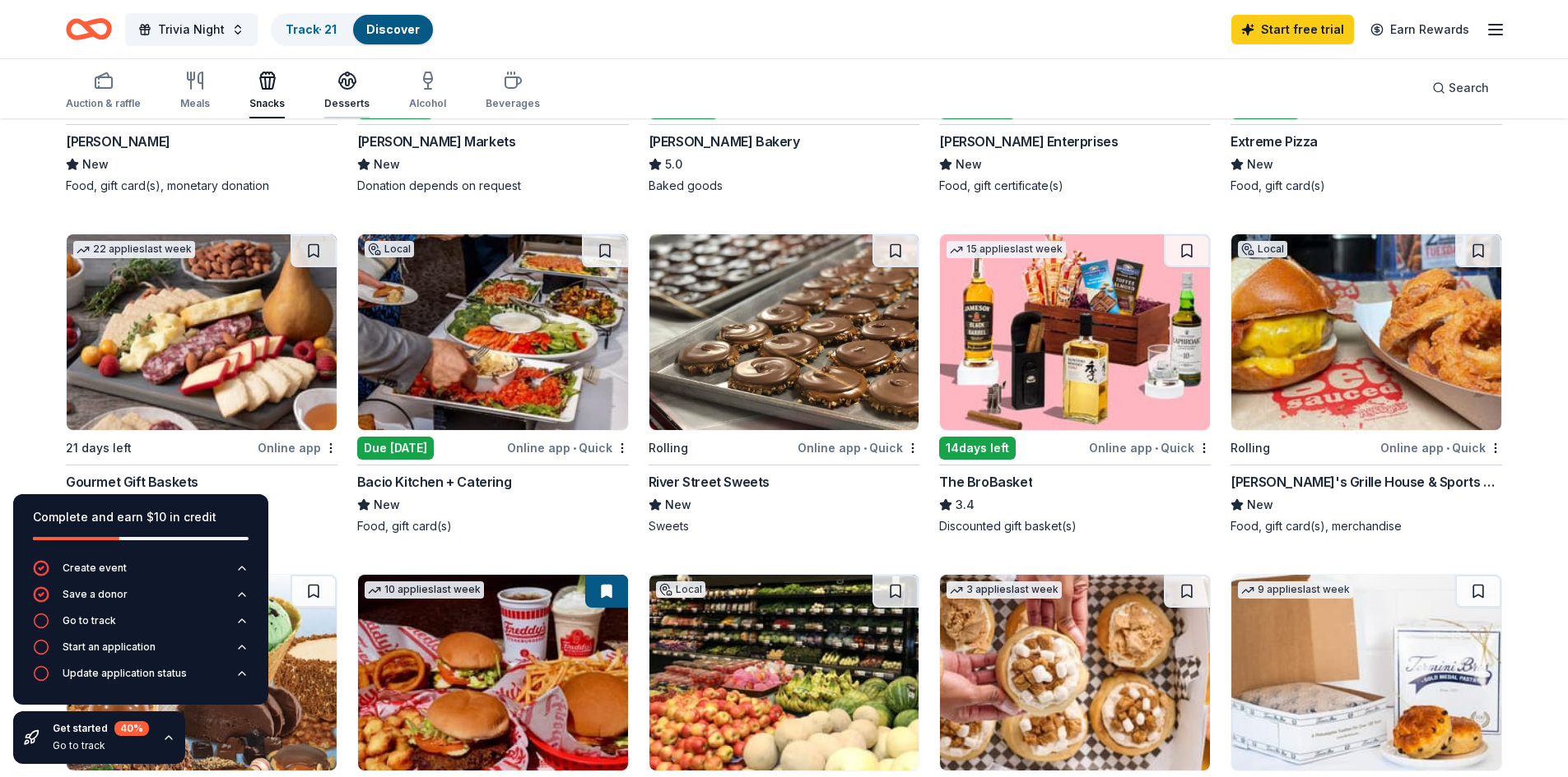
click at [358, 86] on div "button" at bounding box center [347, 80] width 45 height 20
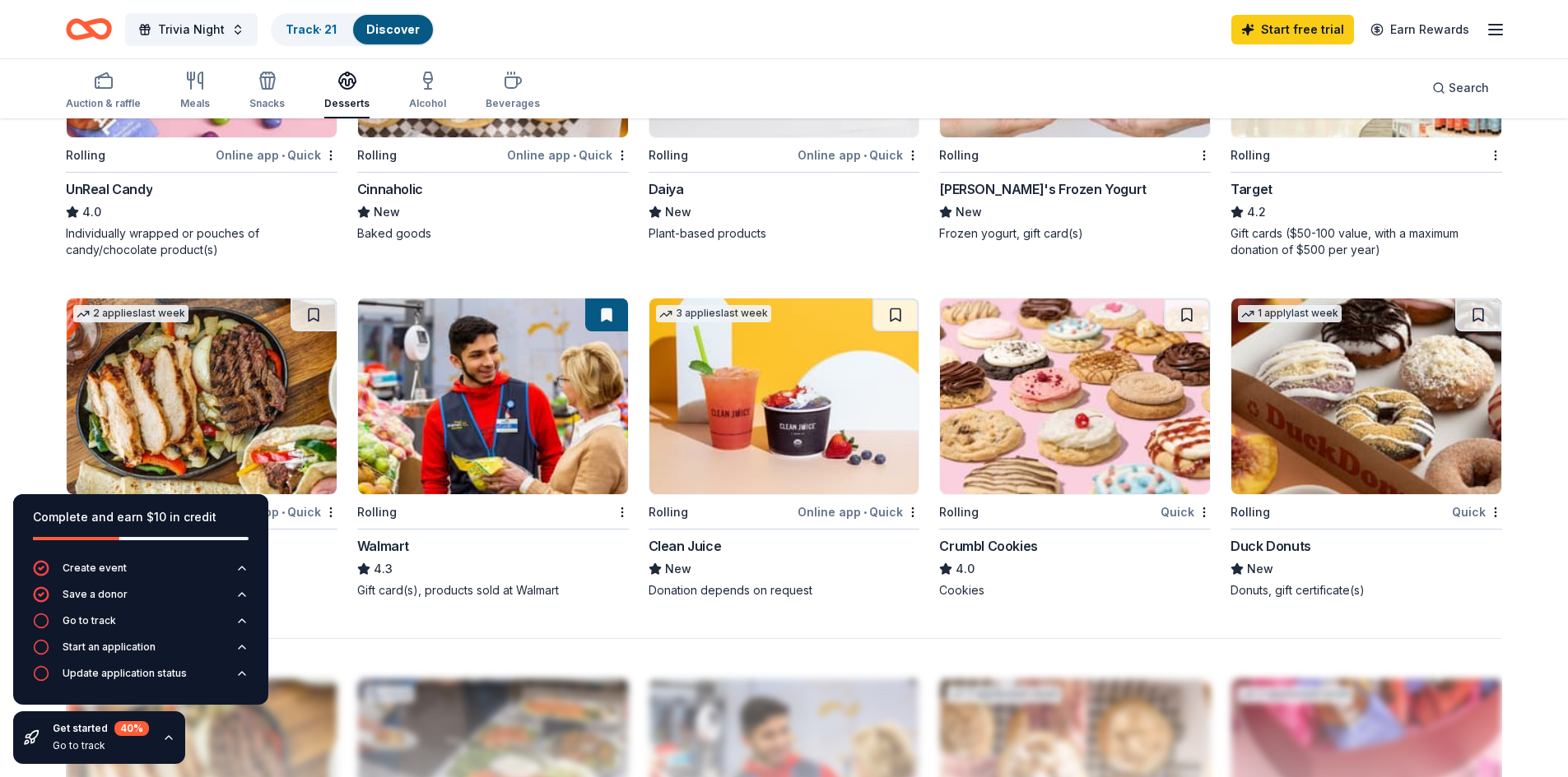
scroll to position [1084, 0]
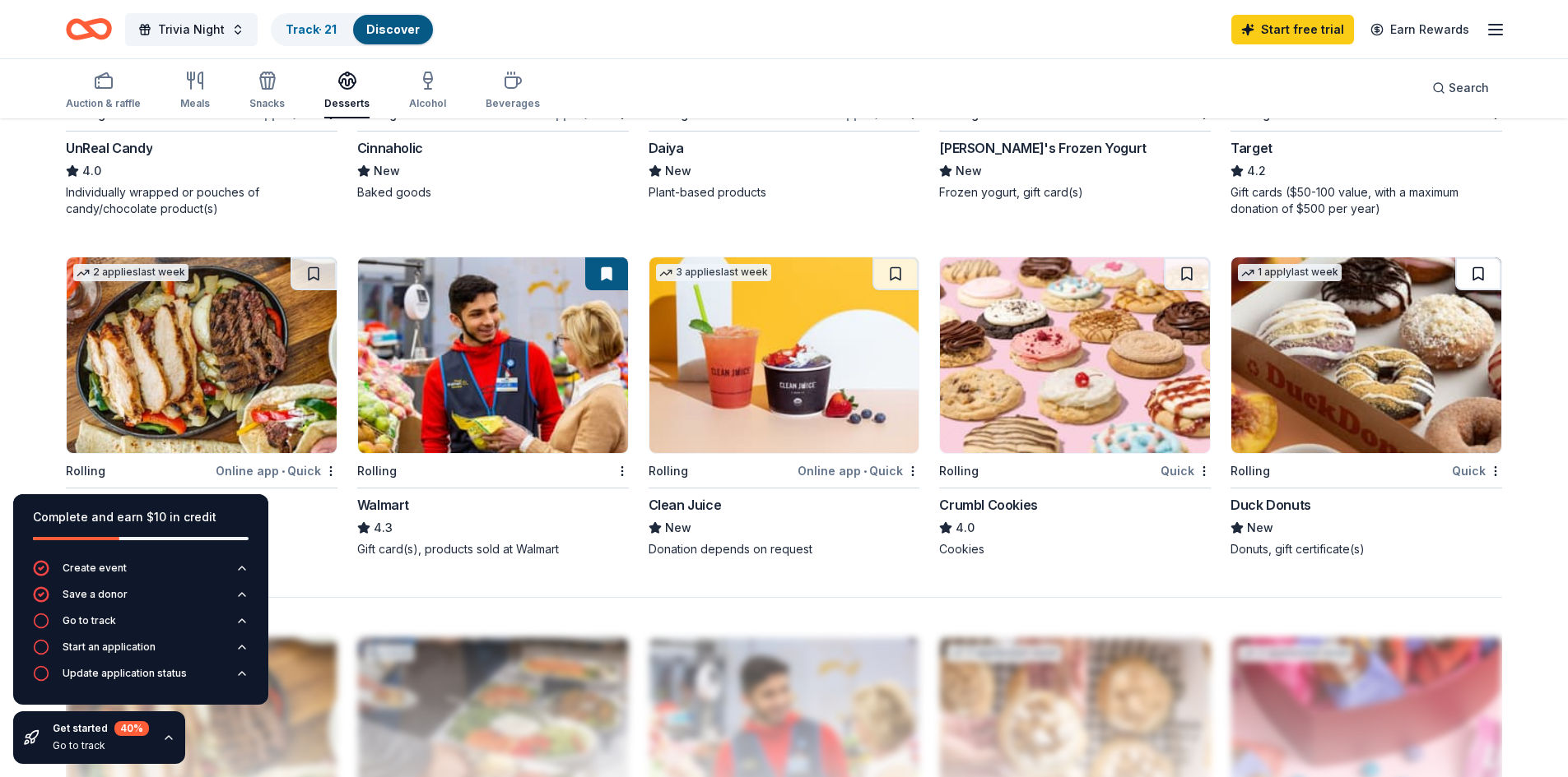
click at [1477, 276] on button at bounding box center [1478, 273] width 46 height 33
click at [1188, 278] on button at bounding box center [1186, 273] width 46 height 33
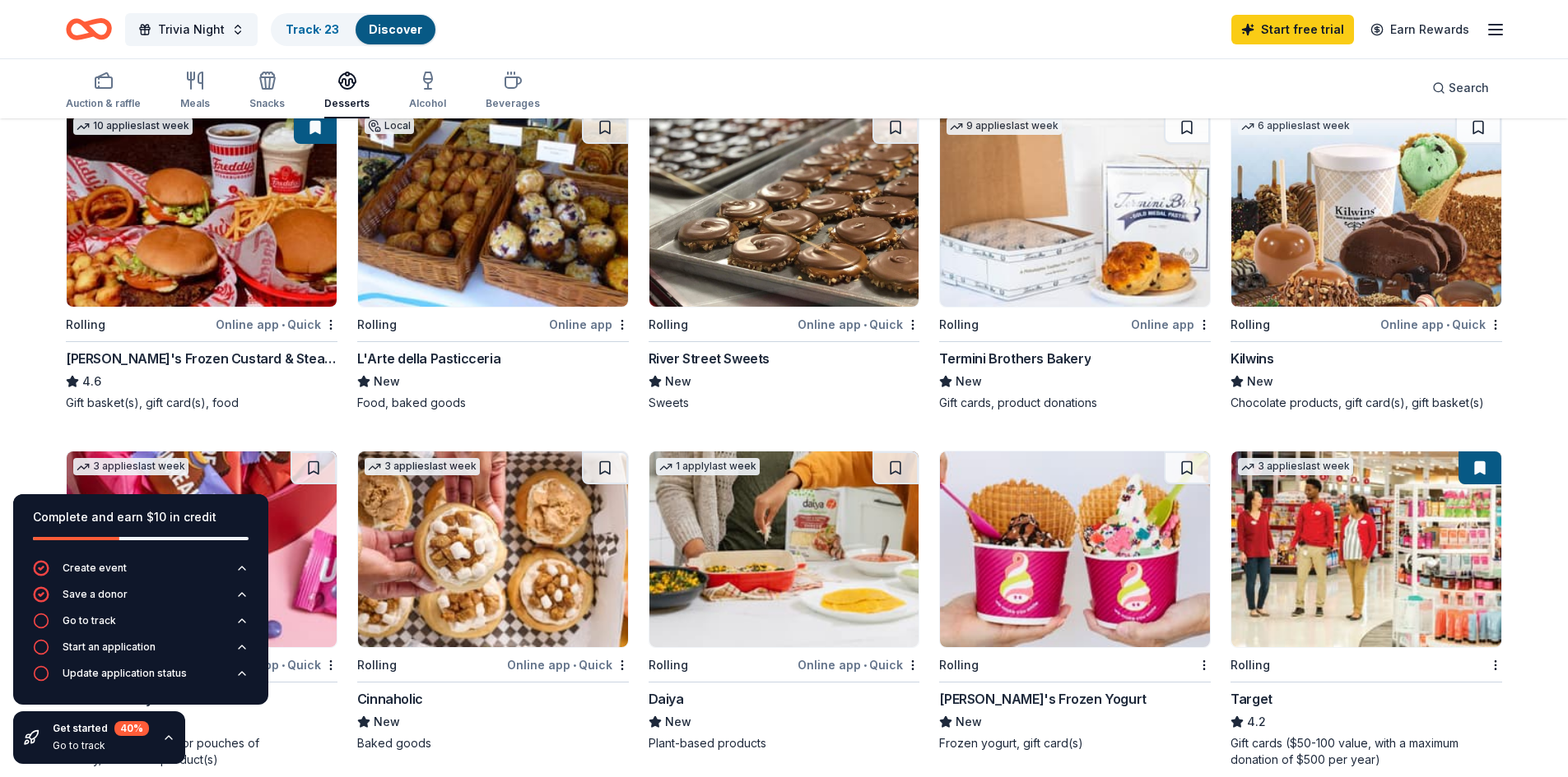
scroll to position [307, 0]
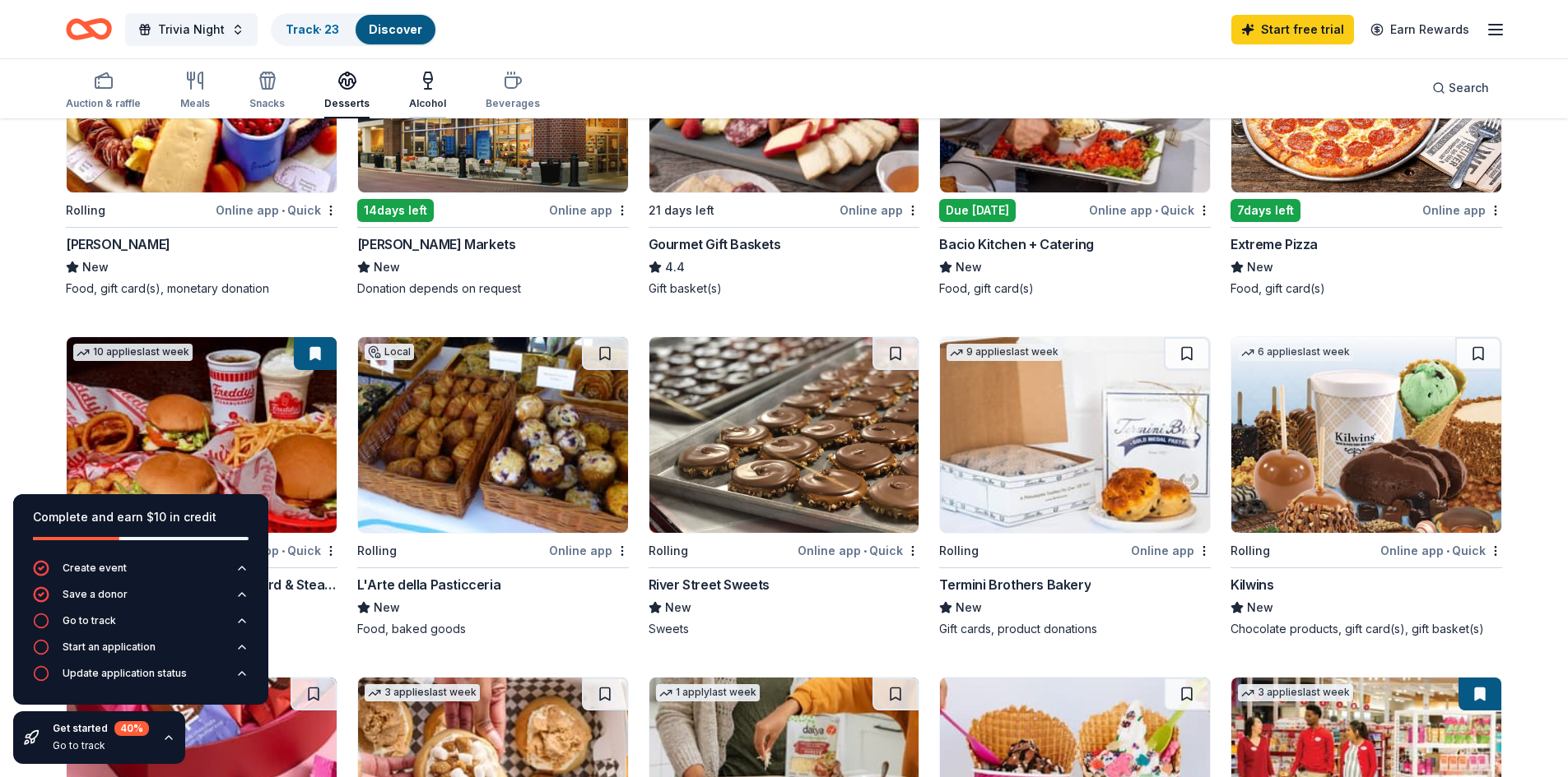
click at [427, 85] on icon "button" at bounding box center [428, 80] width 20 height 20
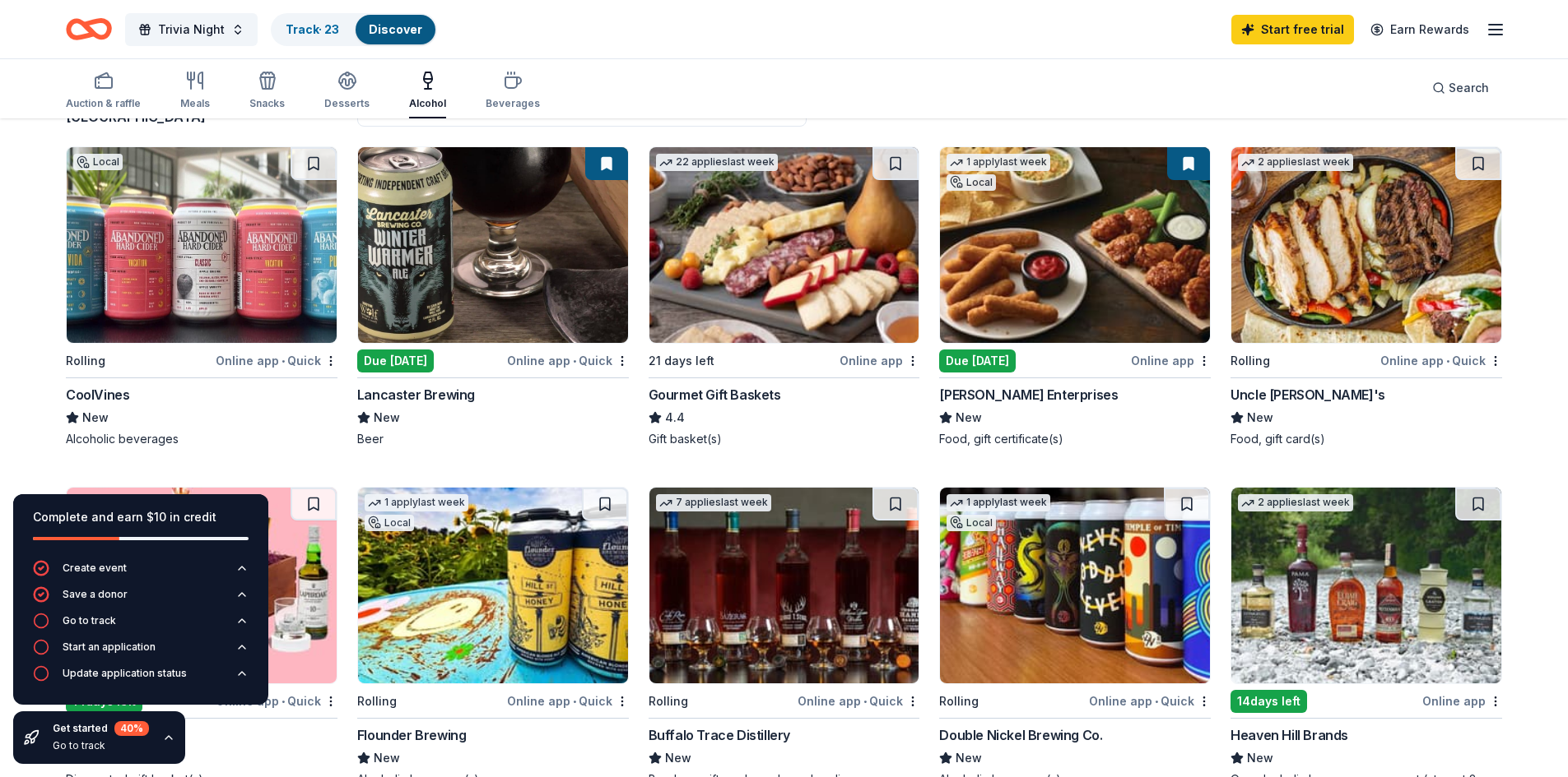
scroll to position [158, 0]
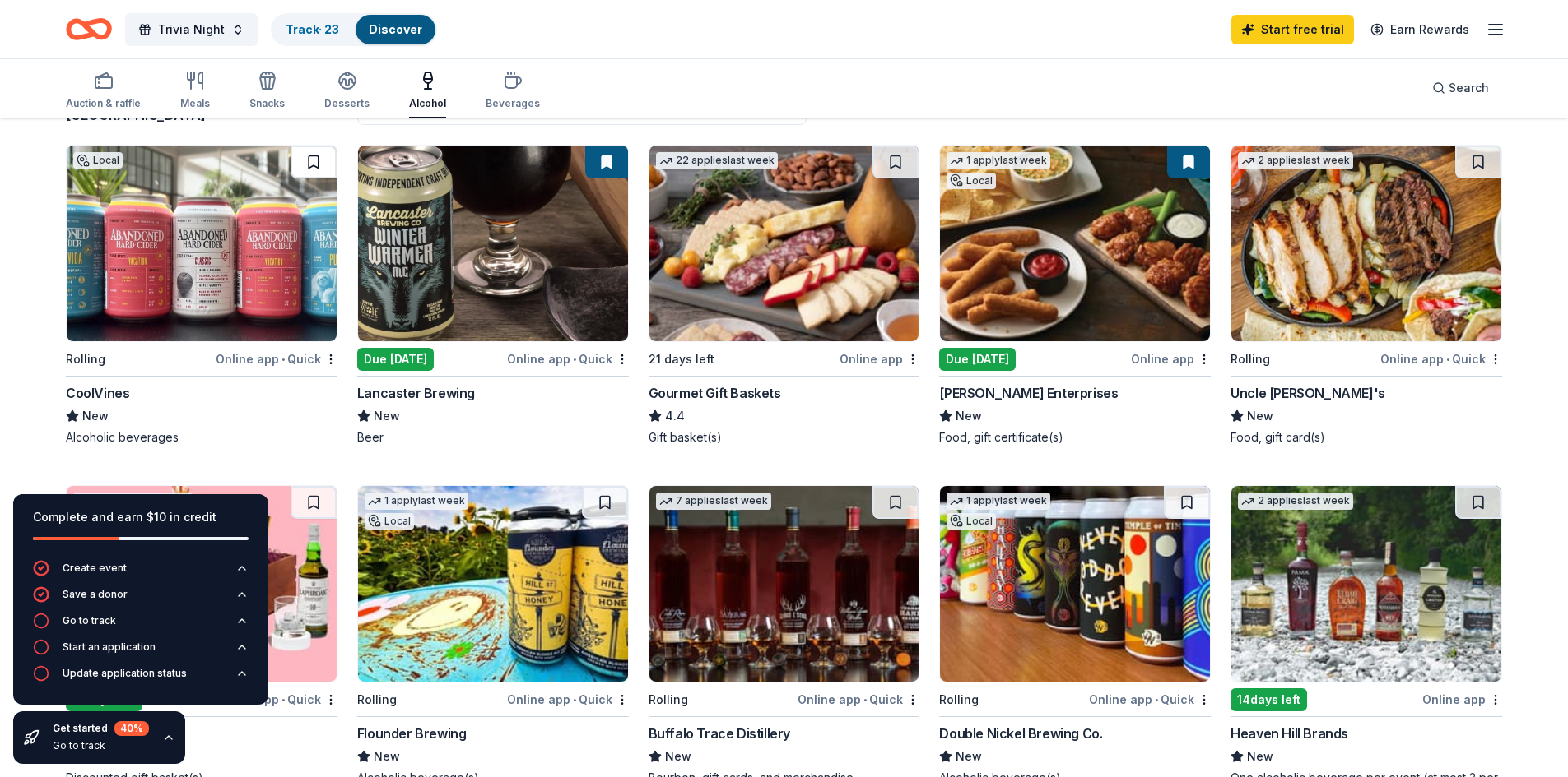
click at [308, 165] on button at bounding box center [313, 162] width 46 height 33
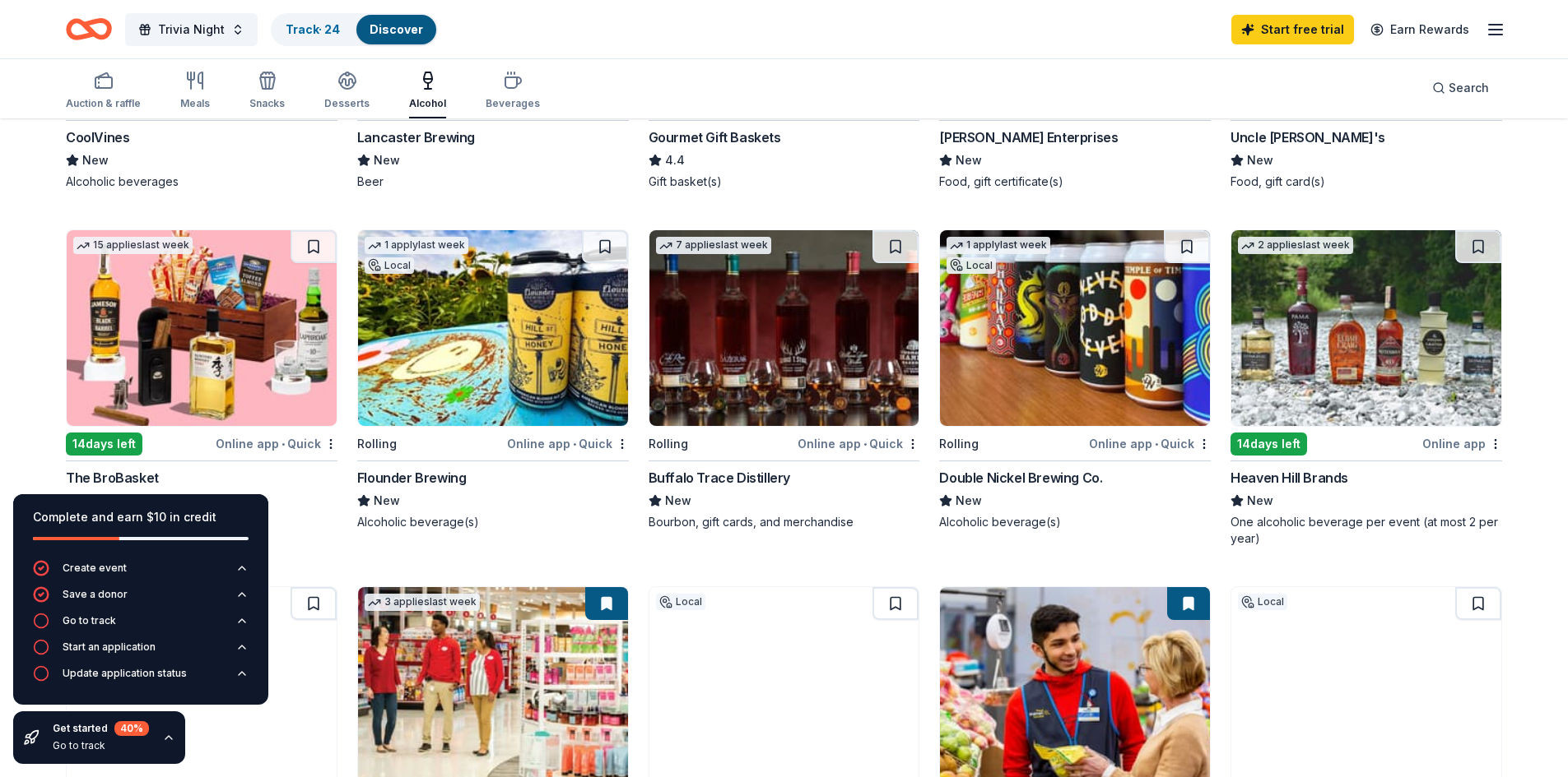
scroll to position [416, 0]
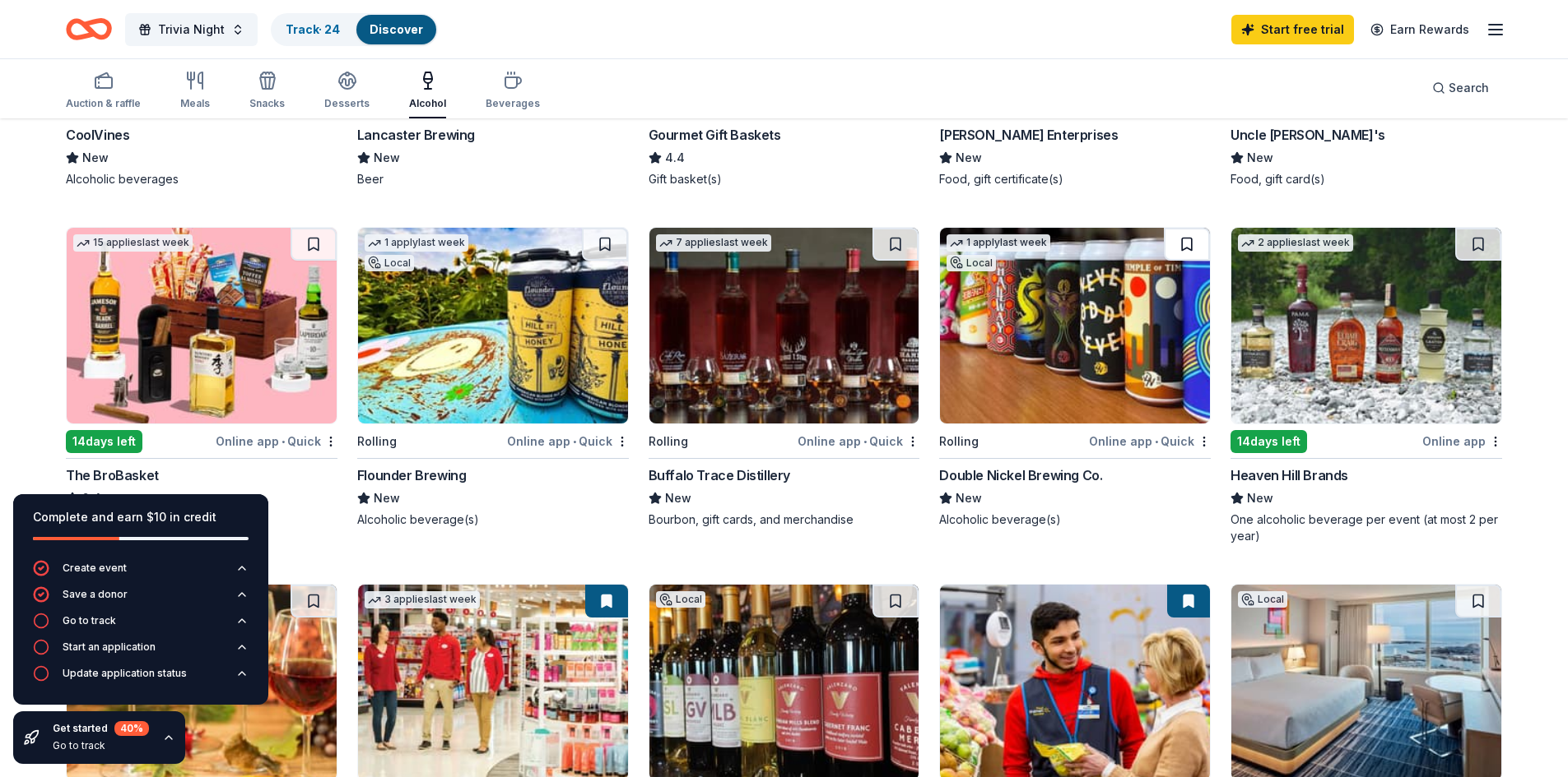
click at [1179, 247] on button at bounding box center [1186, 243] width 46 height 33
click at [898, 245] on button at bounding box center [895, 243] width 46 height 33
click at [603, 241] on button at bounding box center [604, 243] width 46 height 33
click at [315, 246] on button at bounding box center [313, 243] width 46 height 33
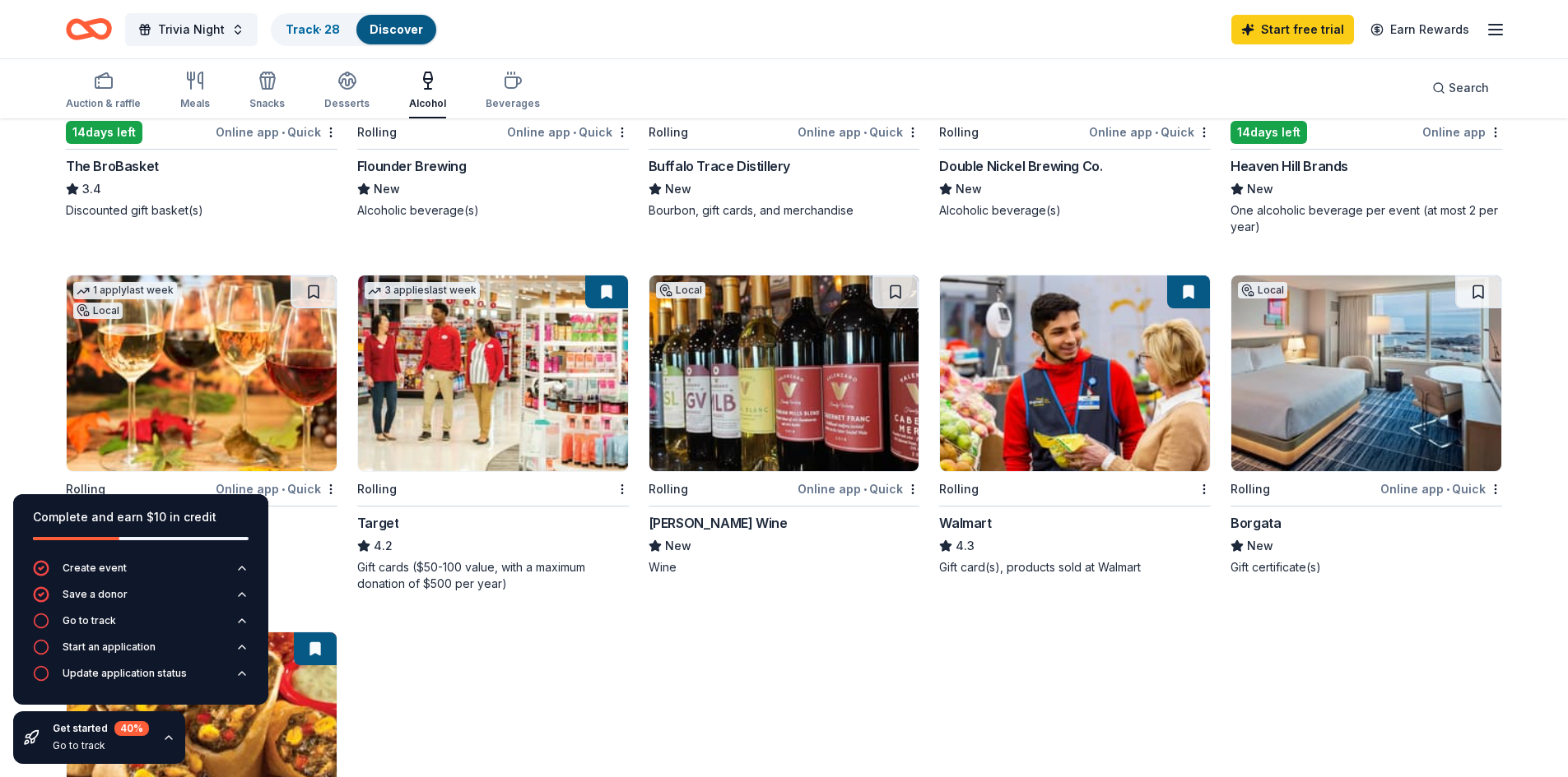
scroll to position [737, 0]
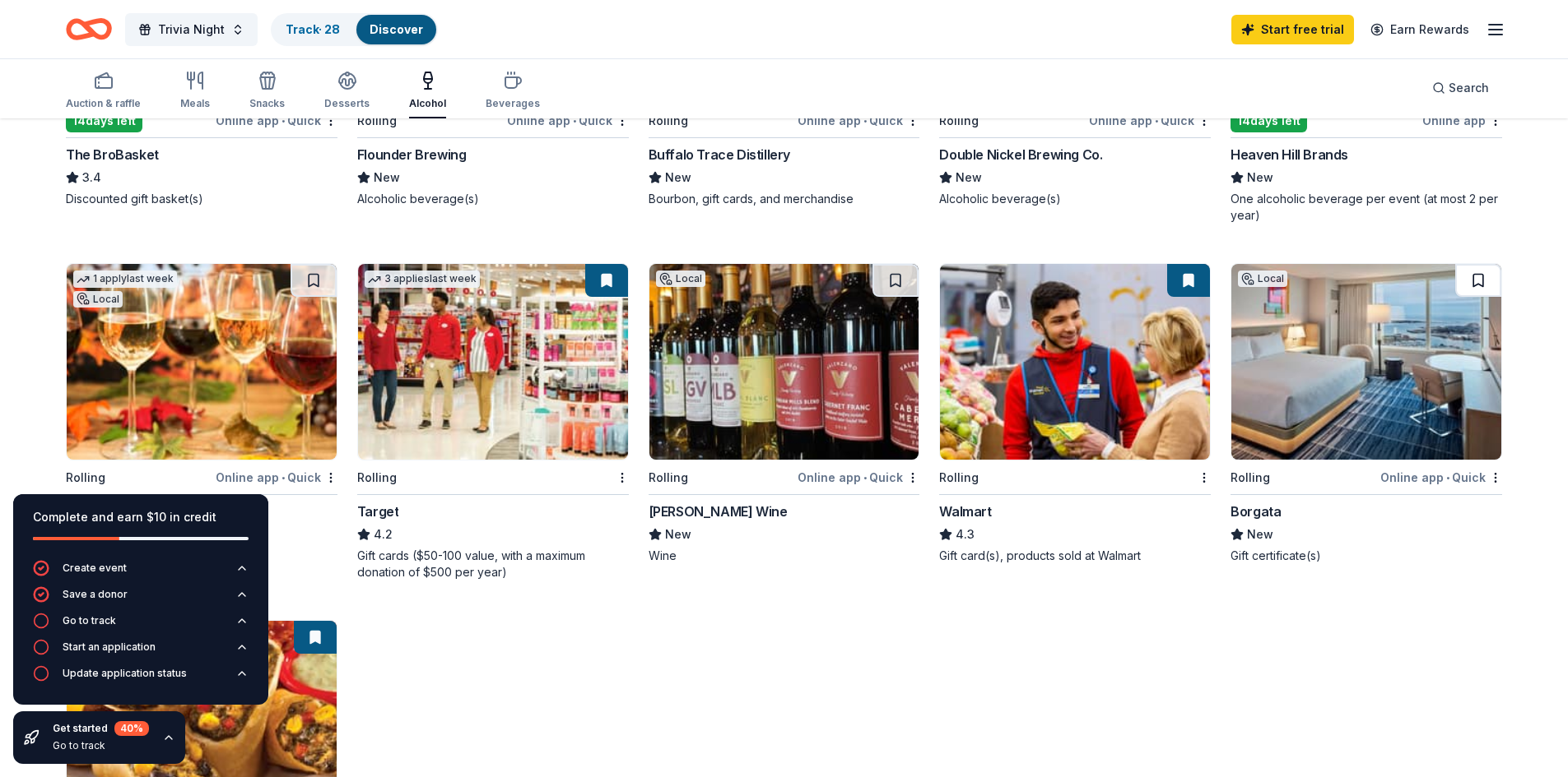
click at [1476, 276] on button at bounding box center [1478, 280] width 46 height 33
click at [889, 277] on button at bounding box center [895, 280] width 46 height 33
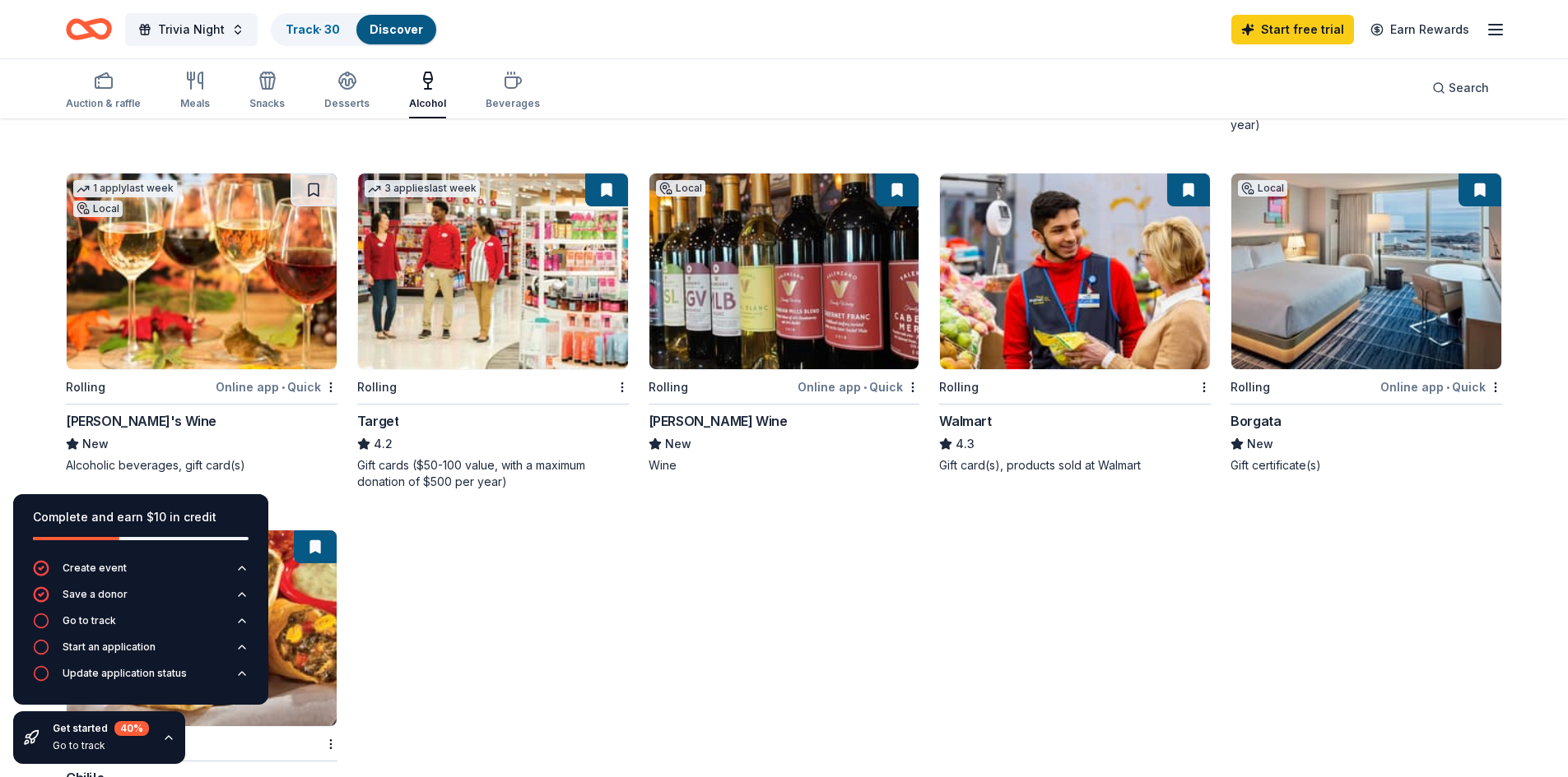
scroll to position [873, 0]
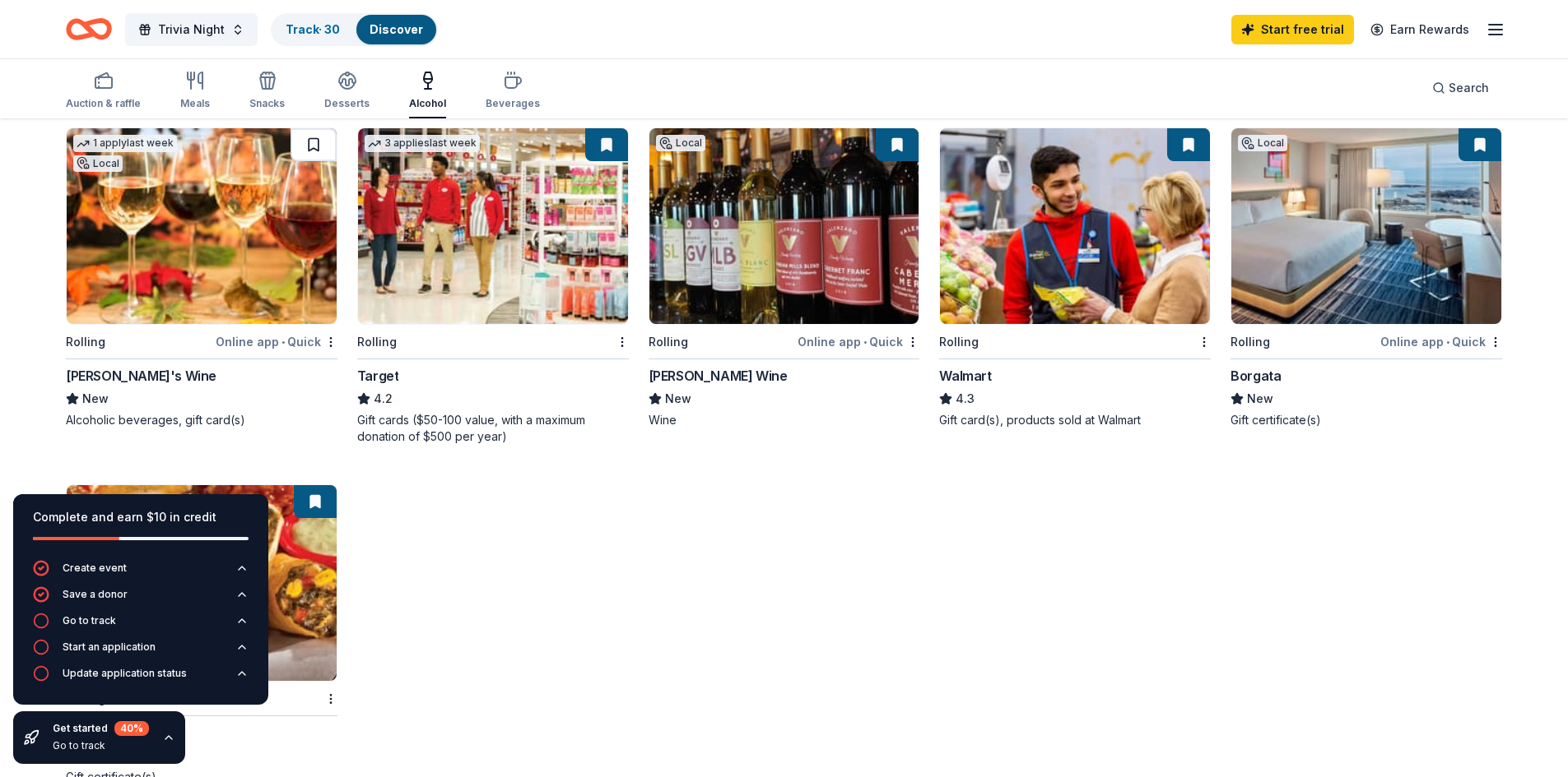
click at [312, 142] on button at bounding box center [313, 145] width 46 height 33
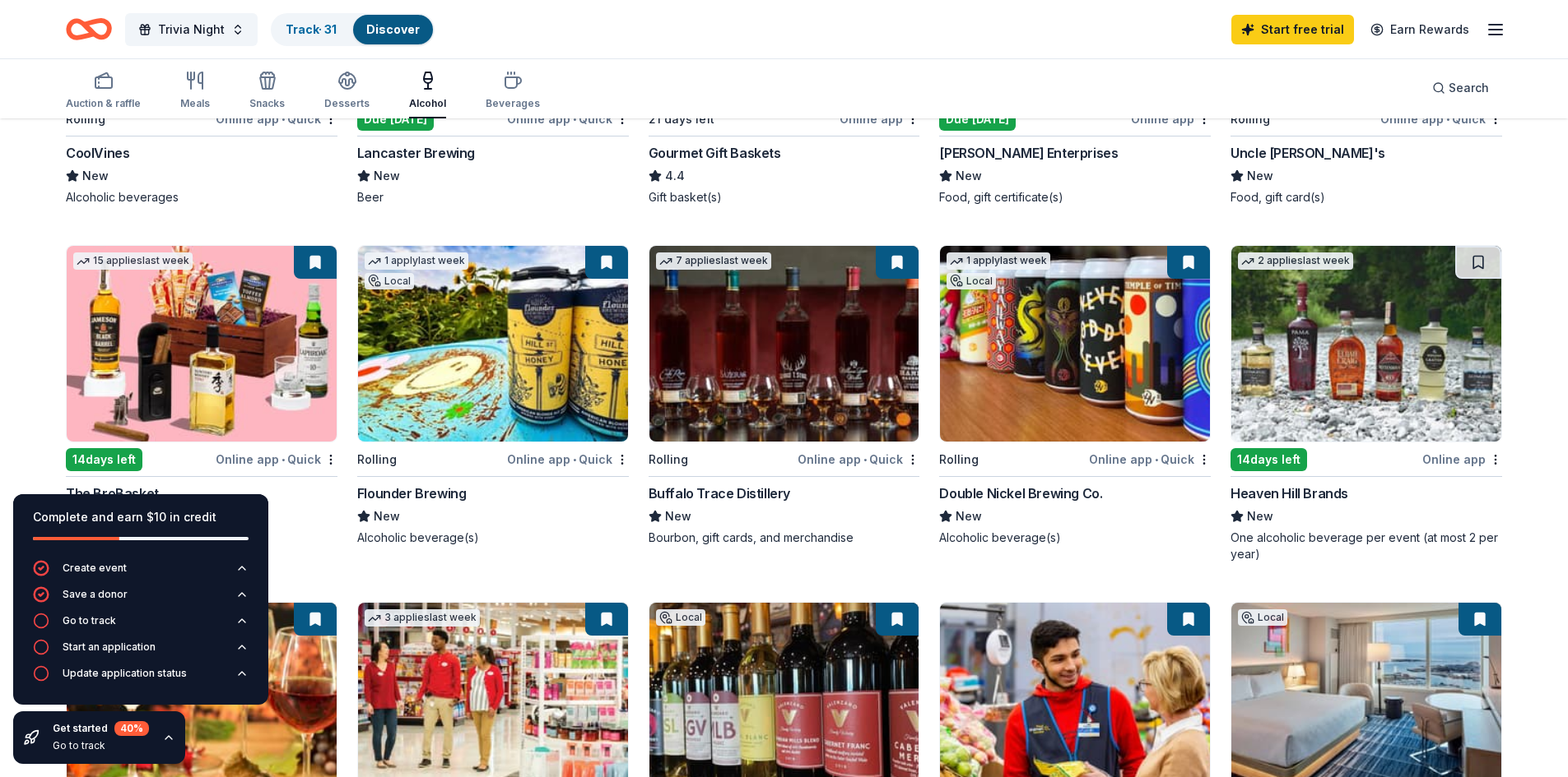
scroll to position [396, 0]
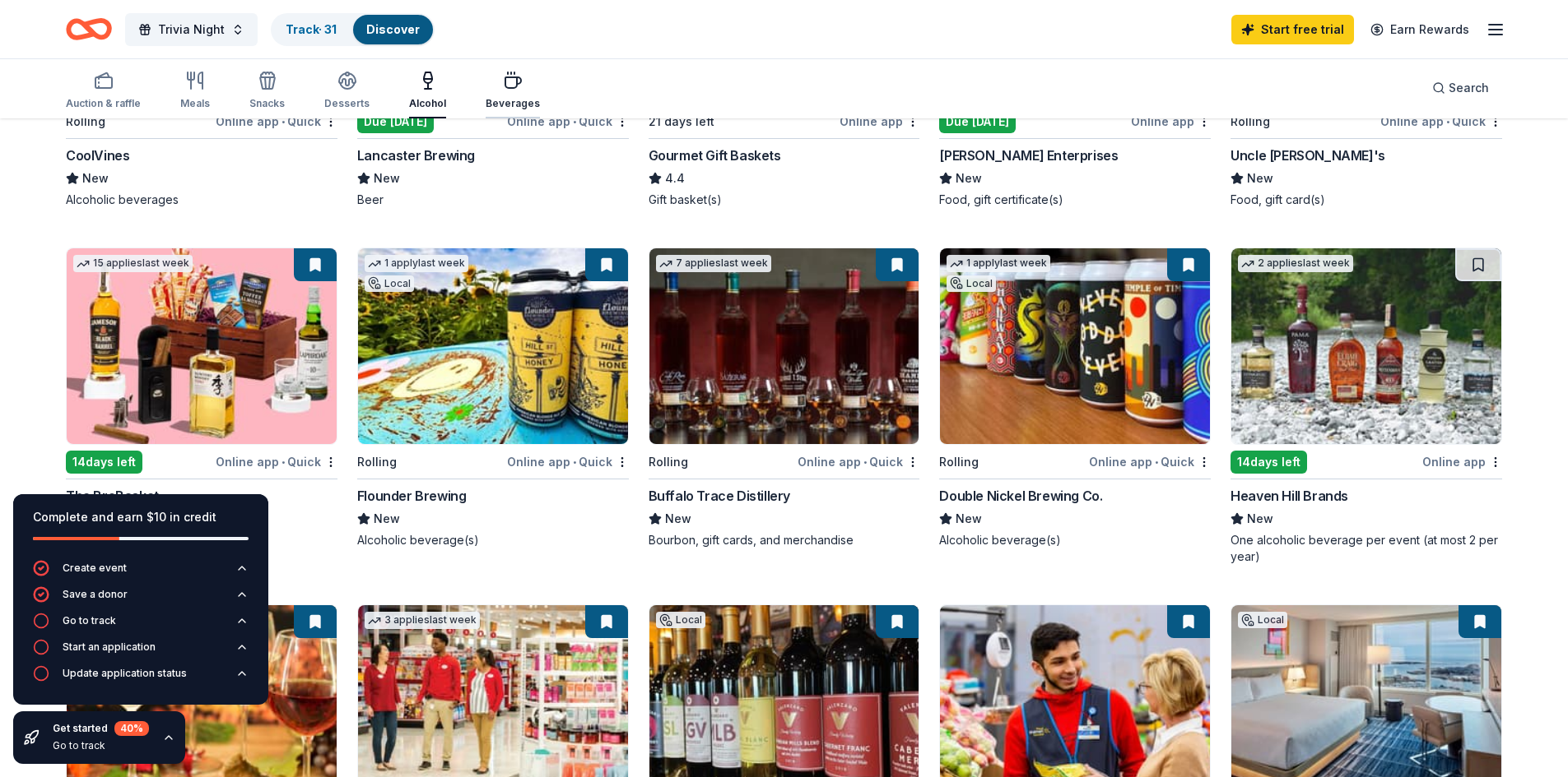
click at [510, 95] on div "Beverages" at bounding box center [512, 90] width 55 height 39
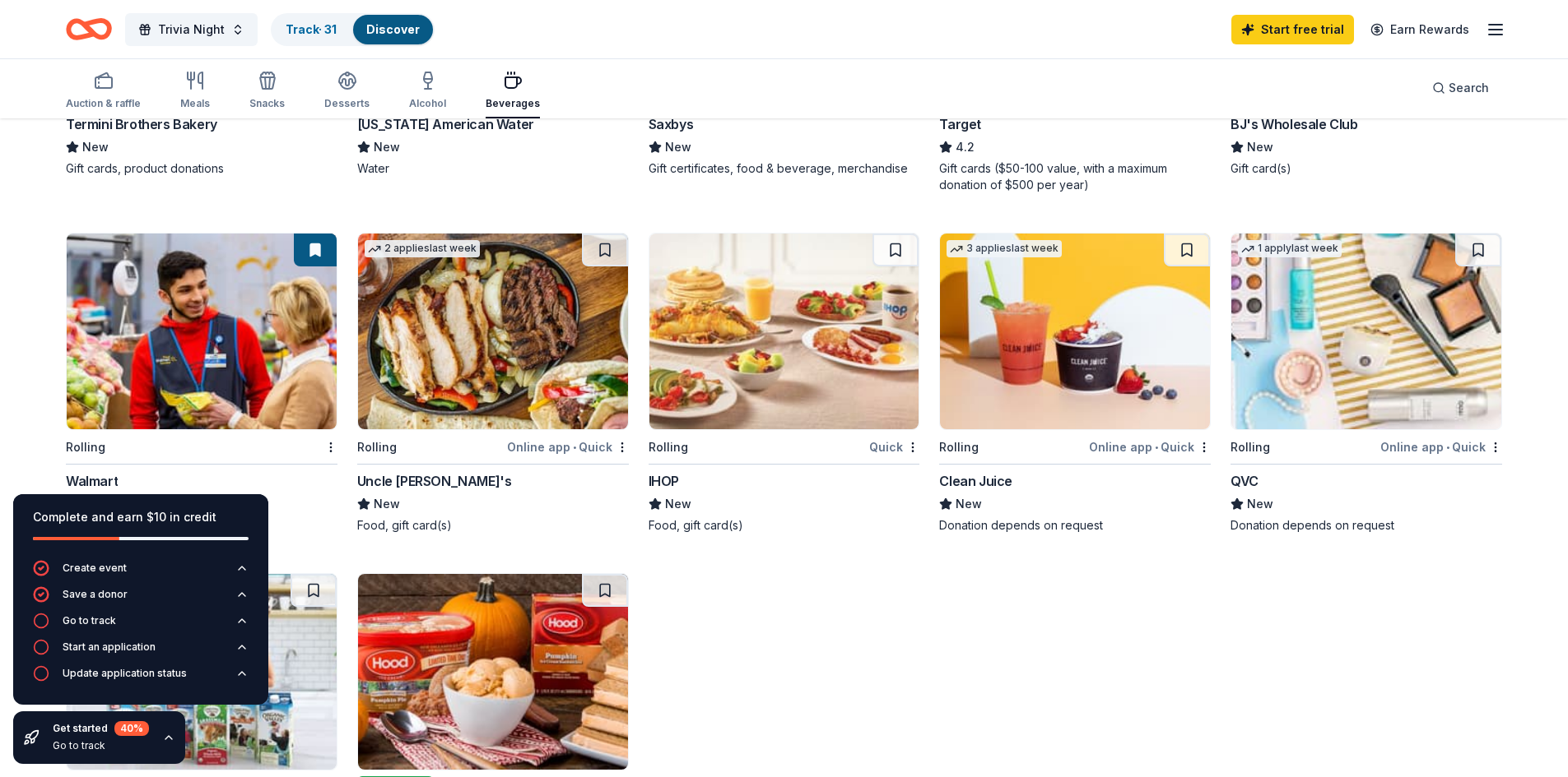
scroll to position [788, 0]
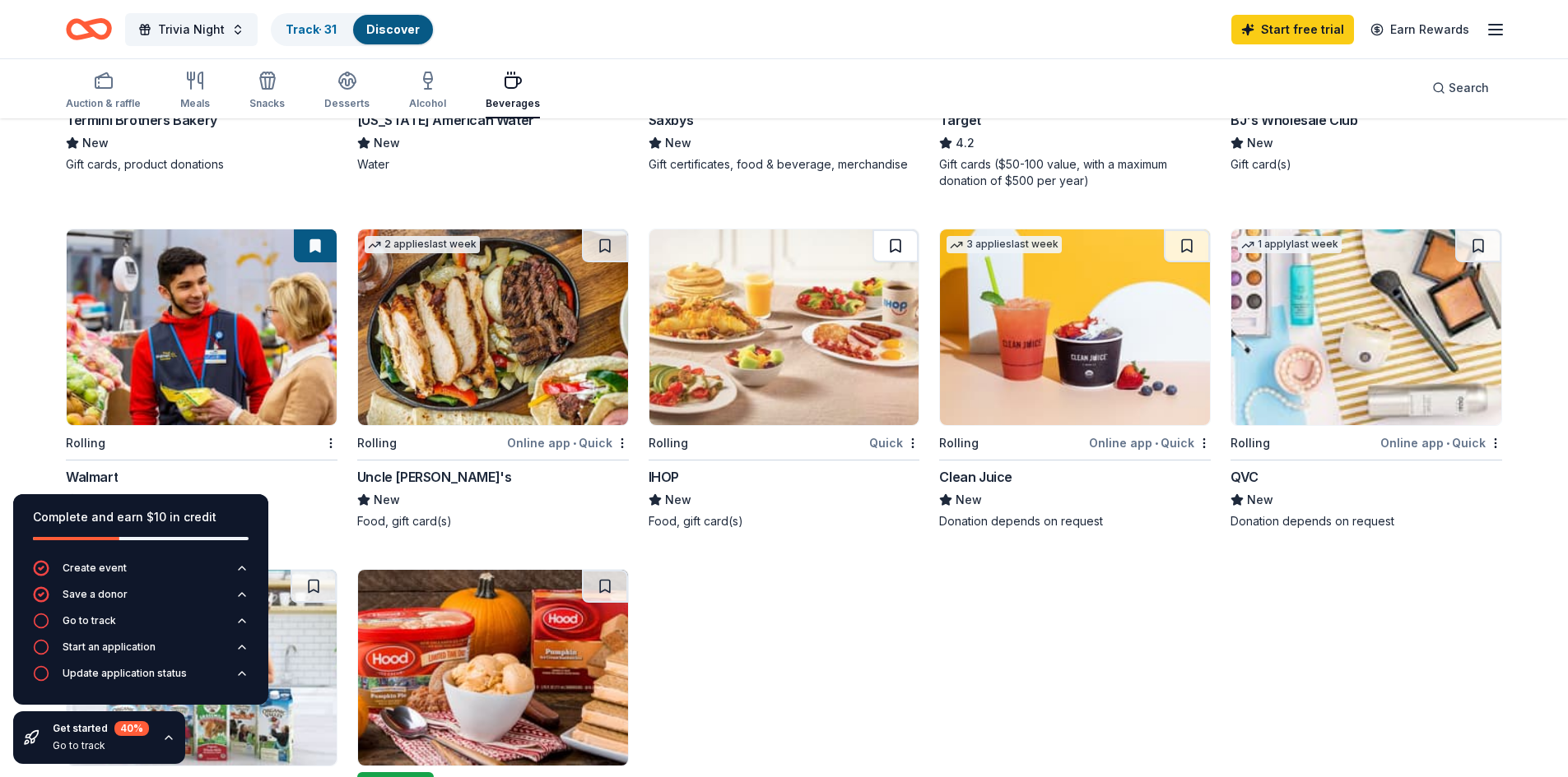
click at [893, 247] on button at bounding box center [895, 245] width 46 height 33
click at [1479, 245] on button at bounding box center [1478, 245] width 46 height 33
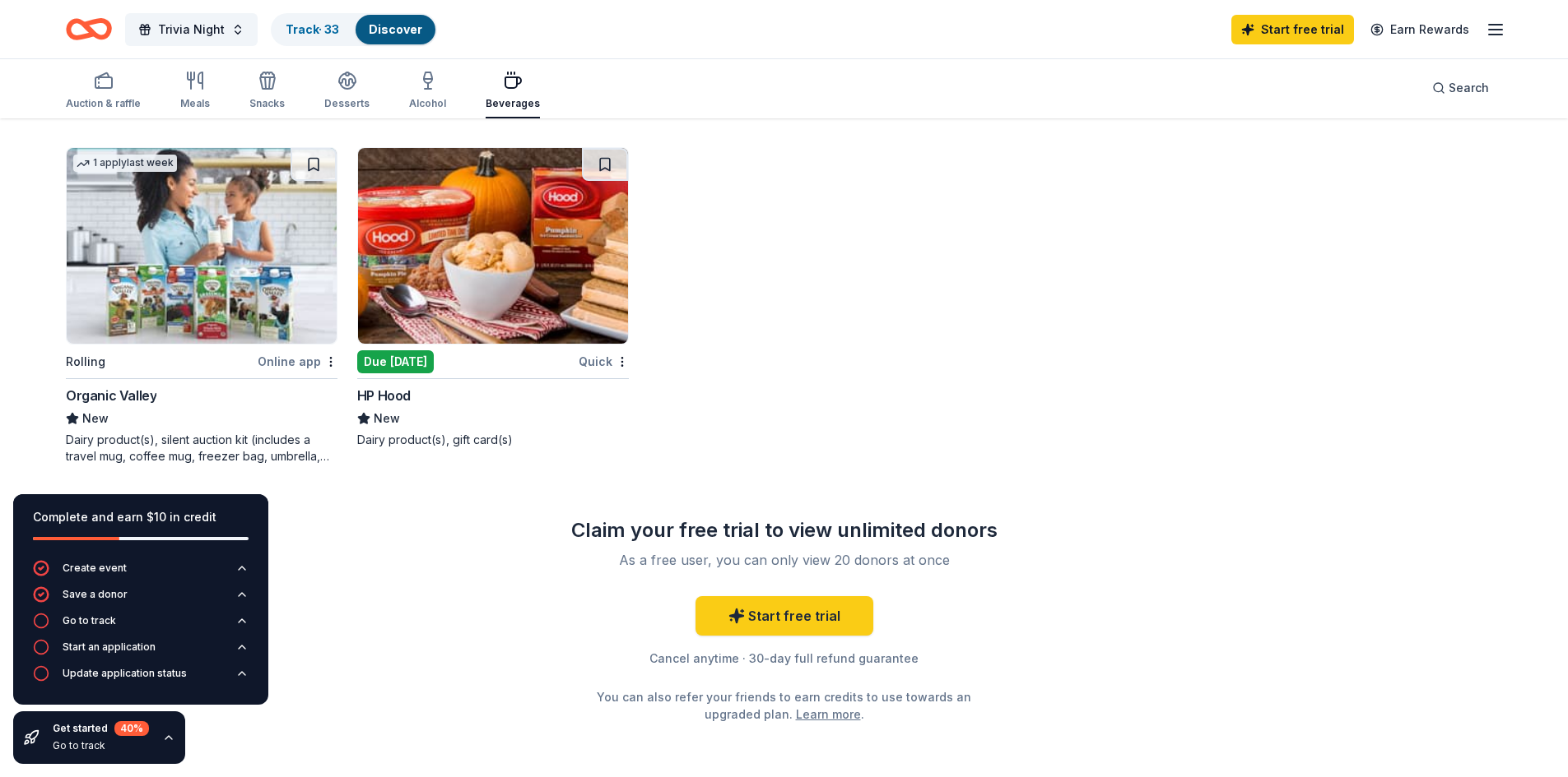
scroll to position [1211, 0]
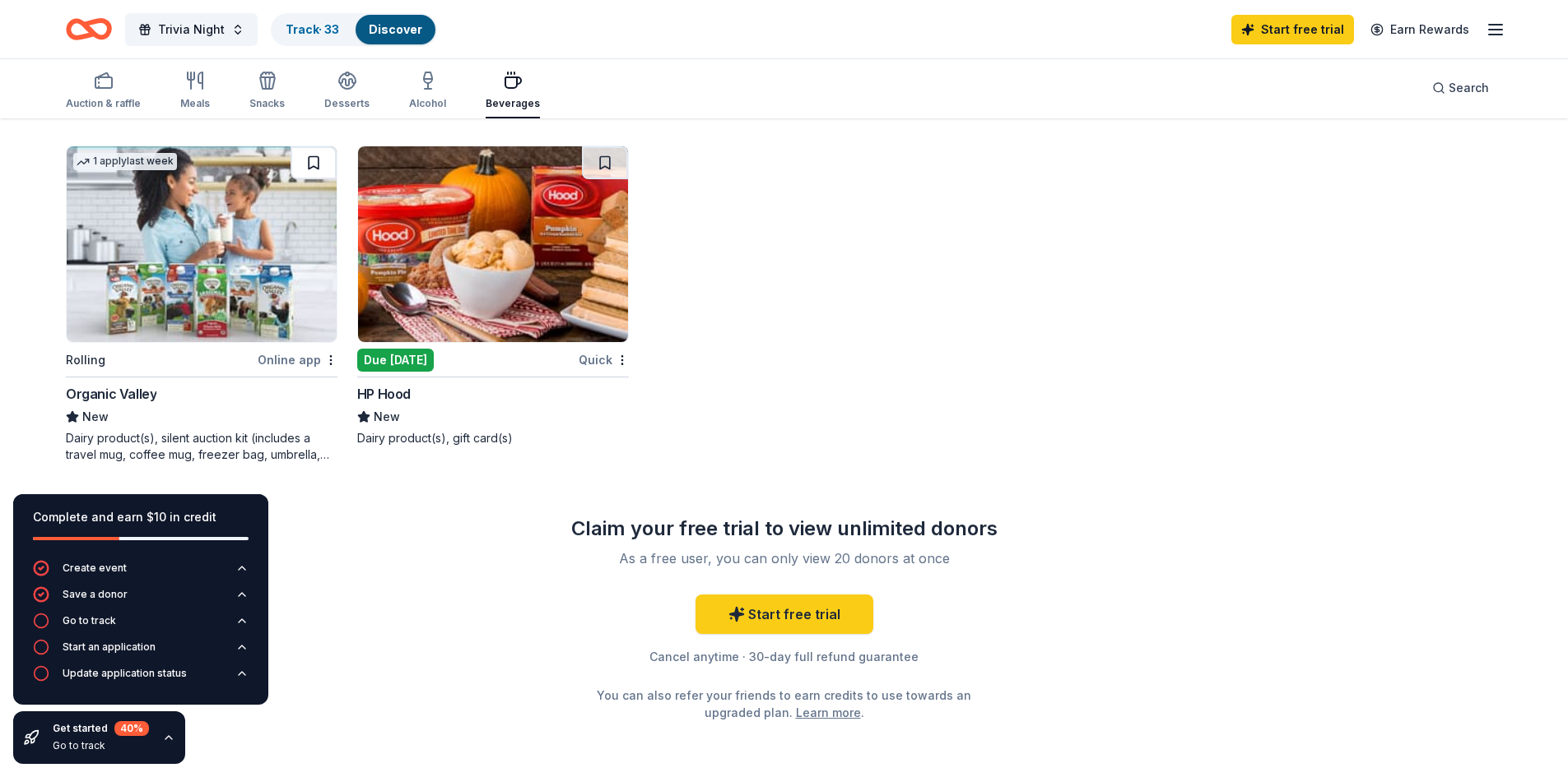
click at [314, 163] on button at bounding box center [313, 163] width 46 height 33
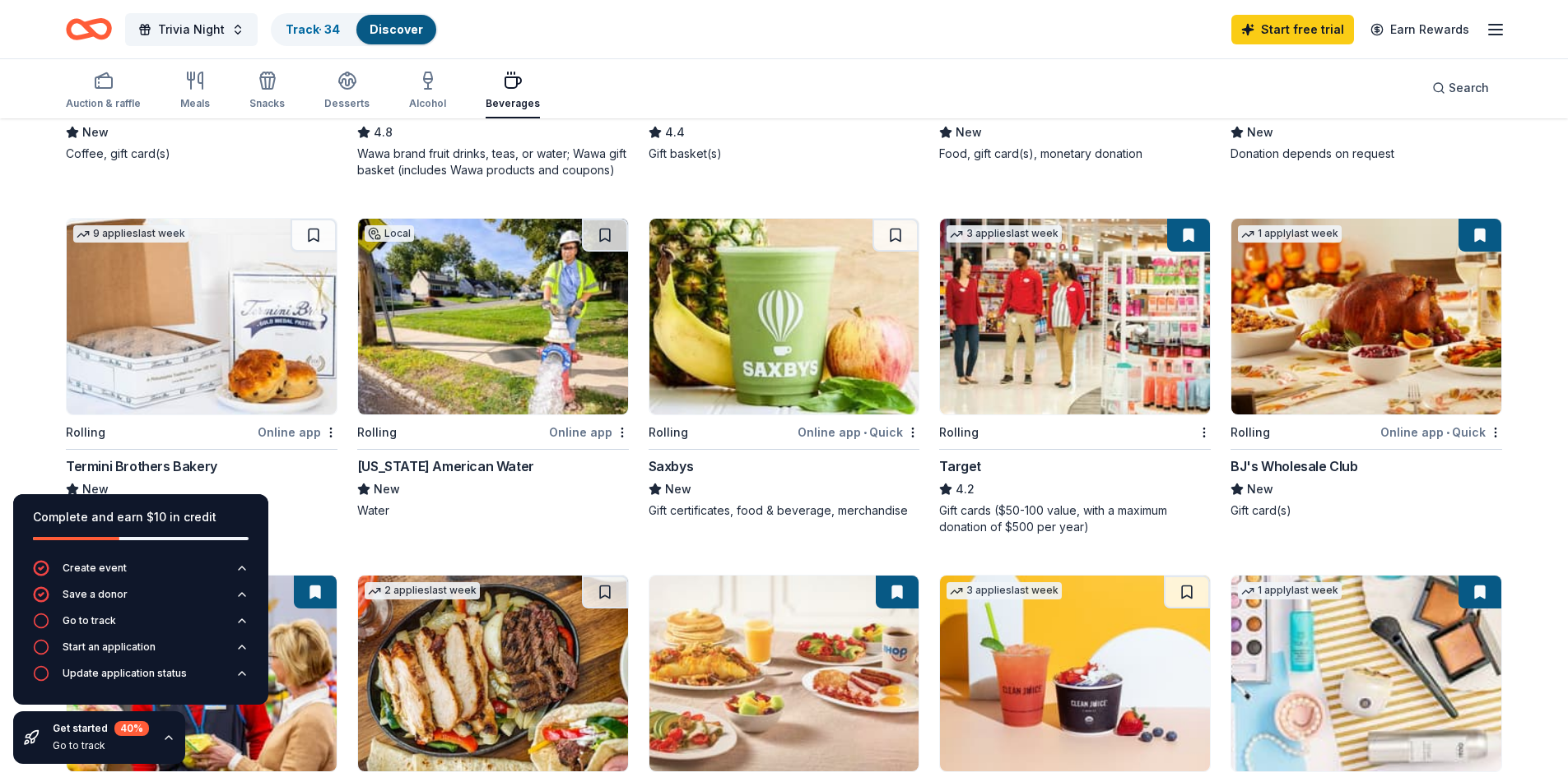
scroll to position [0, 0]
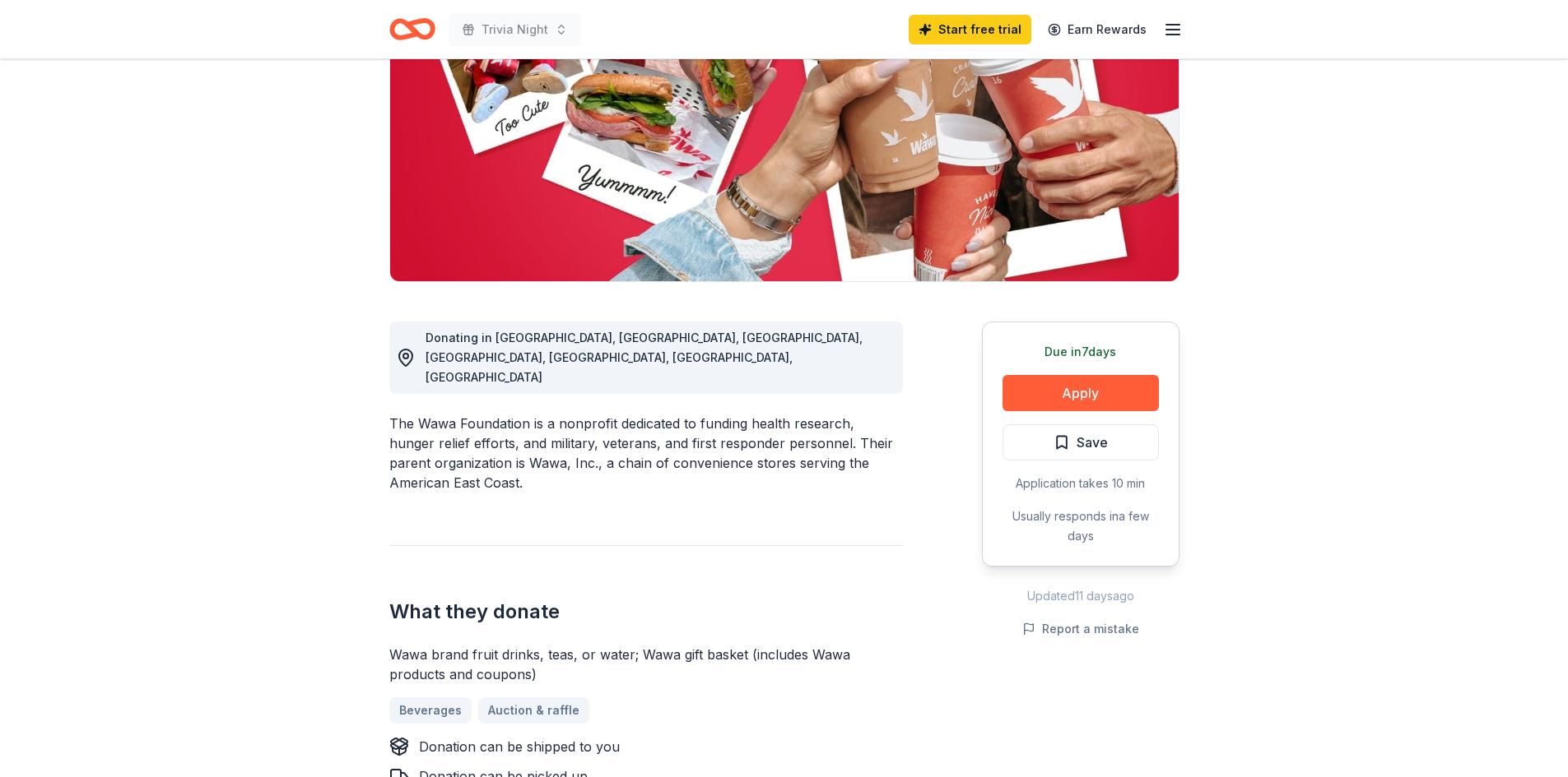
scroll to position [221, 0]
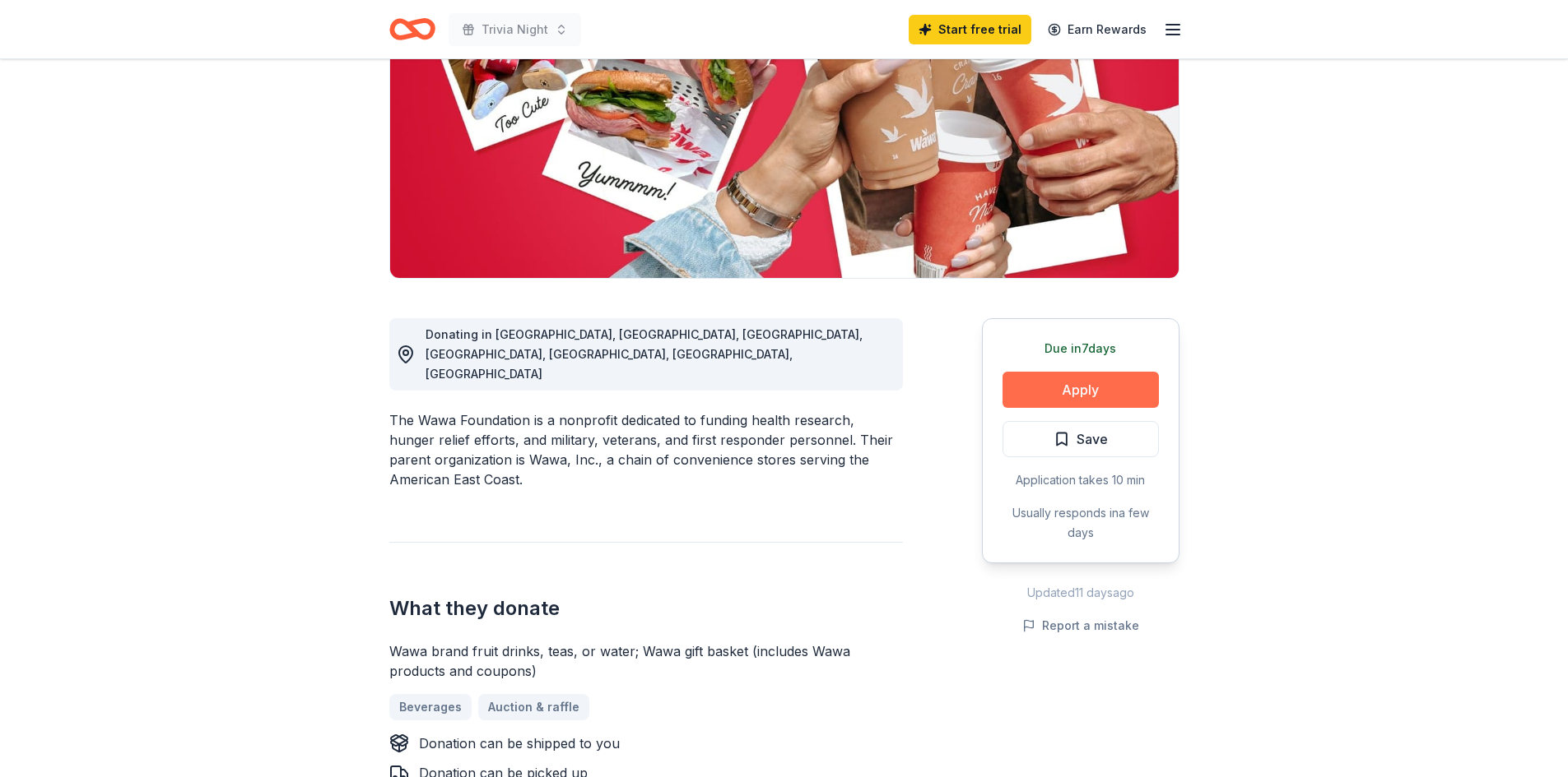
click at [1094, 376] on button "Apply" at bounding box center [1080, 390] width 156 height 37
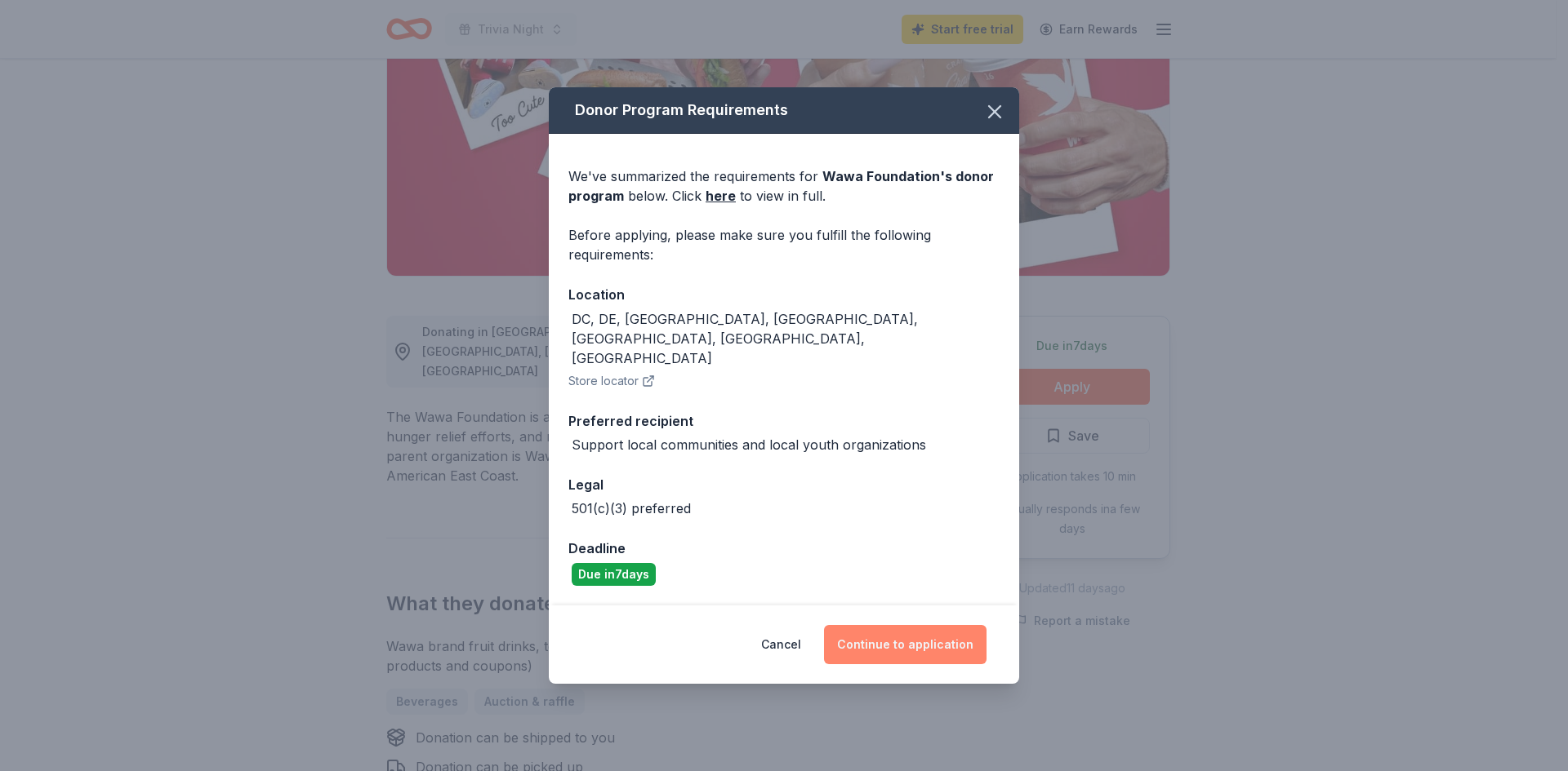
click at [905, 626] on button "Continue to application" at bounding box center [905, 645] width 162 height 39
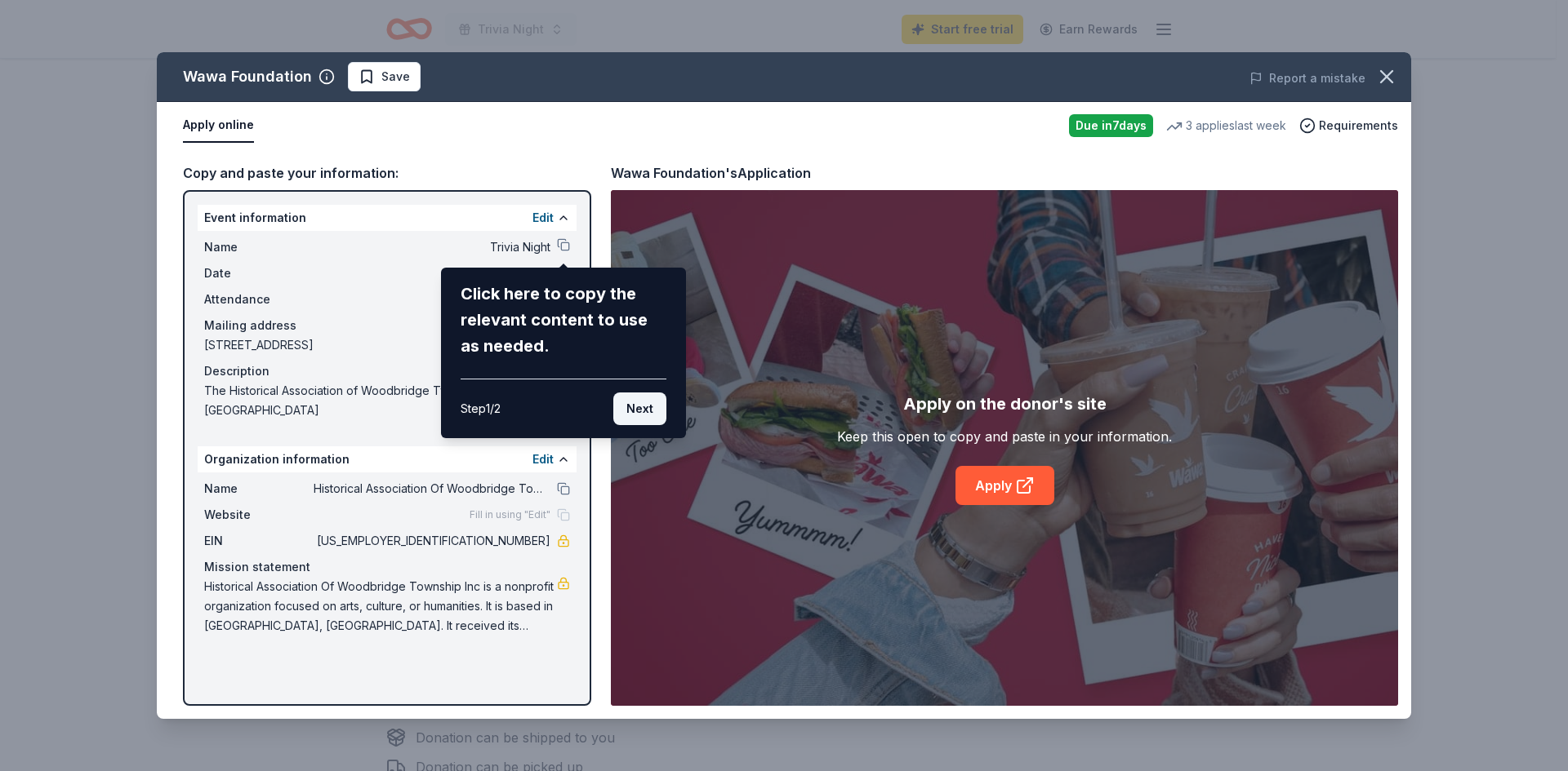
click at [637, 409] on button "Next" at bounding box center [639, 408] width 53 height 33
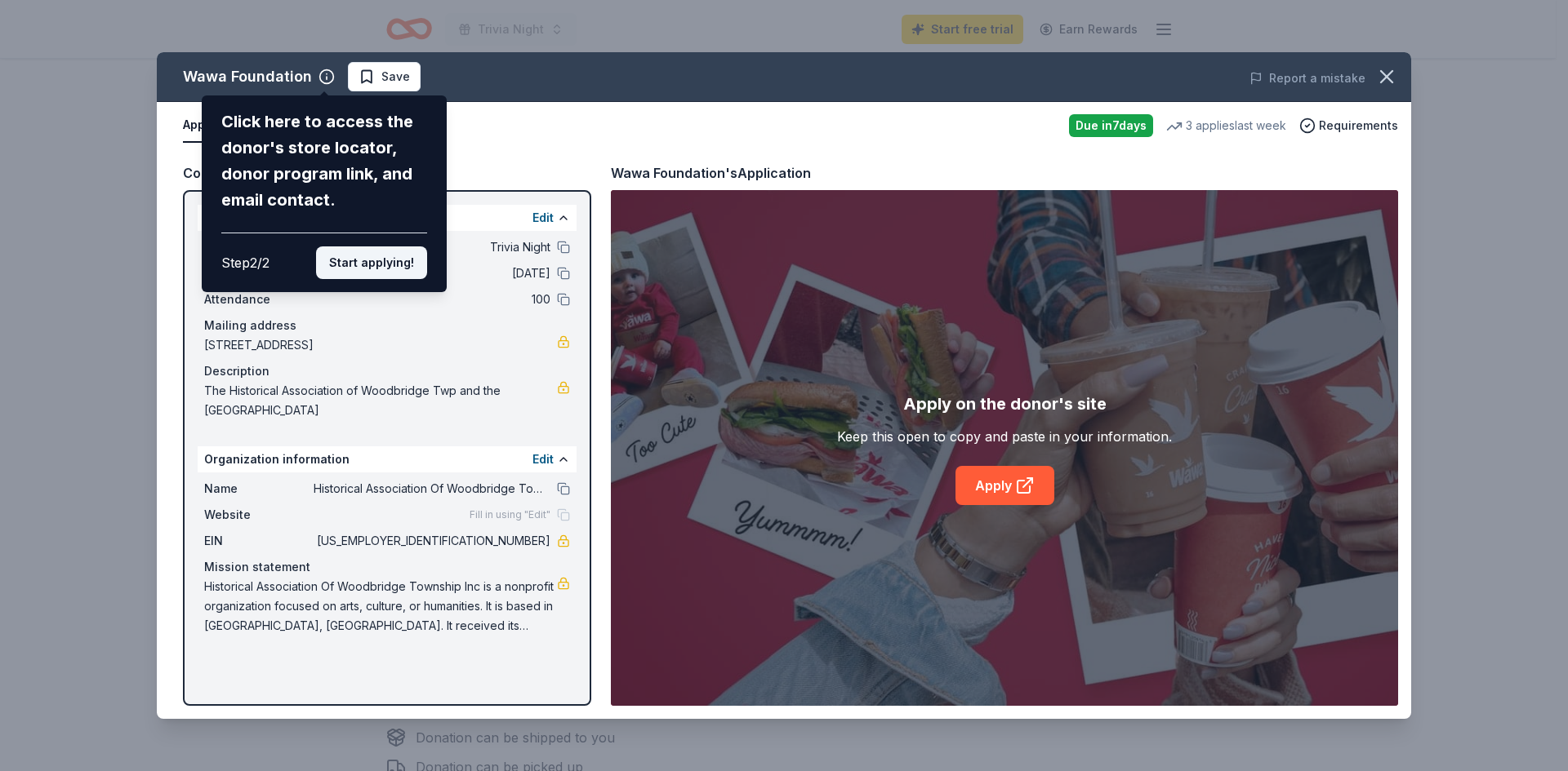
click at [389, 266] on button "Start applying!" at bounding box center [371, 262] width 111 height 33
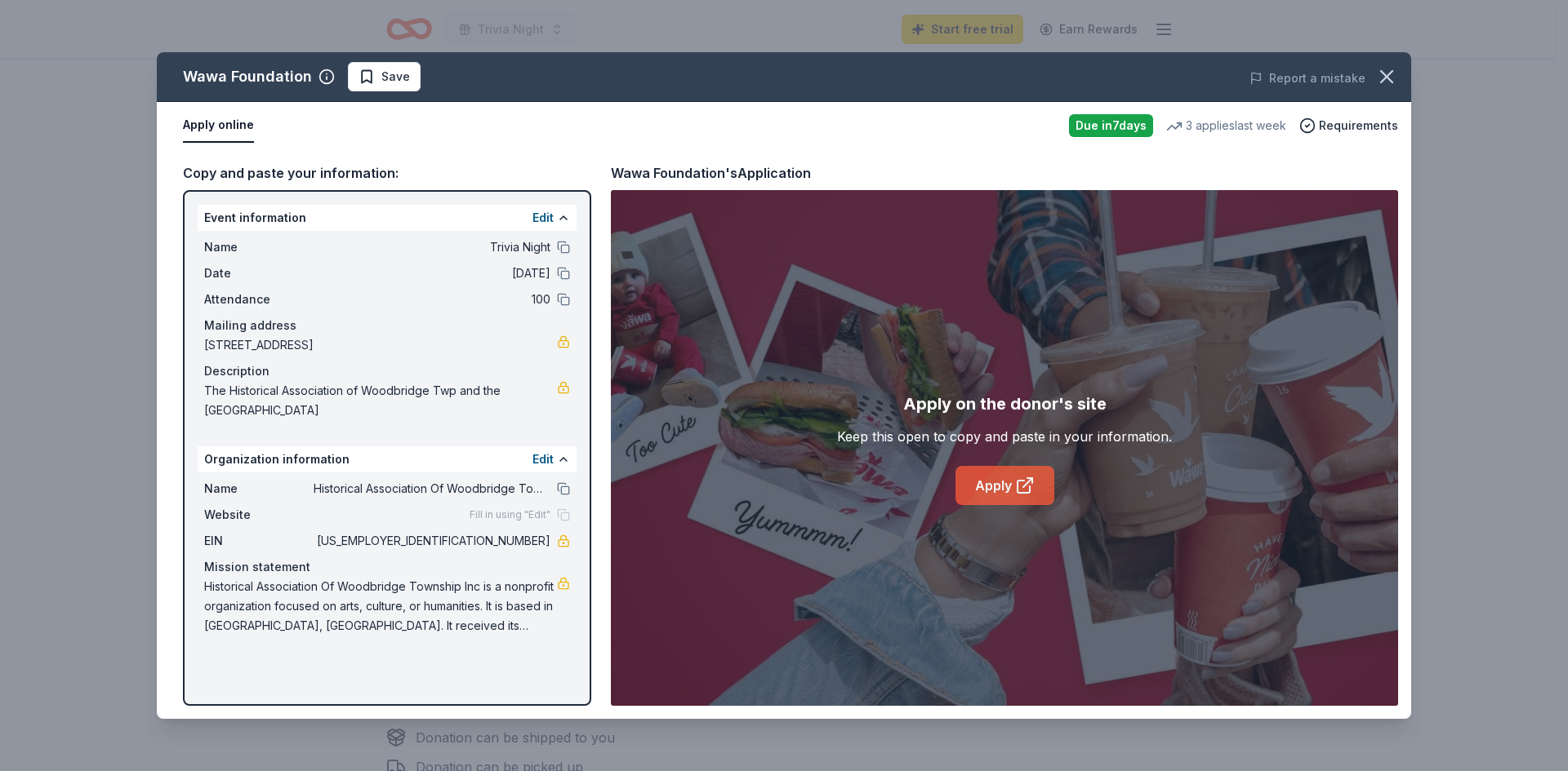
click at [999, 485] on link "Apply" at bounding box center [1005, 486] width 99 height 39
click at [1384, 73] on icon "button" at bounding box center [1386, 76] width 23 height 23
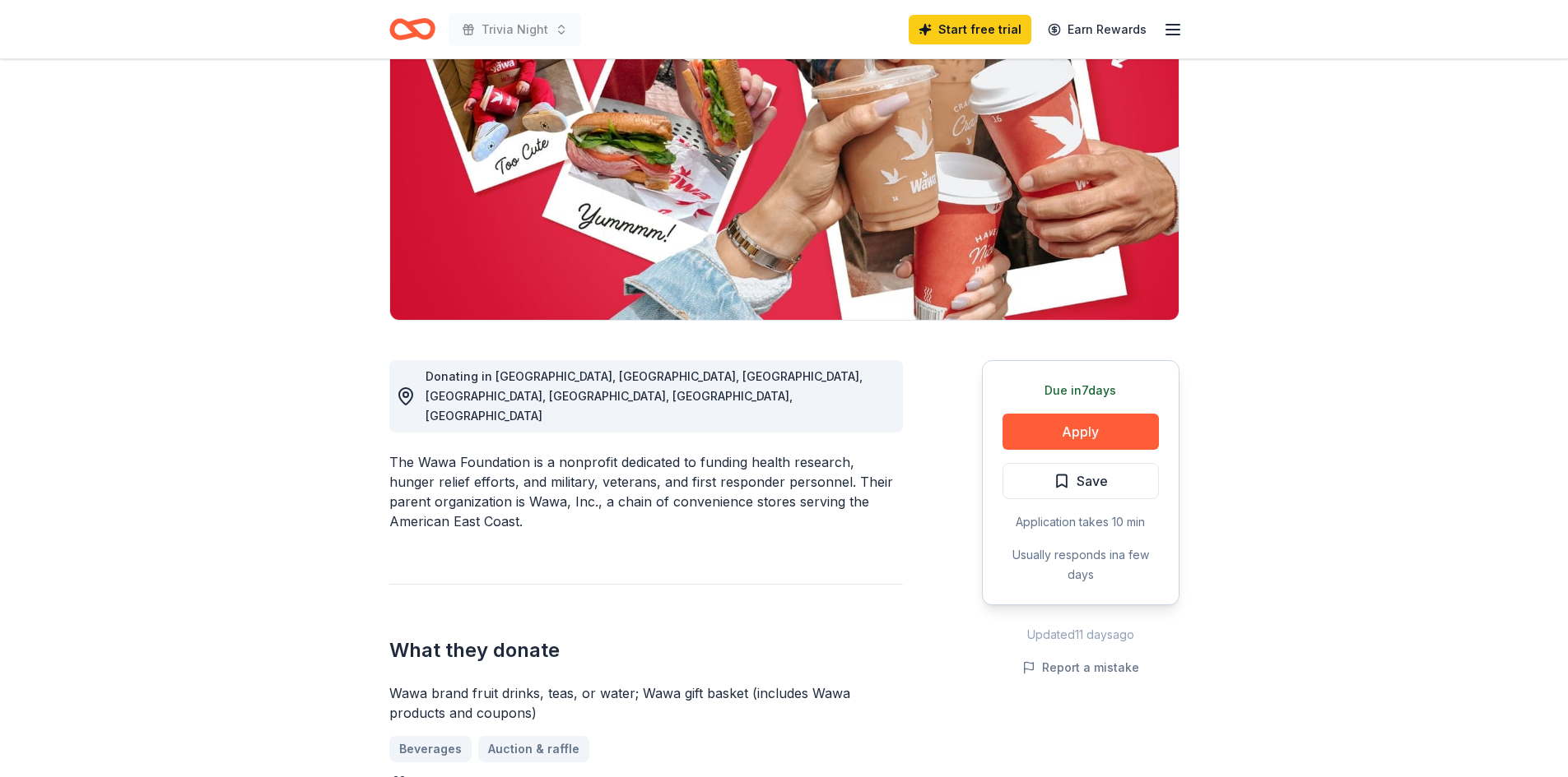
scroll to position [0, 0]
